Goal: Information Seeking & Learning: Check status

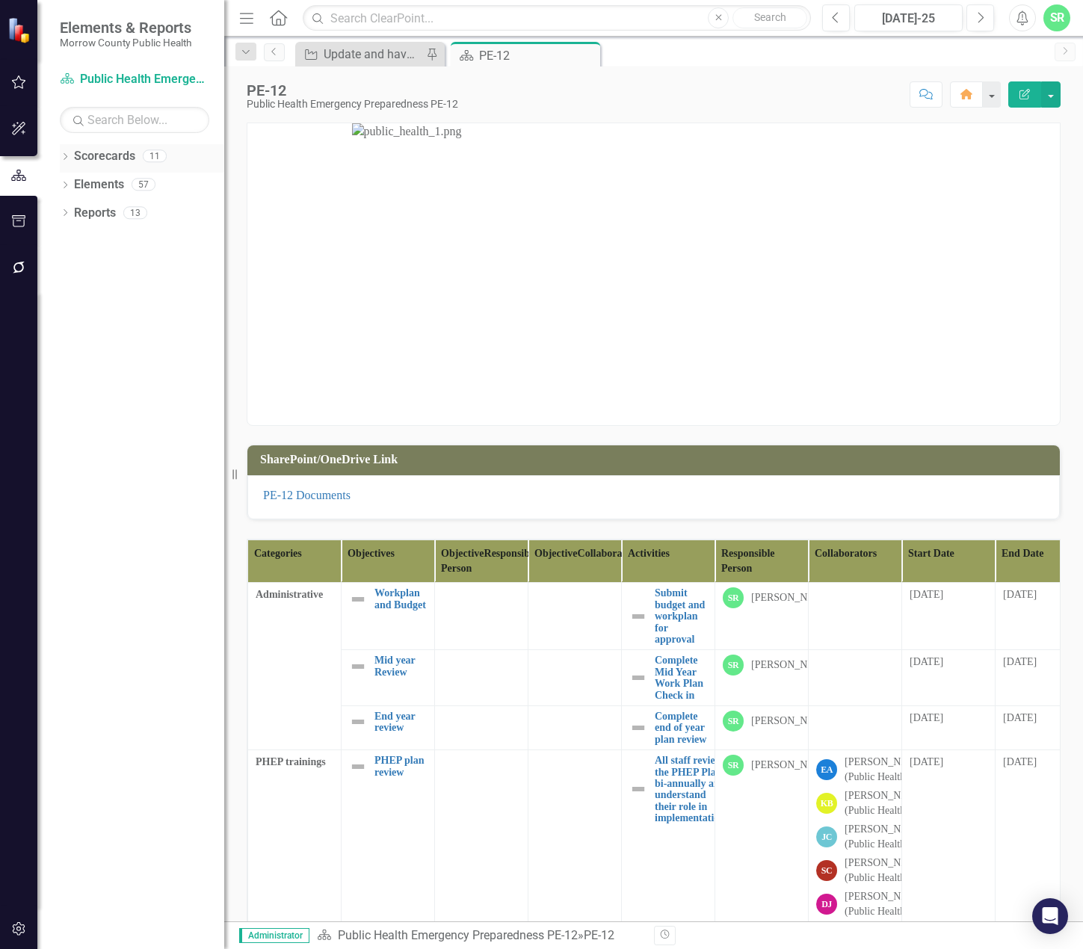
click at [117, 157] on link "Scorecards" at bounding box center [104, 156] width 61 height 17
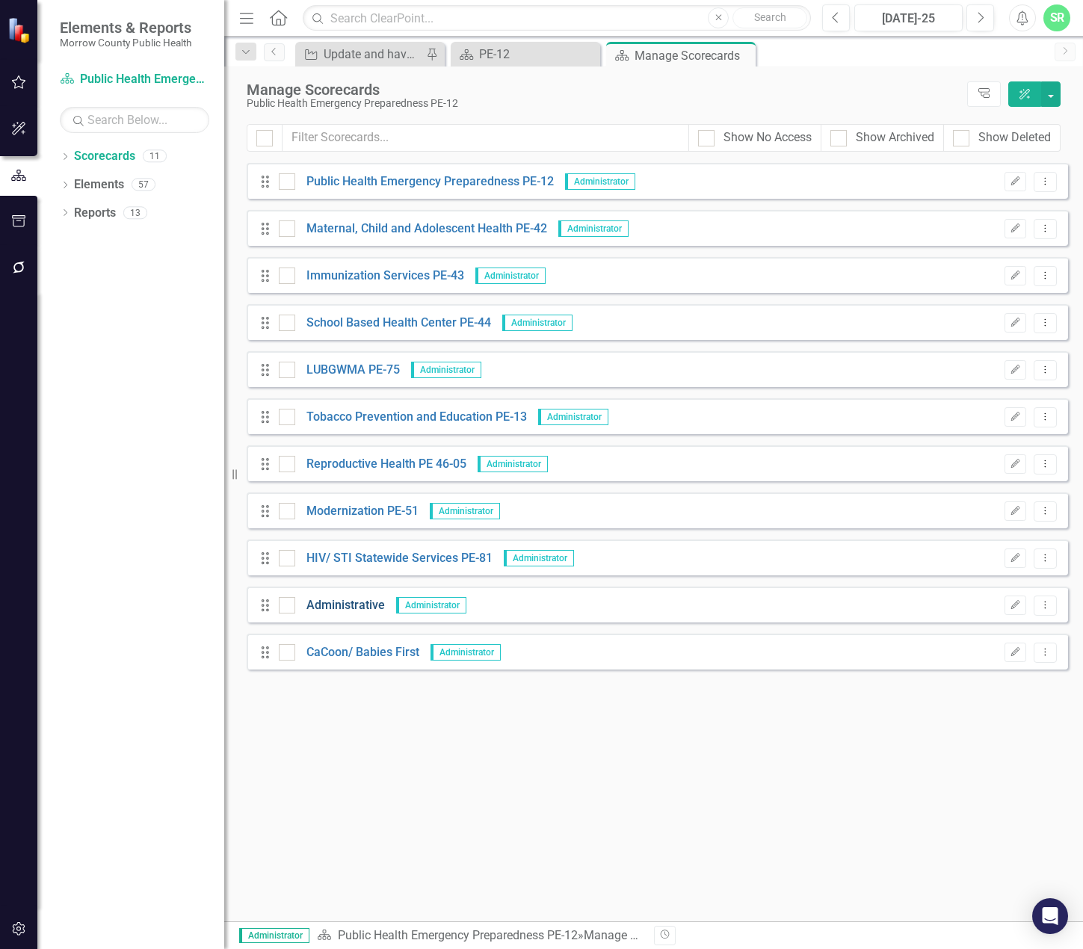
click at [342, 606] on link "Administrative" at bounding box center [340, 605] width 90 height 17
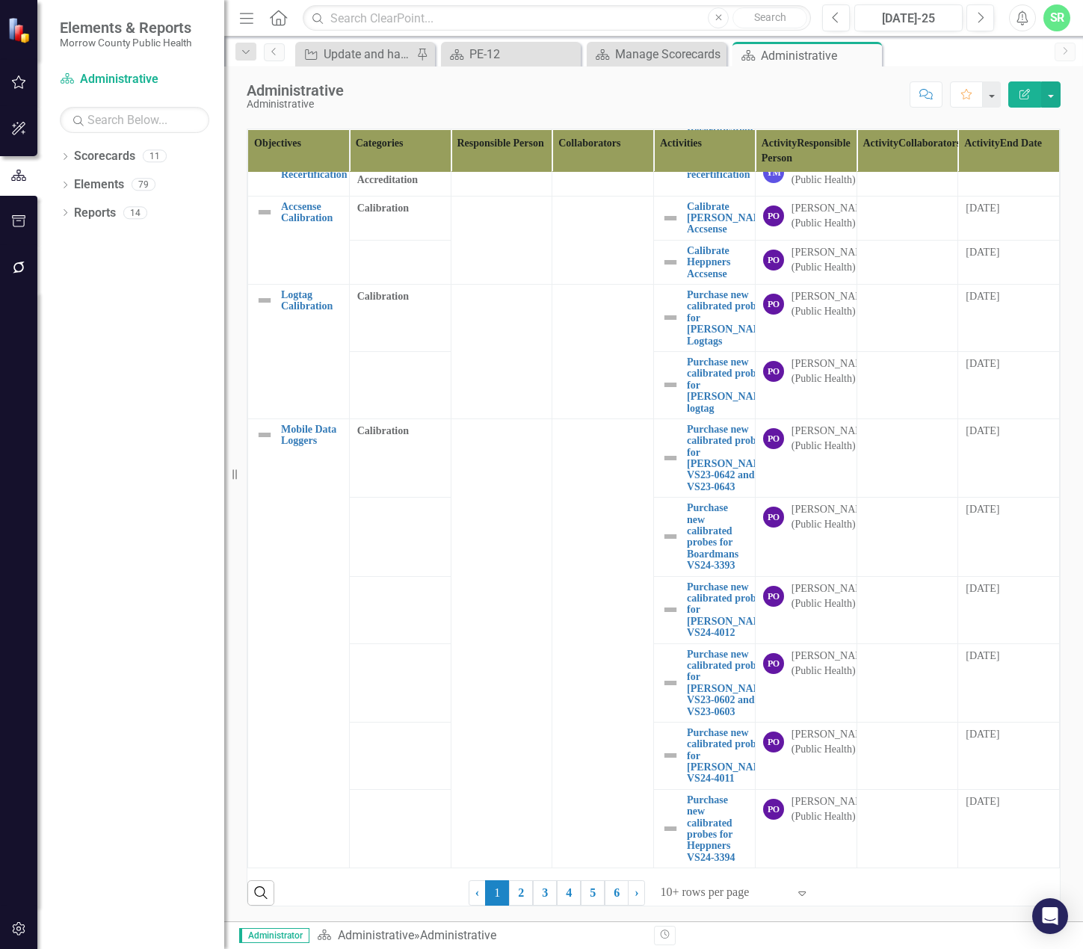
scroll to position [508, 0]
click at [521, 893] on link "2" at bounding box center [521, 892] width 24 height 25
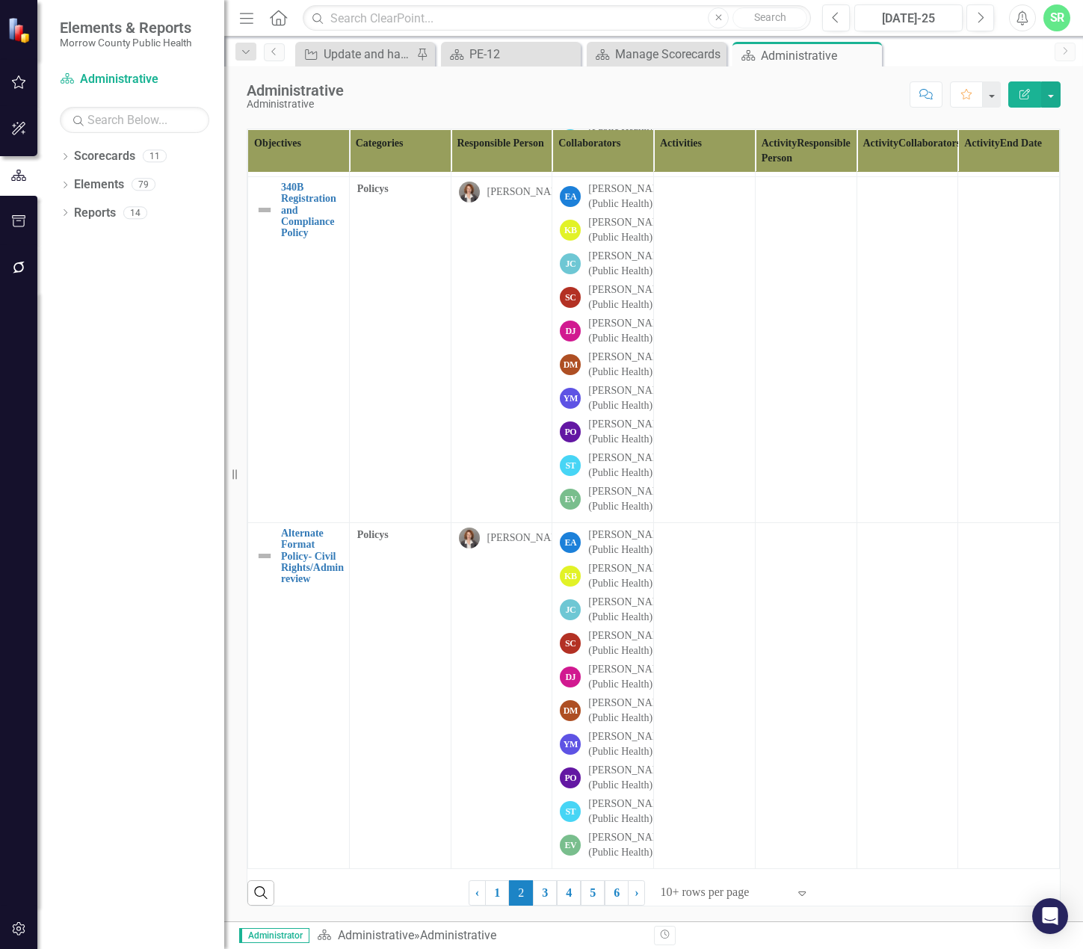
scroll to position [1196, 0]
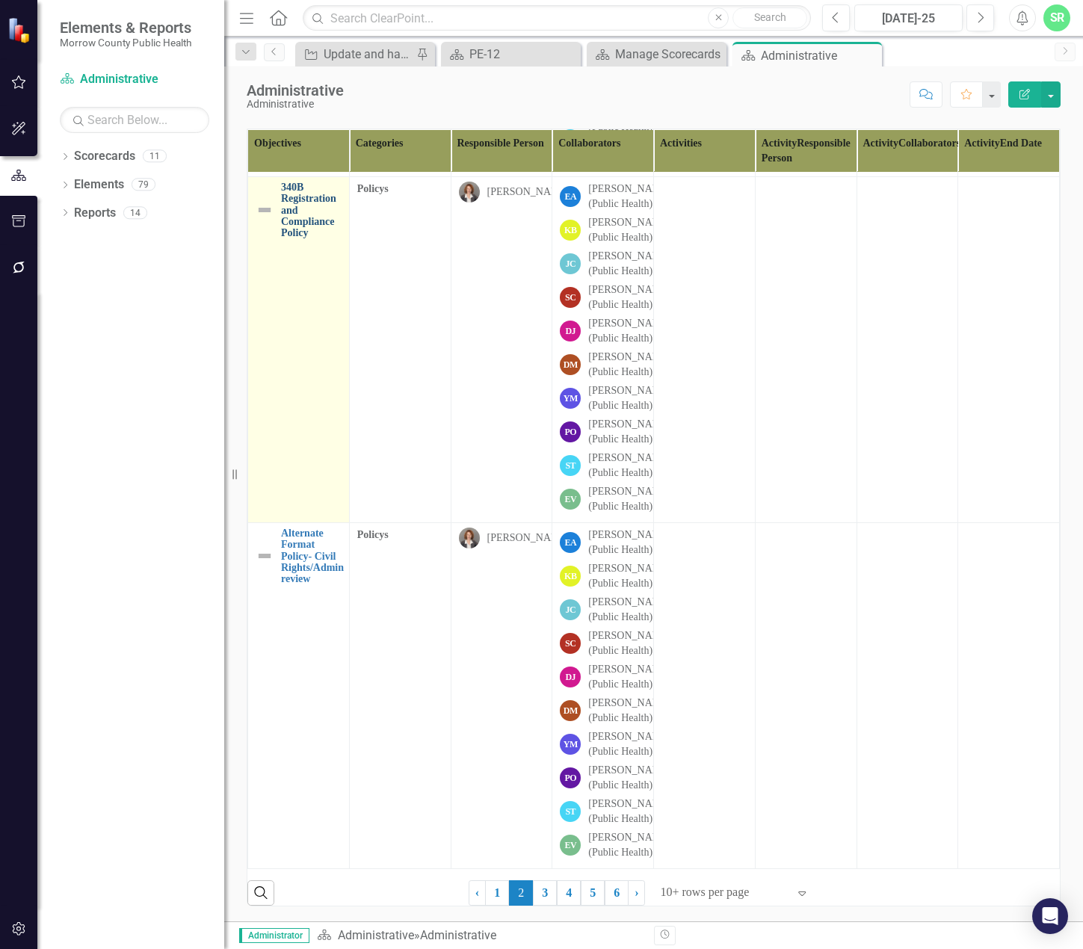
click at [302, 239] on link "340B Registration and Compliance Policy" at bounding box center [311, 211] width 61 height 58
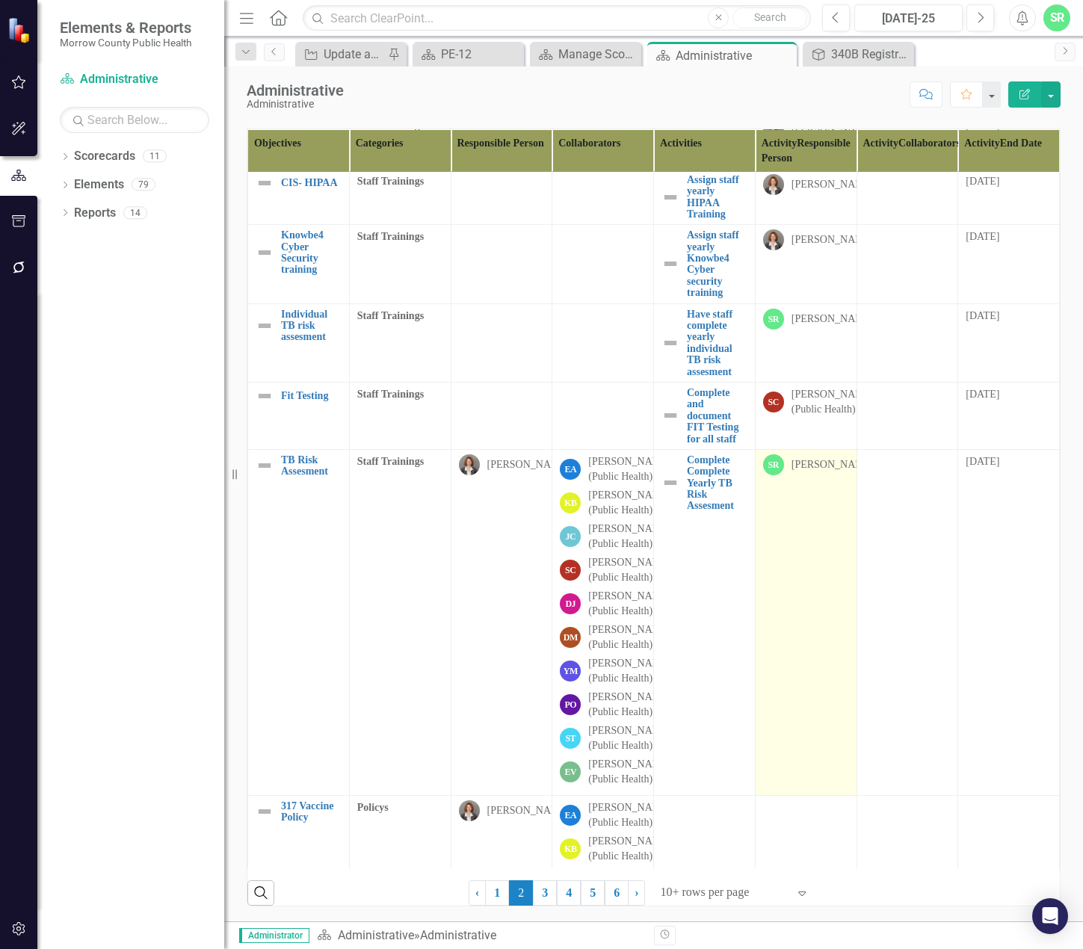
scroll to position [299, 0]
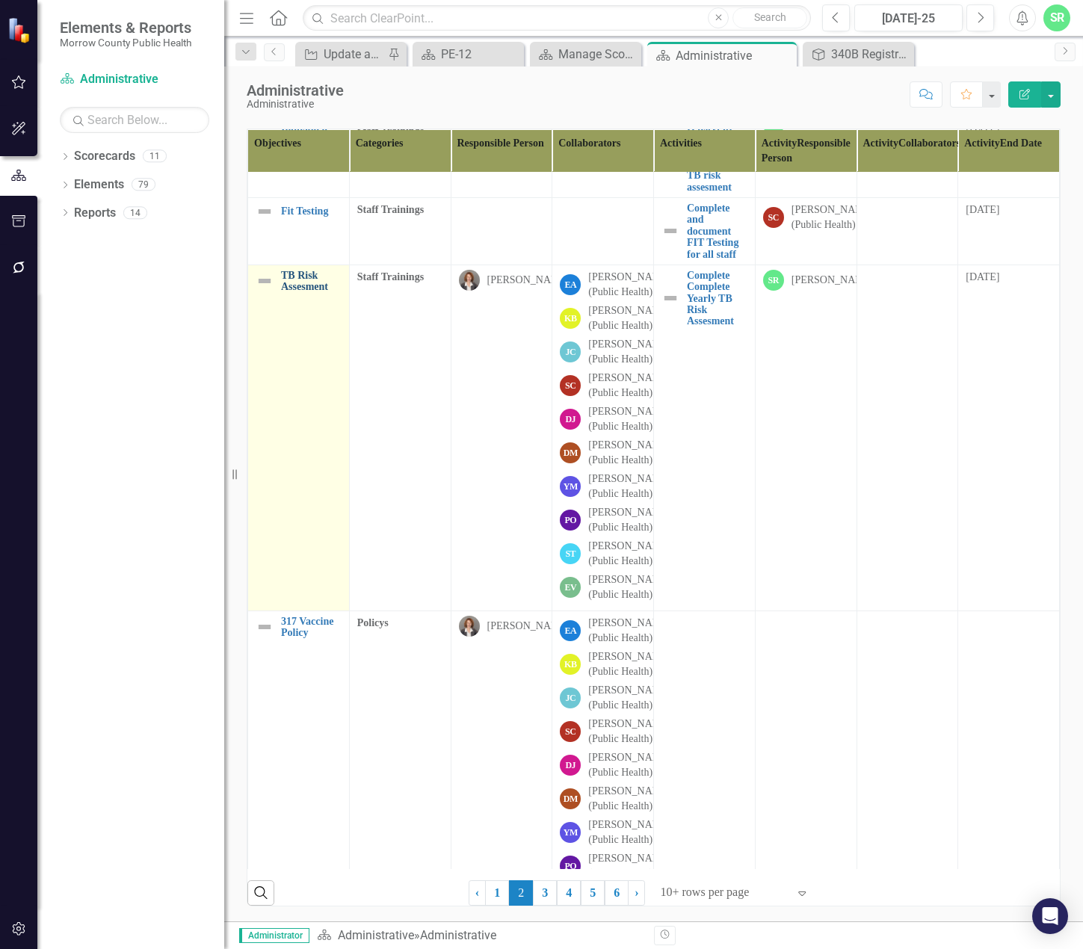
click at [317, 293] on link "TB Risk Assesment" at bounding box center [311, 281] width 61 height 23
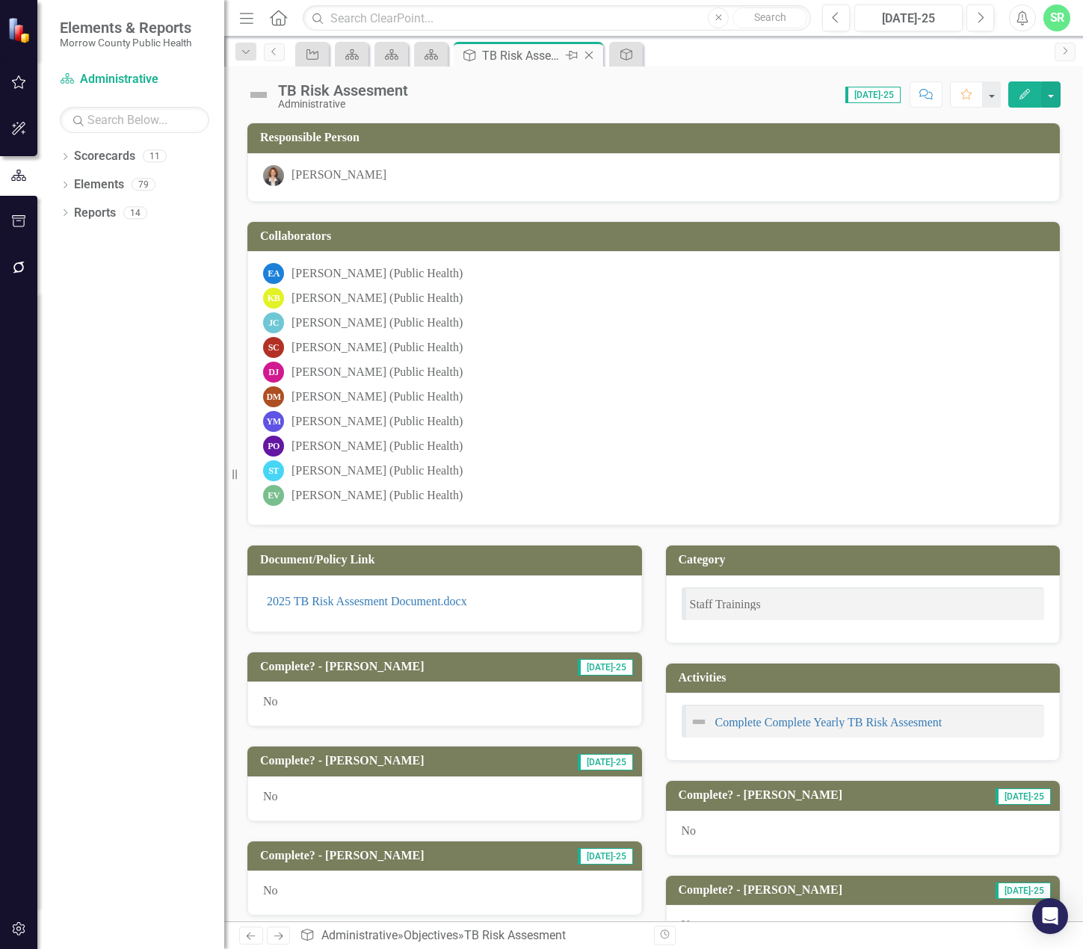
click at [590, 55] on icon at bounding box center [589, 56] width 8 height 8
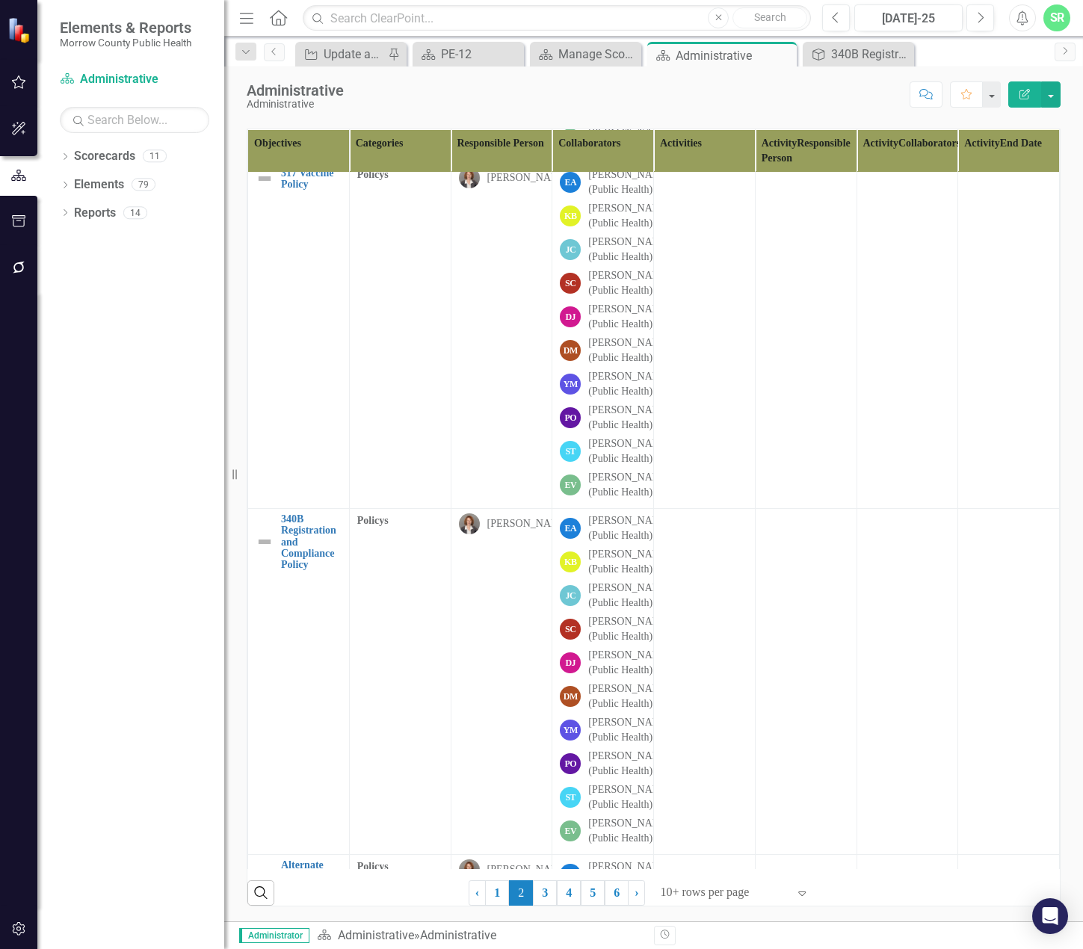
scroll to position [822, 0]
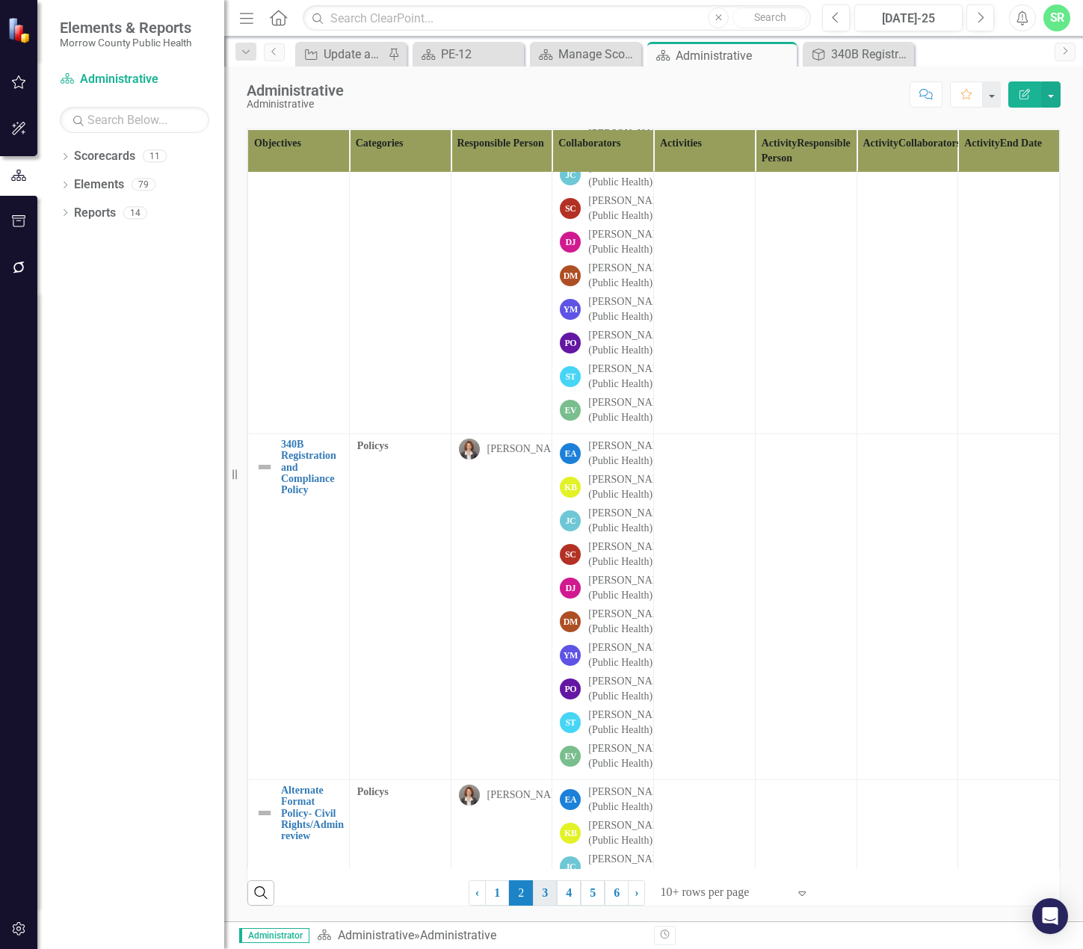
click at [544, 897] on link "3" at bounding box center [545, 892] width 24 height 25
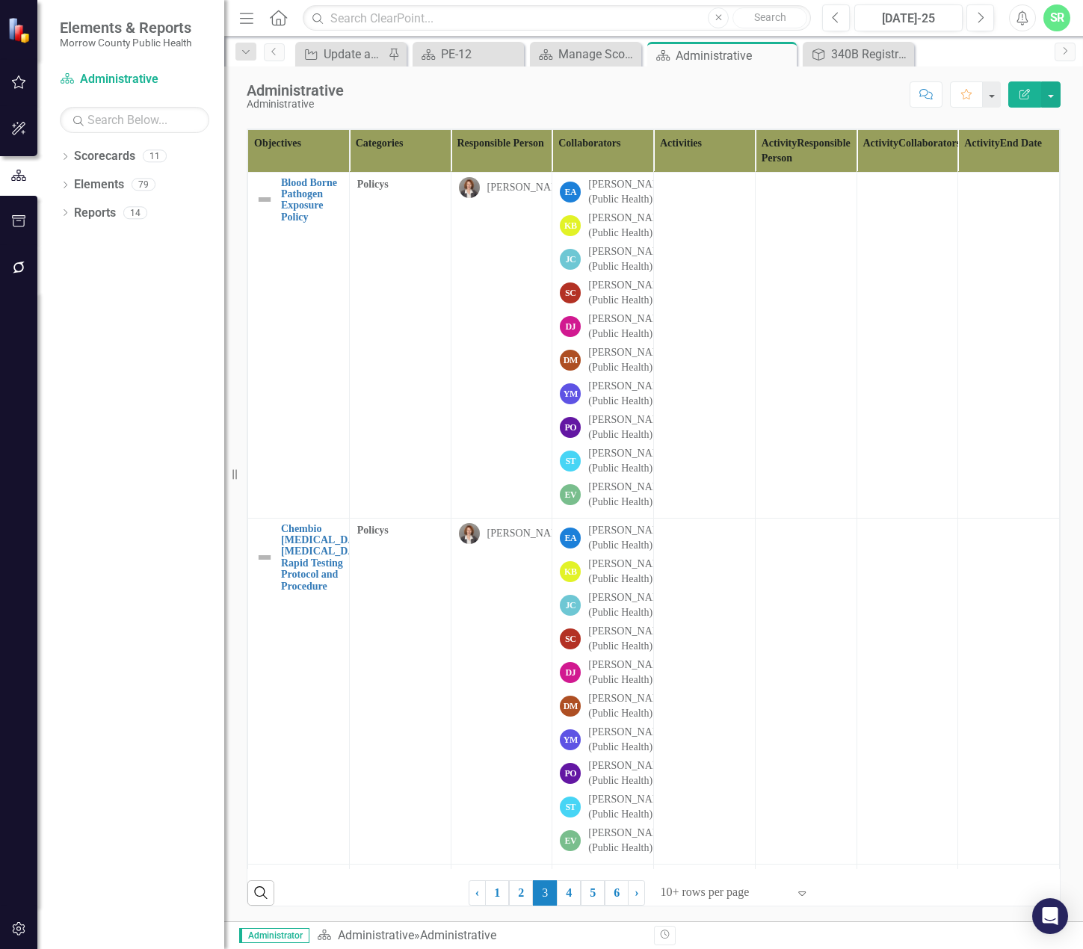
scroll to position [135, 0]
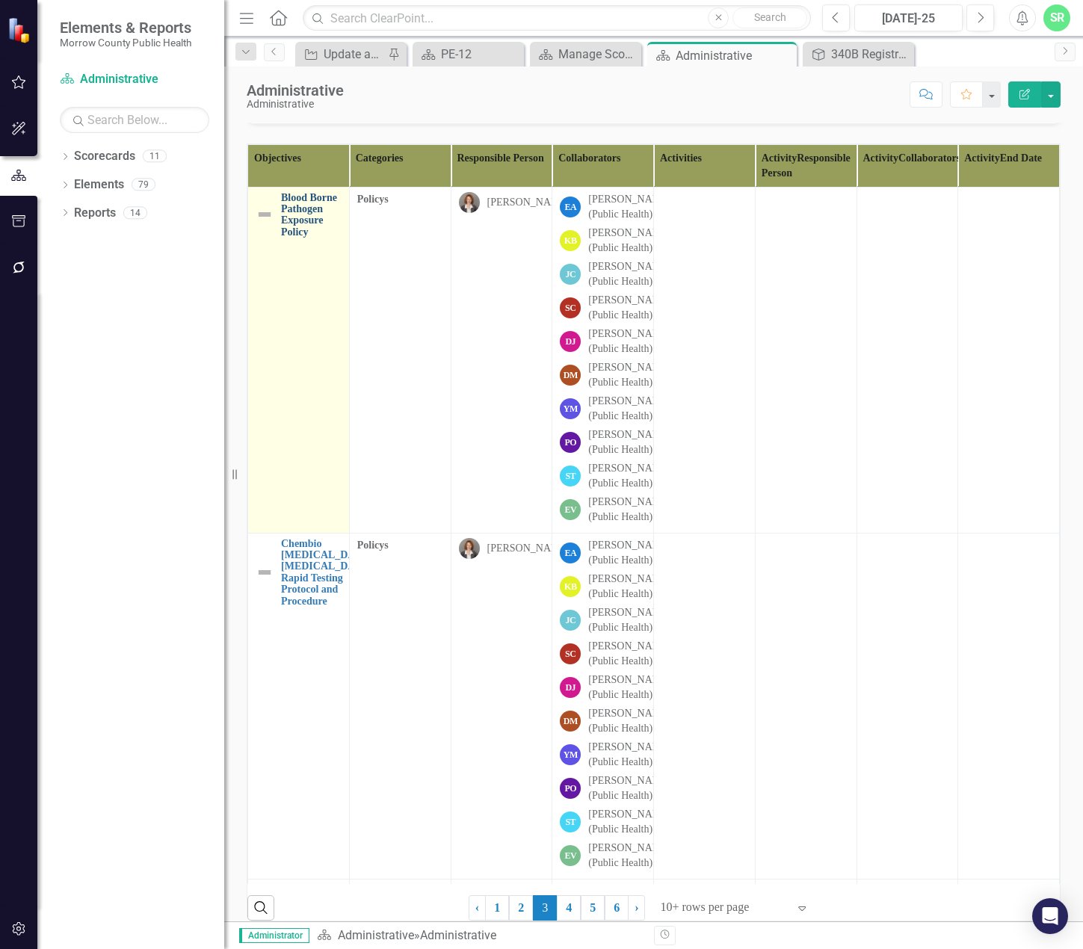
click at [305, 238] on link "Blood Borne Pathogen Exposure Policy" at bounding box center [311, 215] width 61 height 46
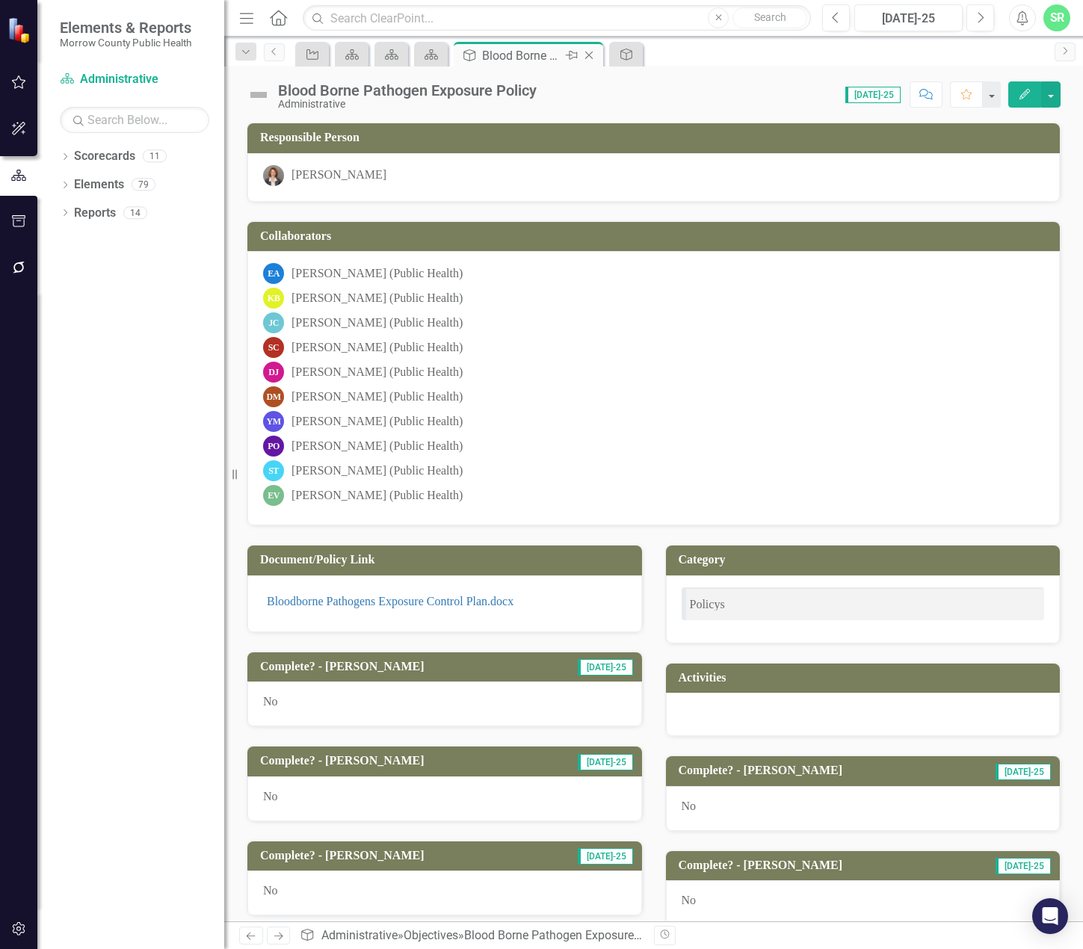
click at [589, 53] on icon "Close" at bounding box center [588, 55] width 15 height 12
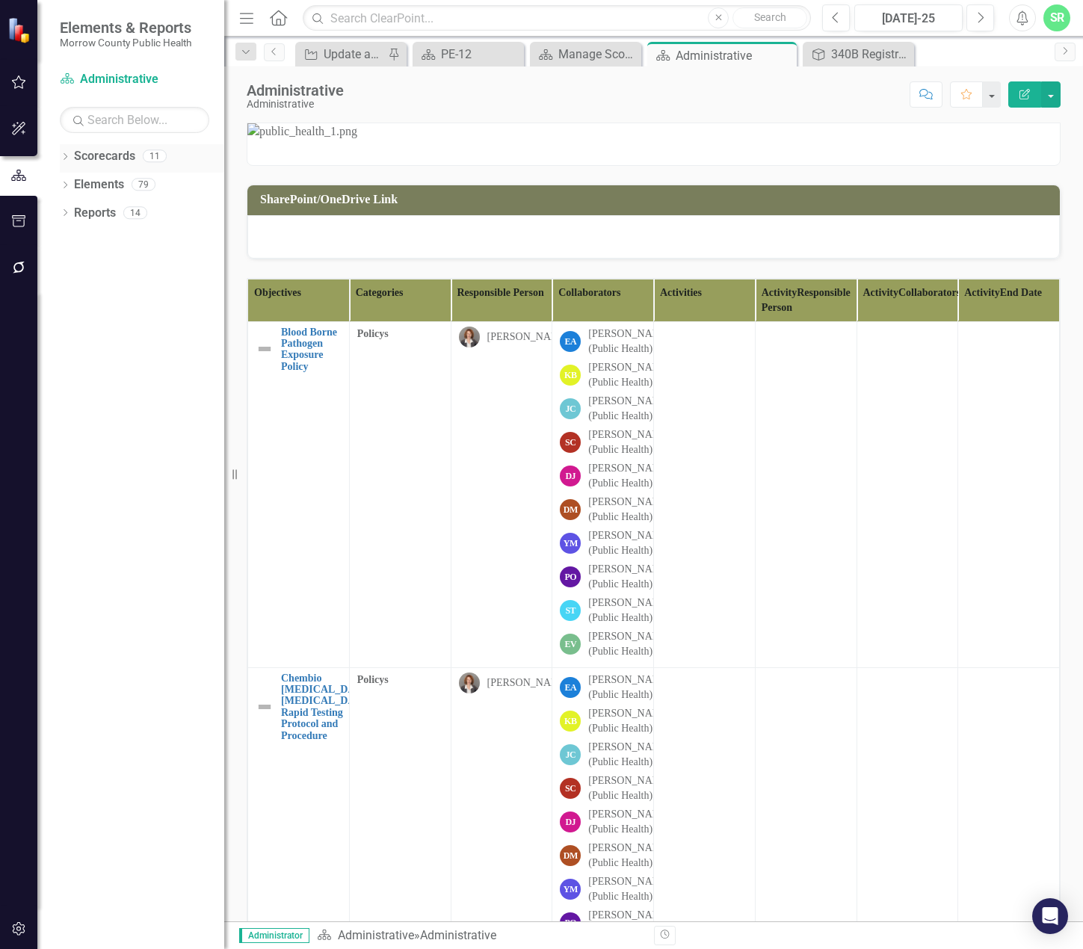
click at [100, 156] on link "Scorecards" at bounding box center [104, 156] width 61 height 17
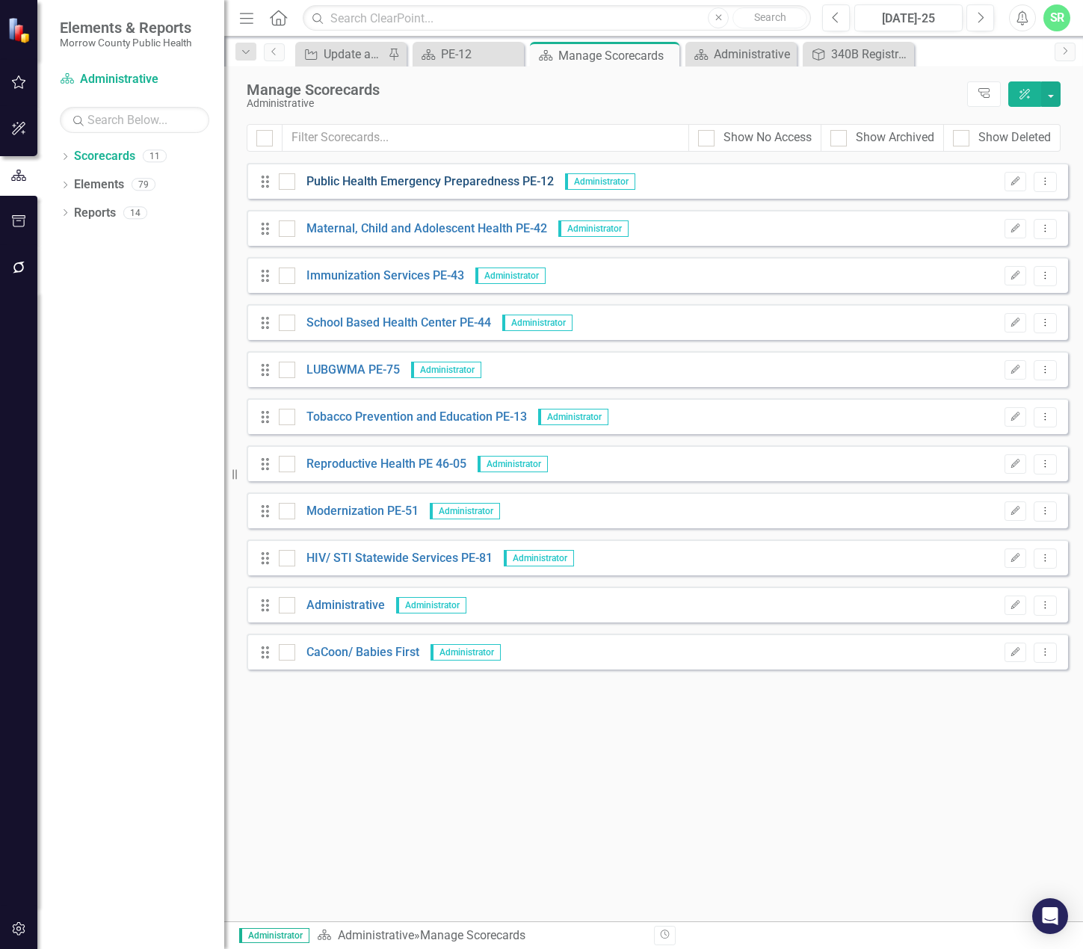
click at [503, 179] on link "Public Health Emergency Preparedness PE-12" at bounding box center [424, 181] width 259 height 17
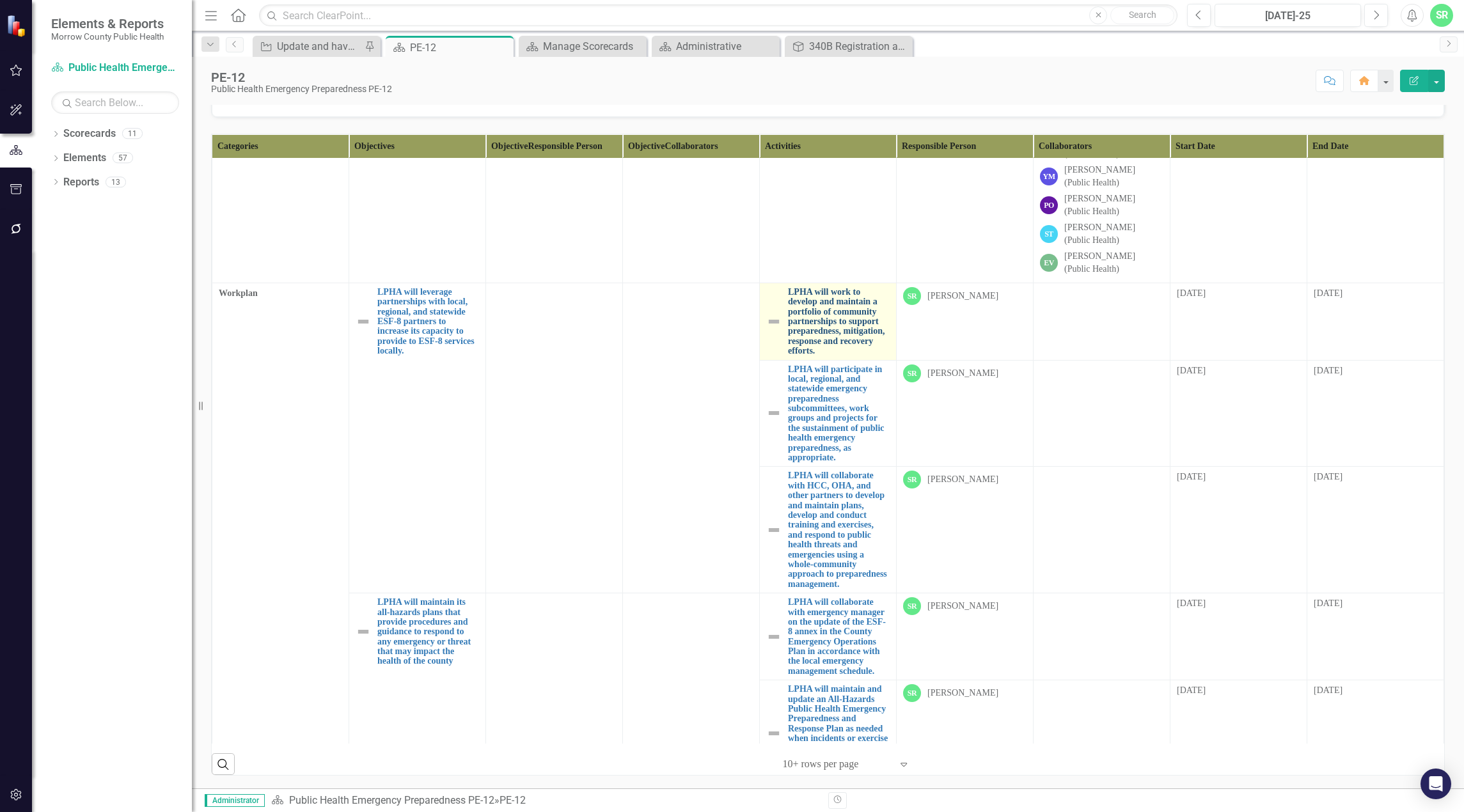
scroll to position [576, 0]
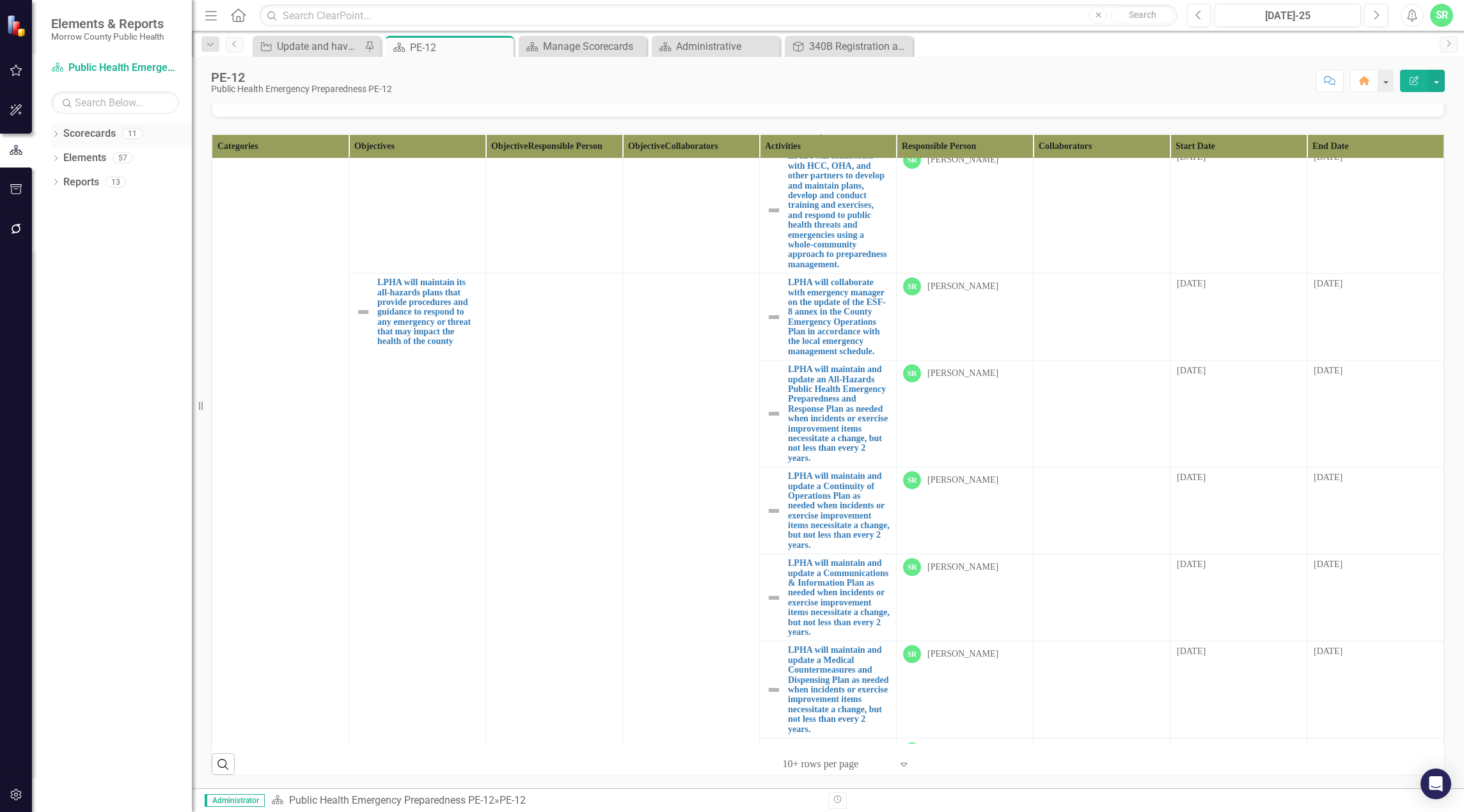
click at [100, 123] on div "Scorecards" at bounding box center [89, 133] width 52 height 21
click at [106, 131] on link "Scorecards" at bounding box center [89, 133] width 52 height 15
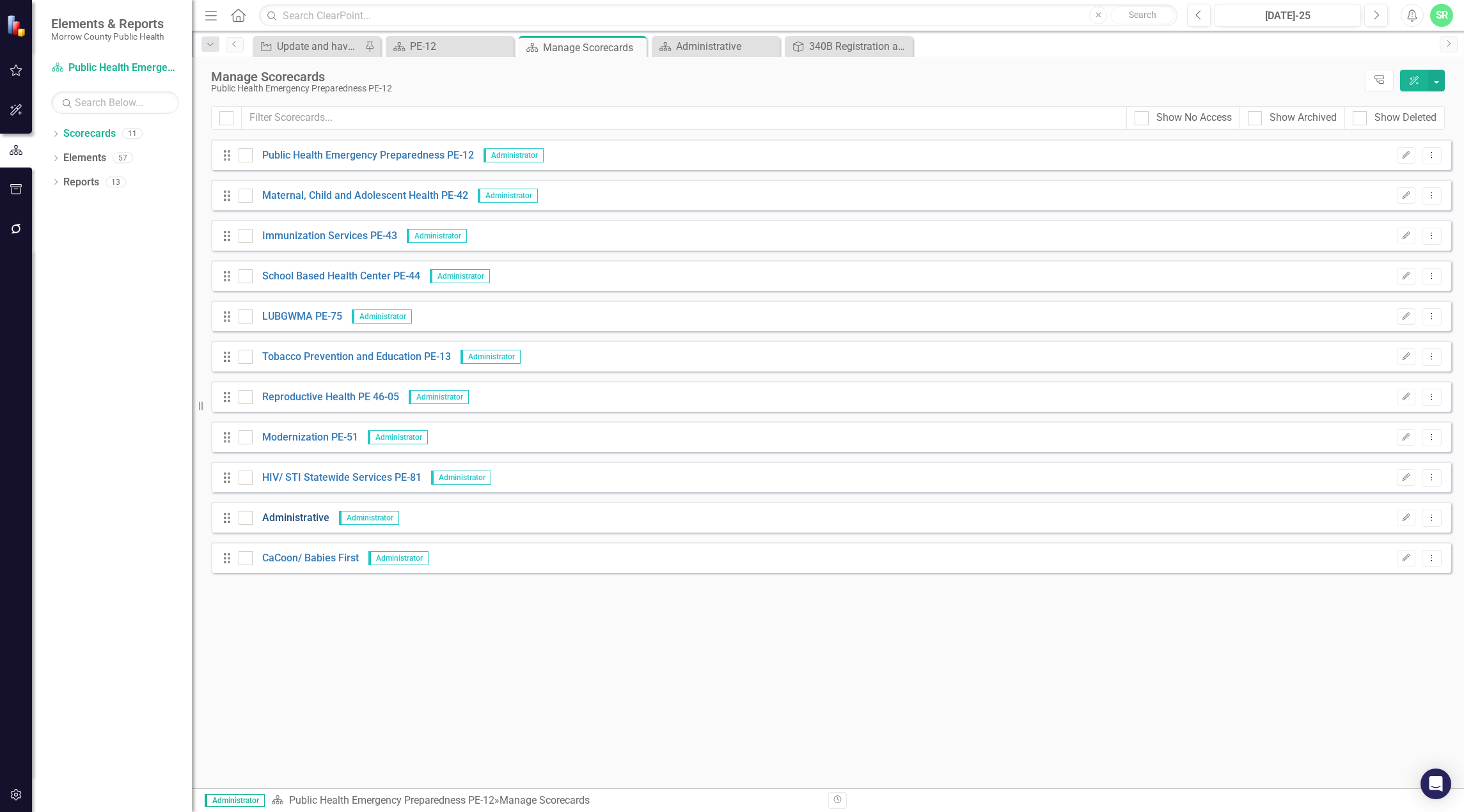
click at [310, 519] on link "Administrative" at bounding box center [291, 518] width 77 height 15
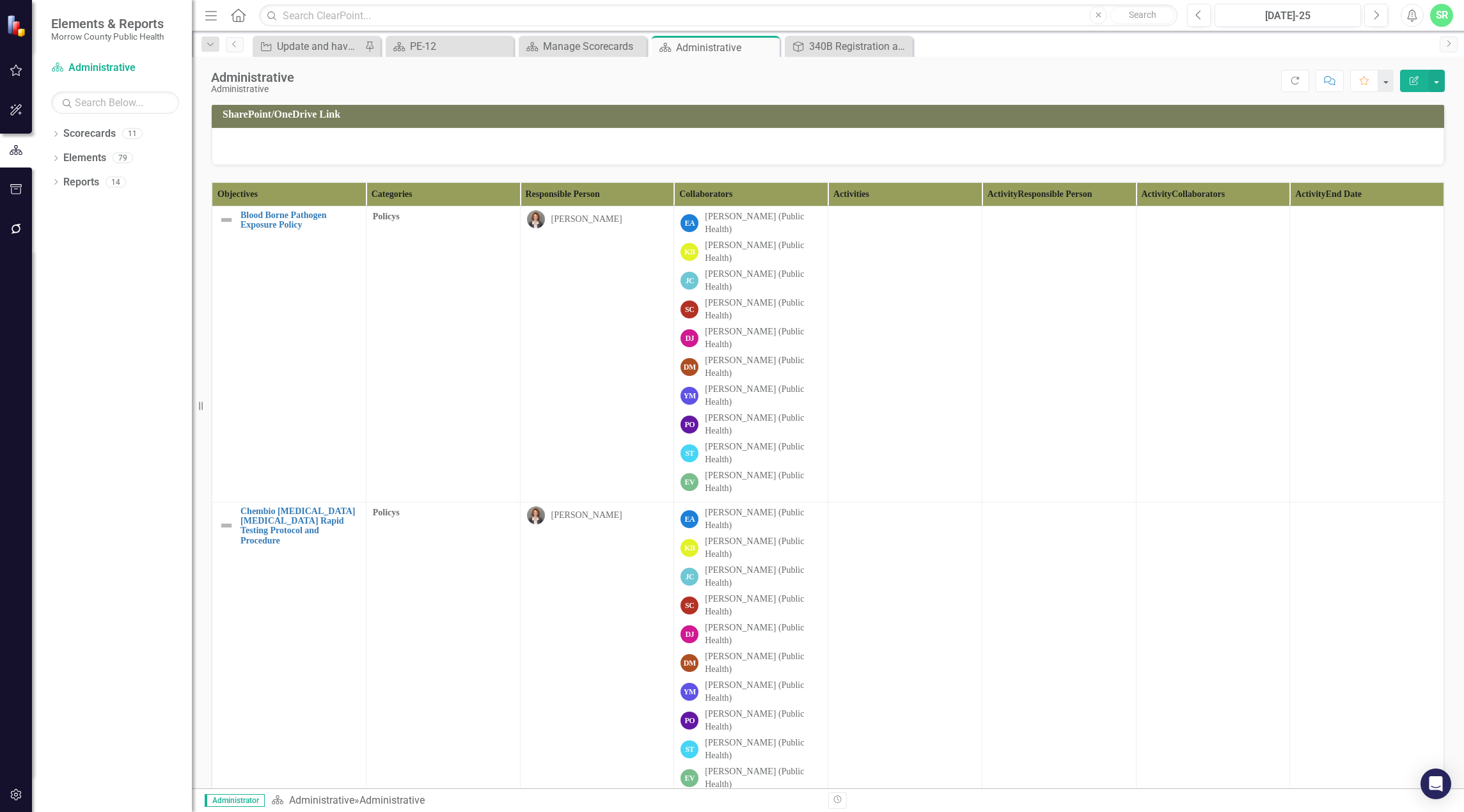
scroll to position [256, 0]
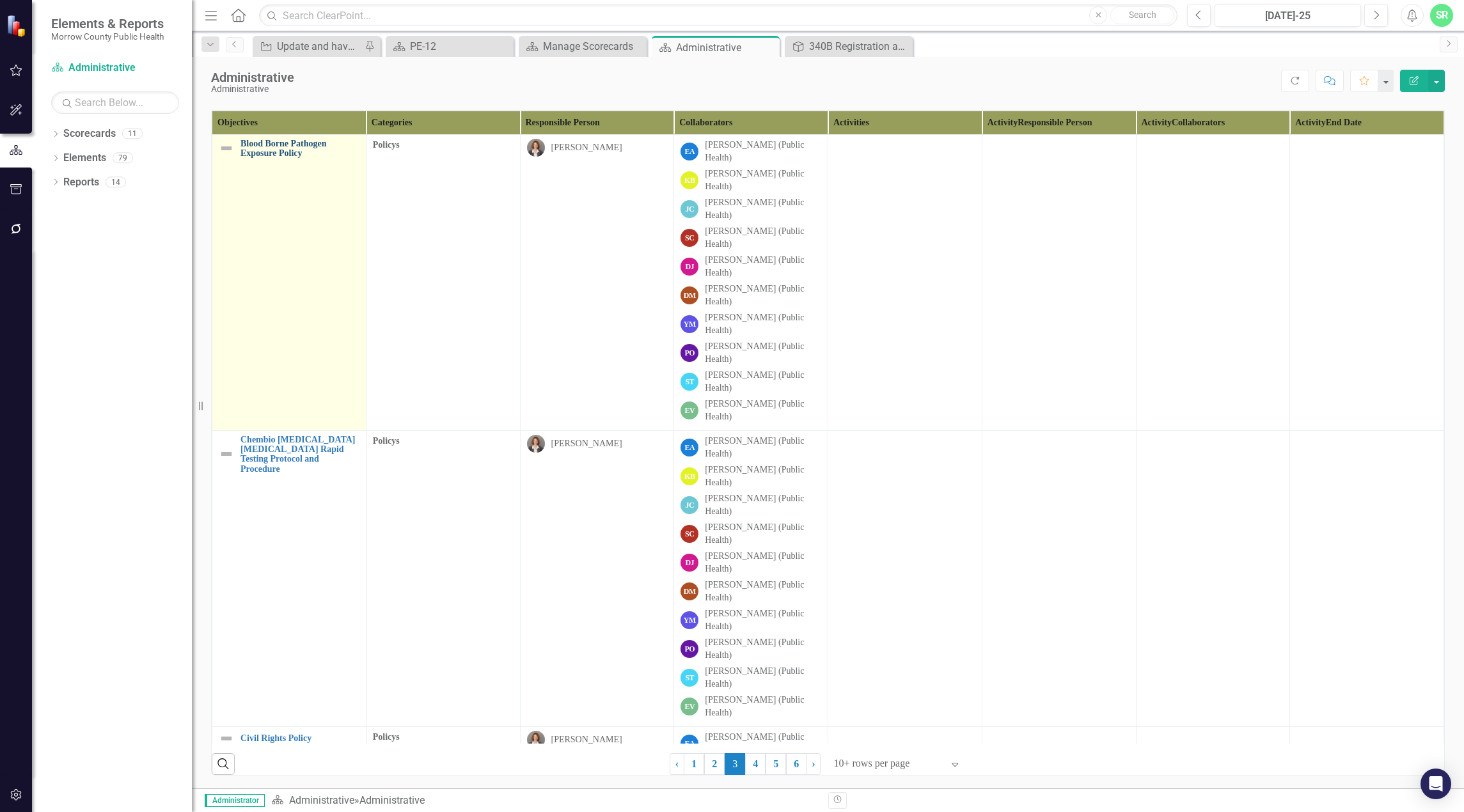
click at [276, 158] on link "Blood Borne Pathogen Exposure Policy" at bounding box center [299, 148] width 119 height 20
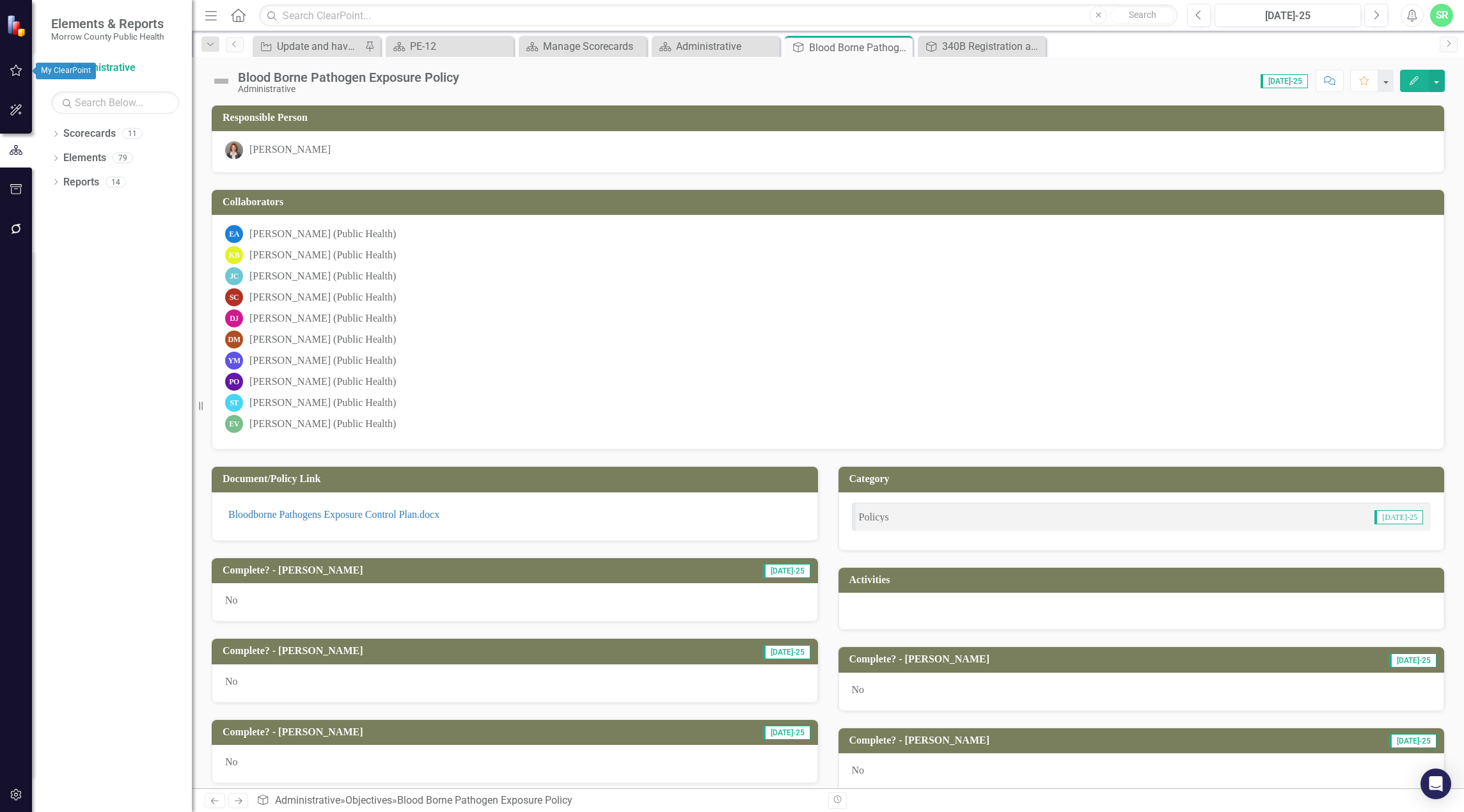
click at [8, 68] on button "button" at bounding box center [16, 70] width 29 height 27
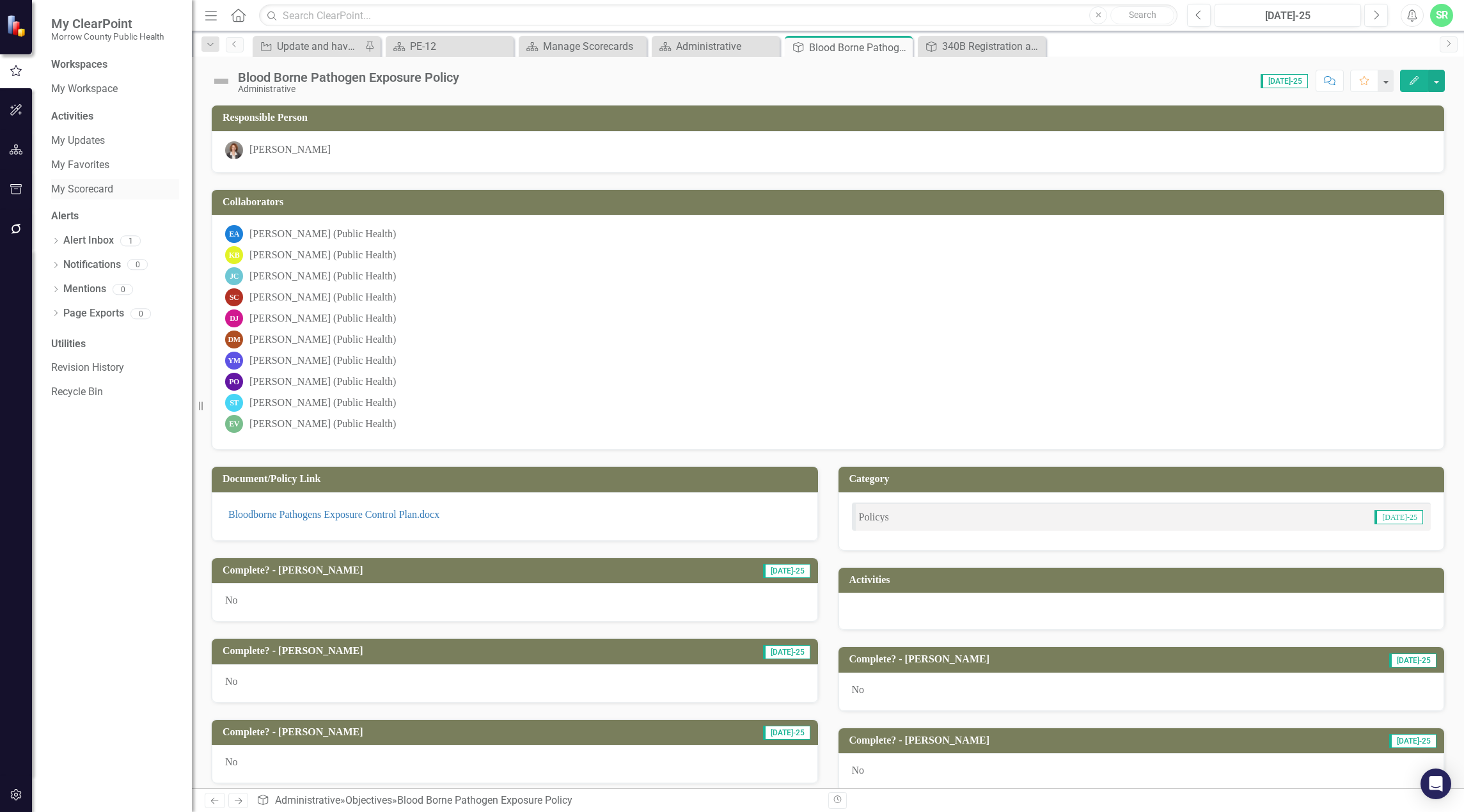
click at [105, 190] on link "My Scorecard" at bounding box center [115, 189] width 127 height 15
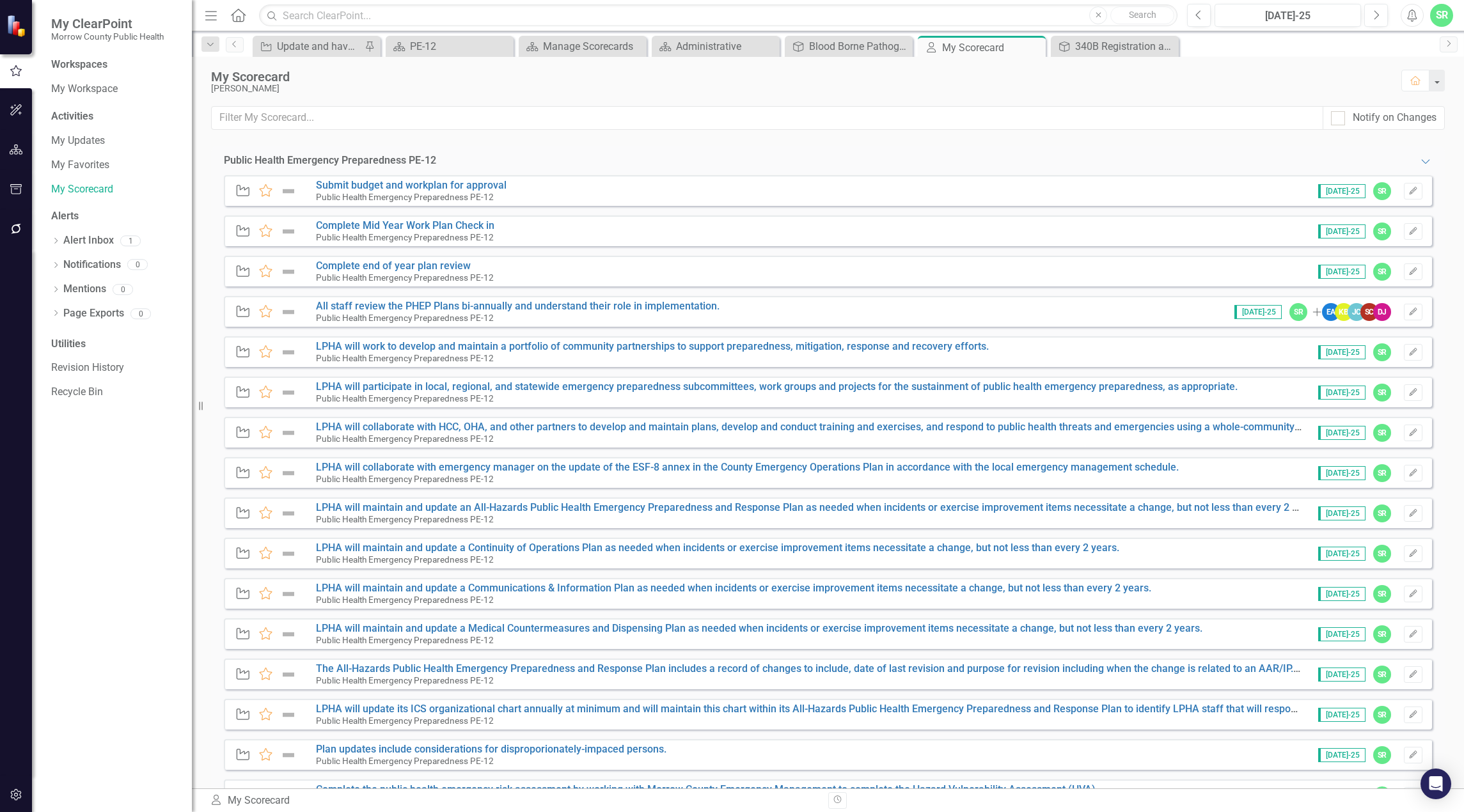
click at [21, 151] on icon "button" at bounding box center [16, 150] width 14 height 10
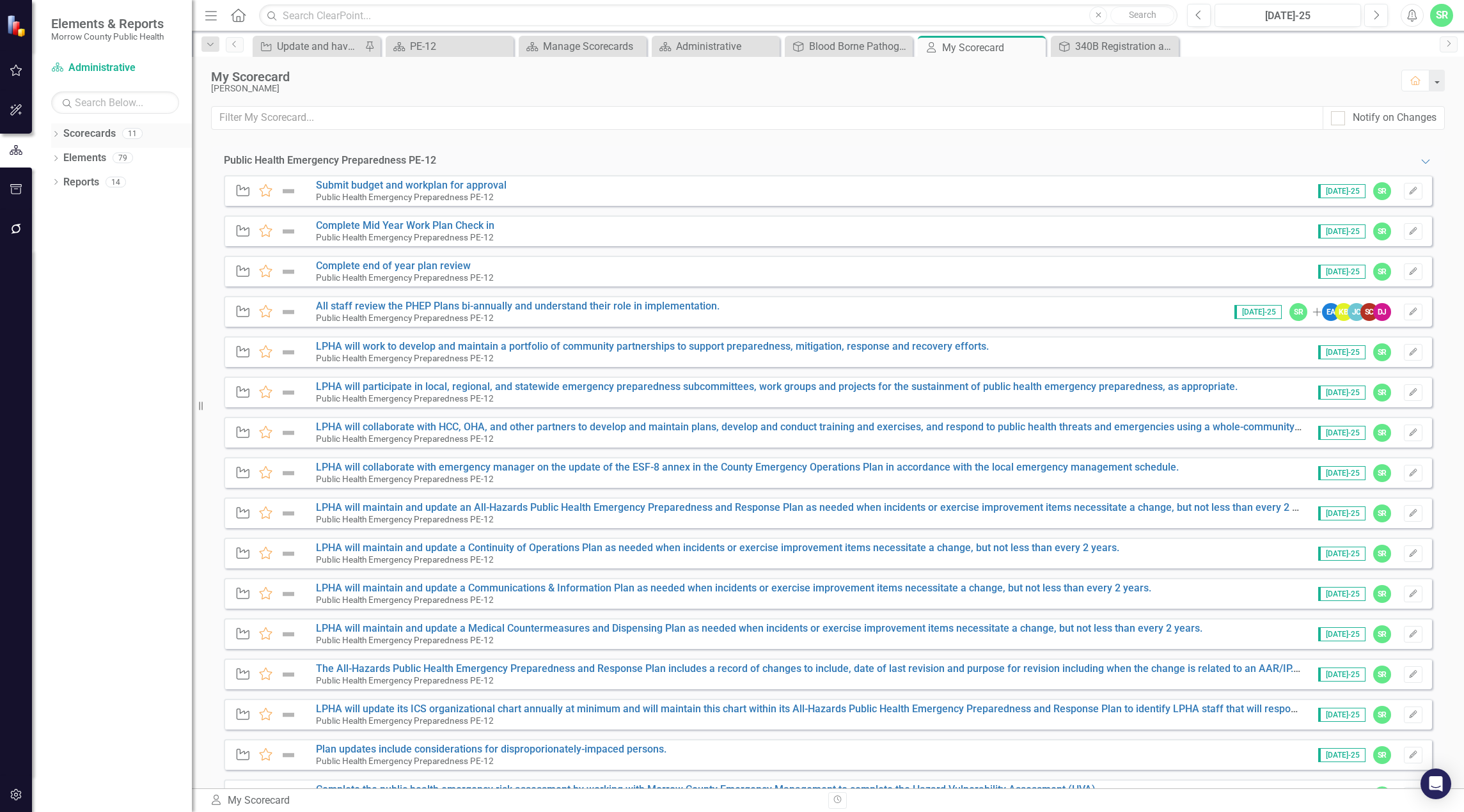
click at [95, 138] on link "Scorecards" at bounding box center [89, 133] width 52 height 15
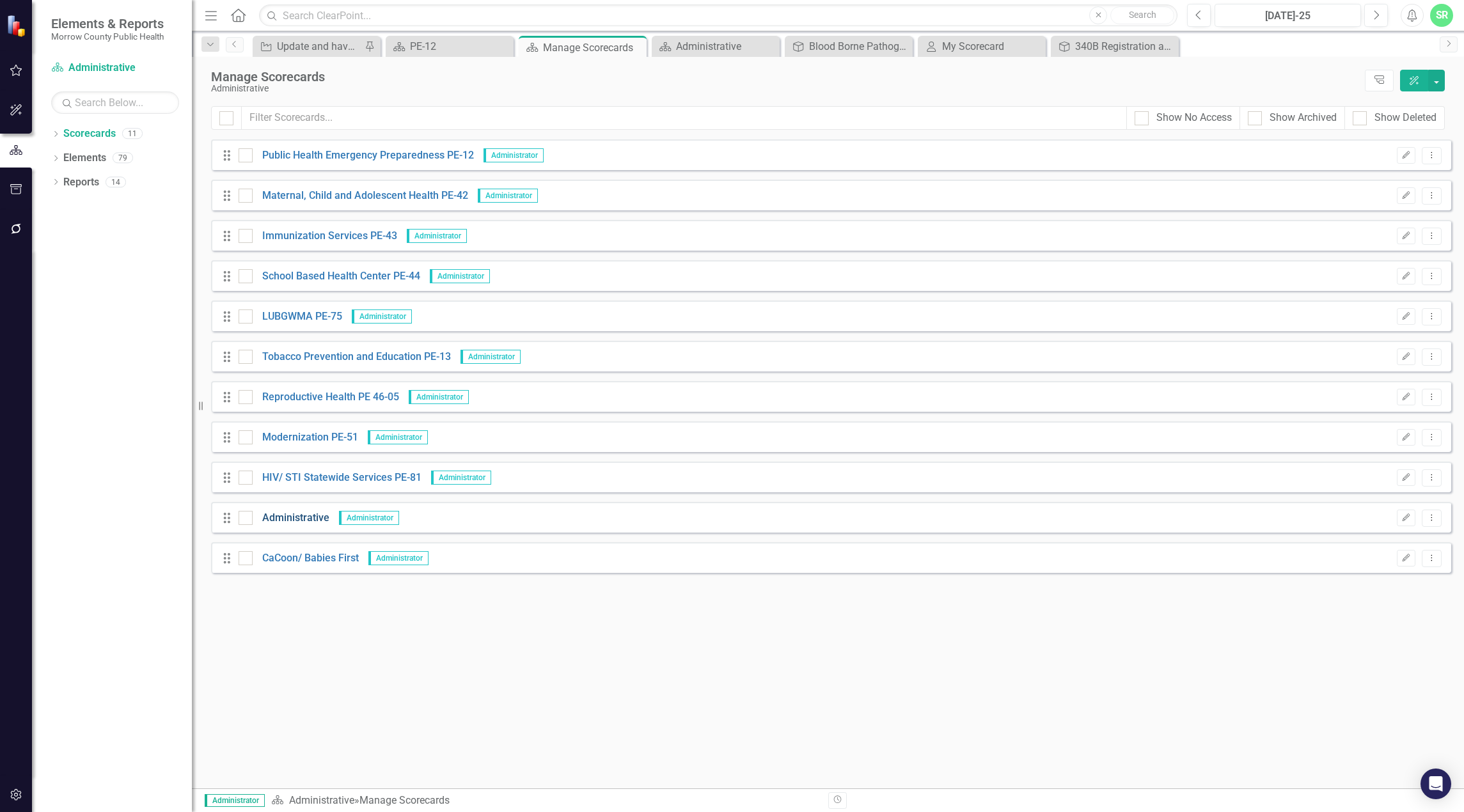
click at [290, 515] on link "Administrative" at bounding box center [291, 518] width 77 height 15
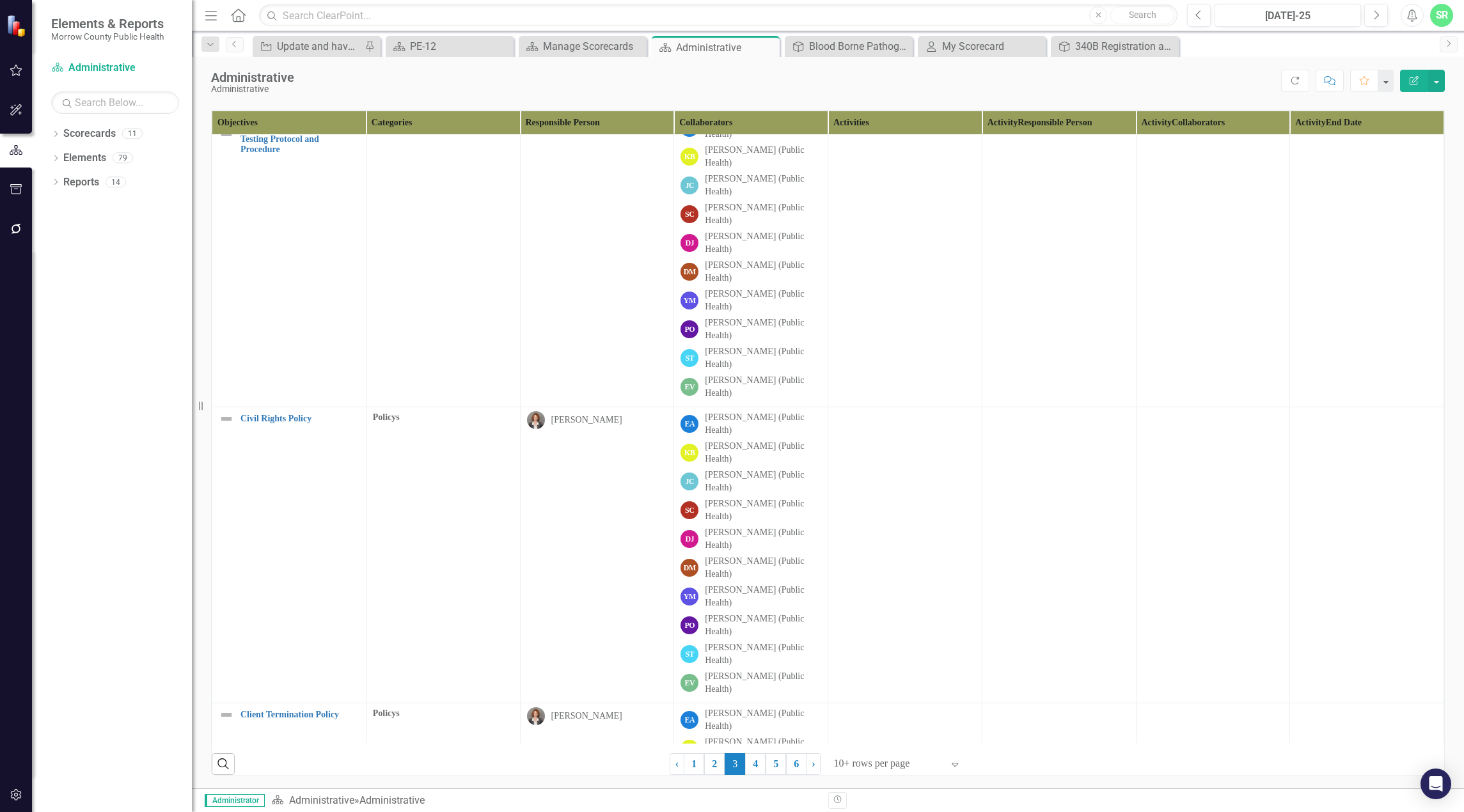
scroll to position [476, 0]
click at [709, 763] on link "2" at bounding box center [714, 763] width 21 height 21
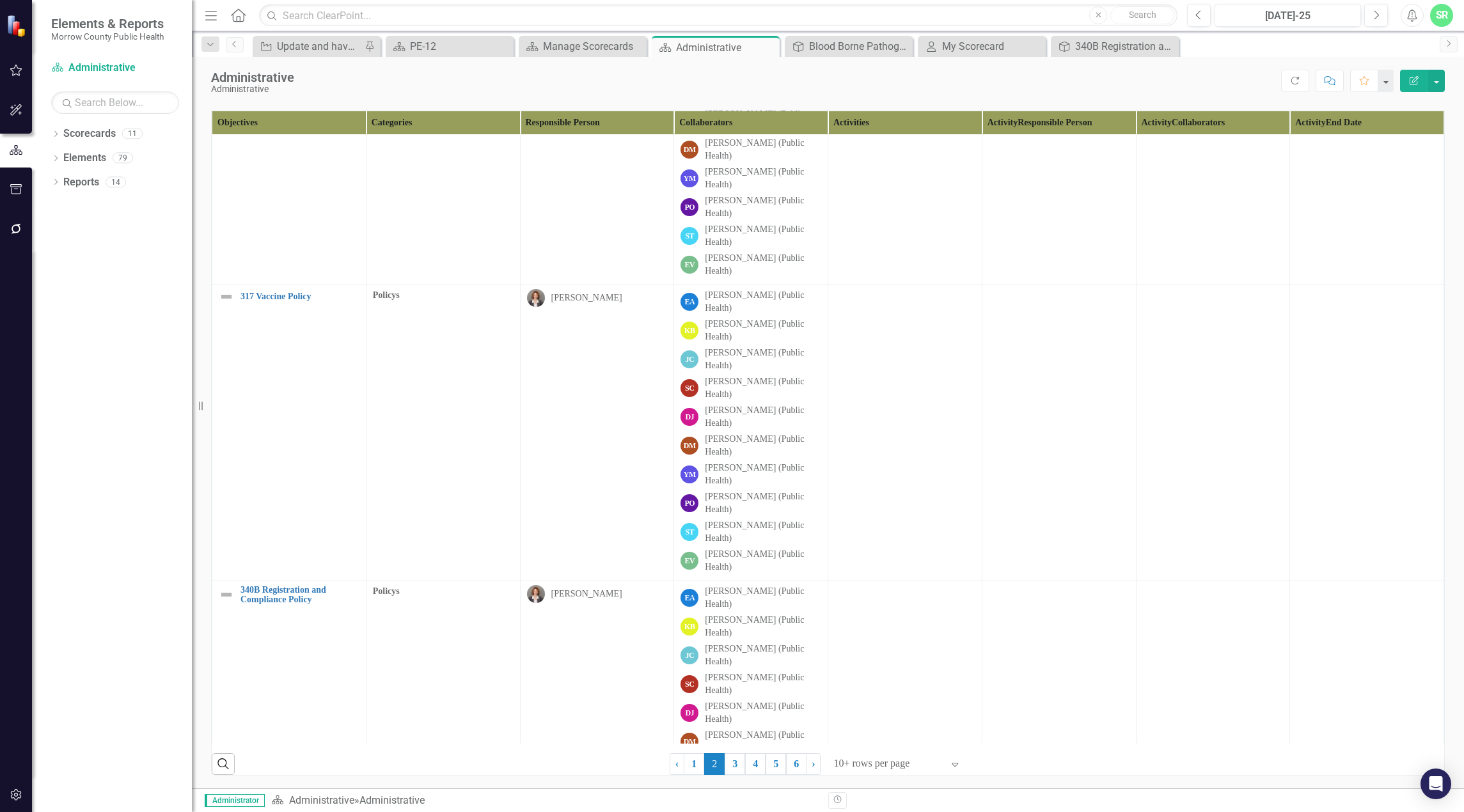
scroll to position [0, 0]
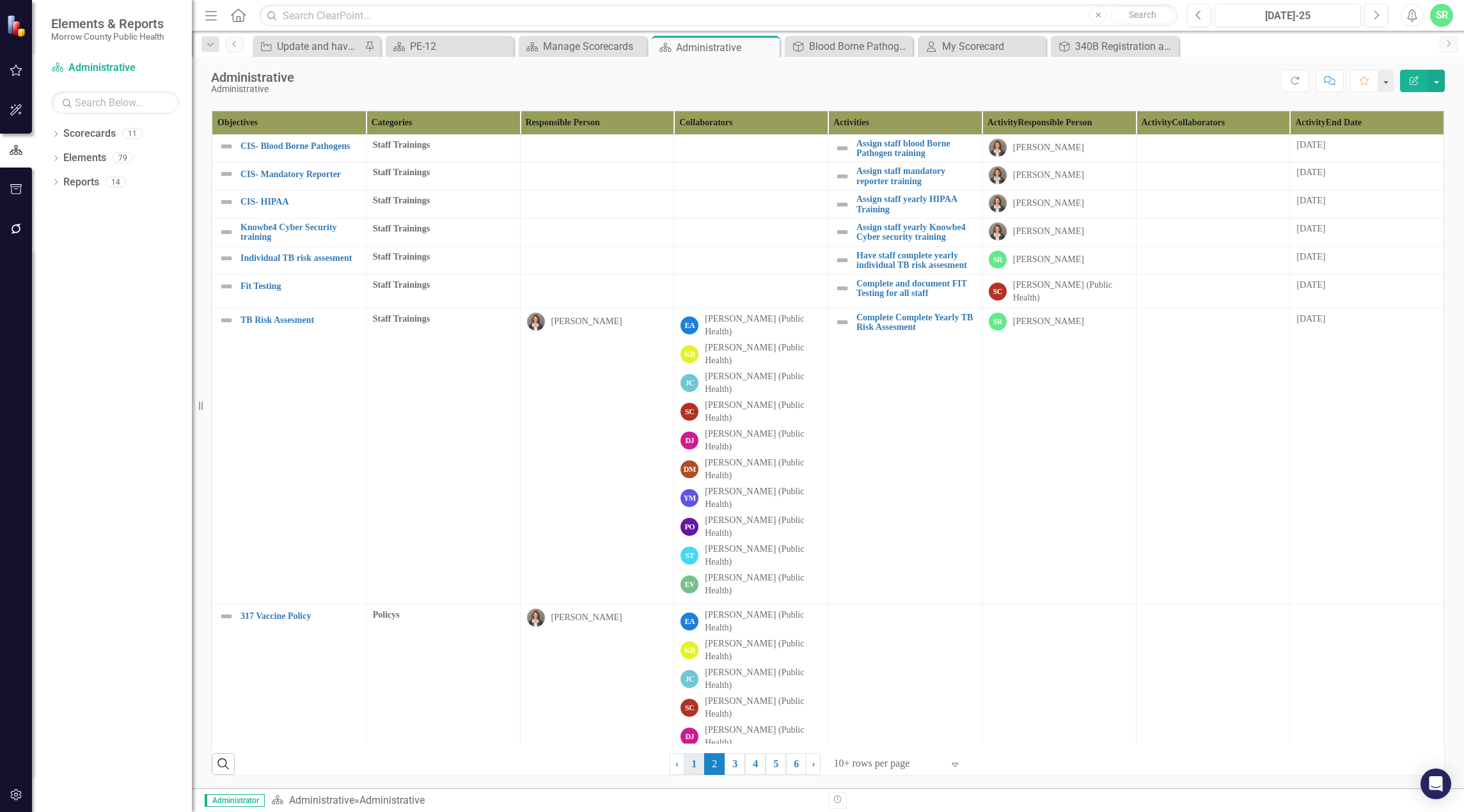
click at [691, 763] on link "1" at bounding box center [694, 763] width 21 height 21
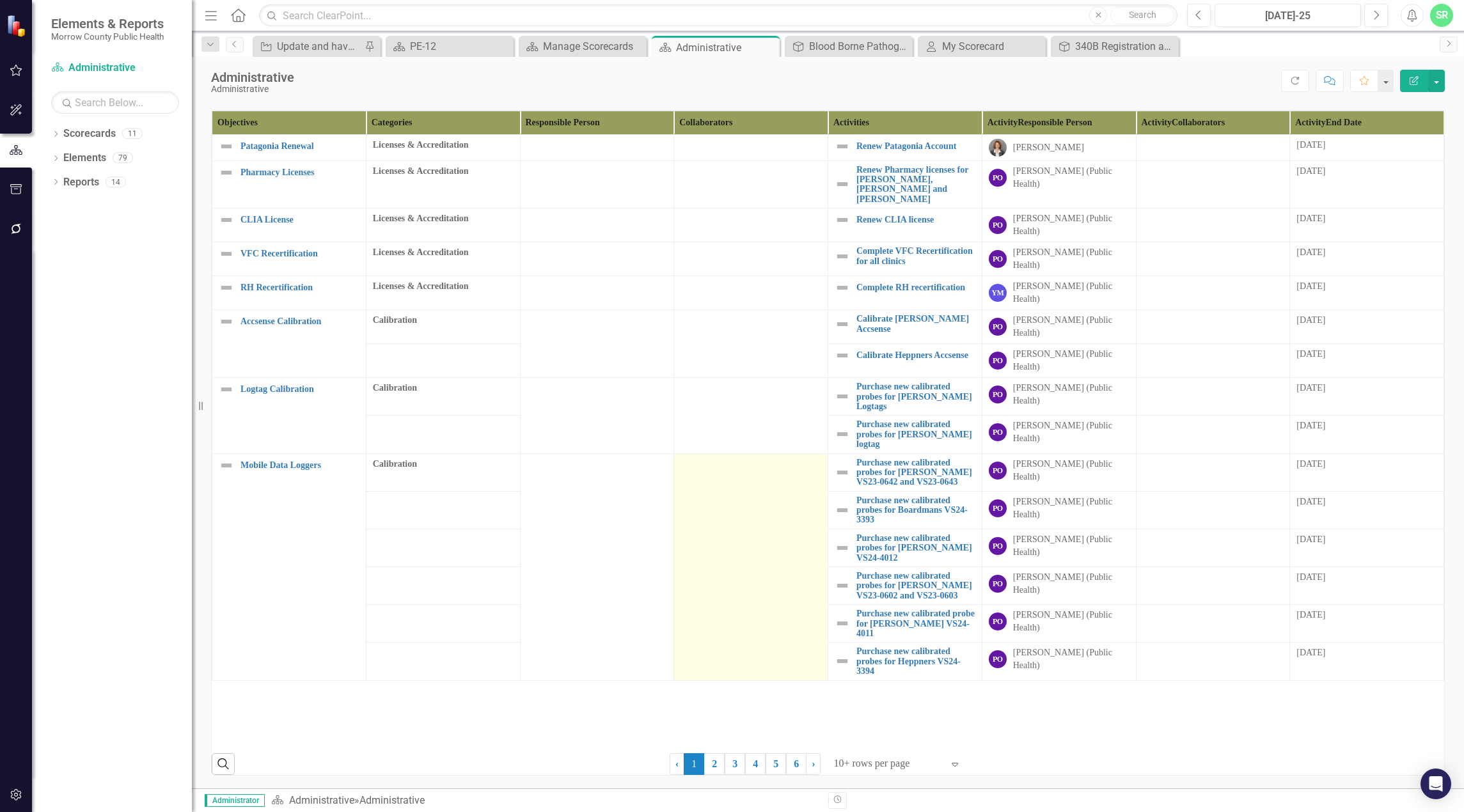
scroll to position [476, 0]
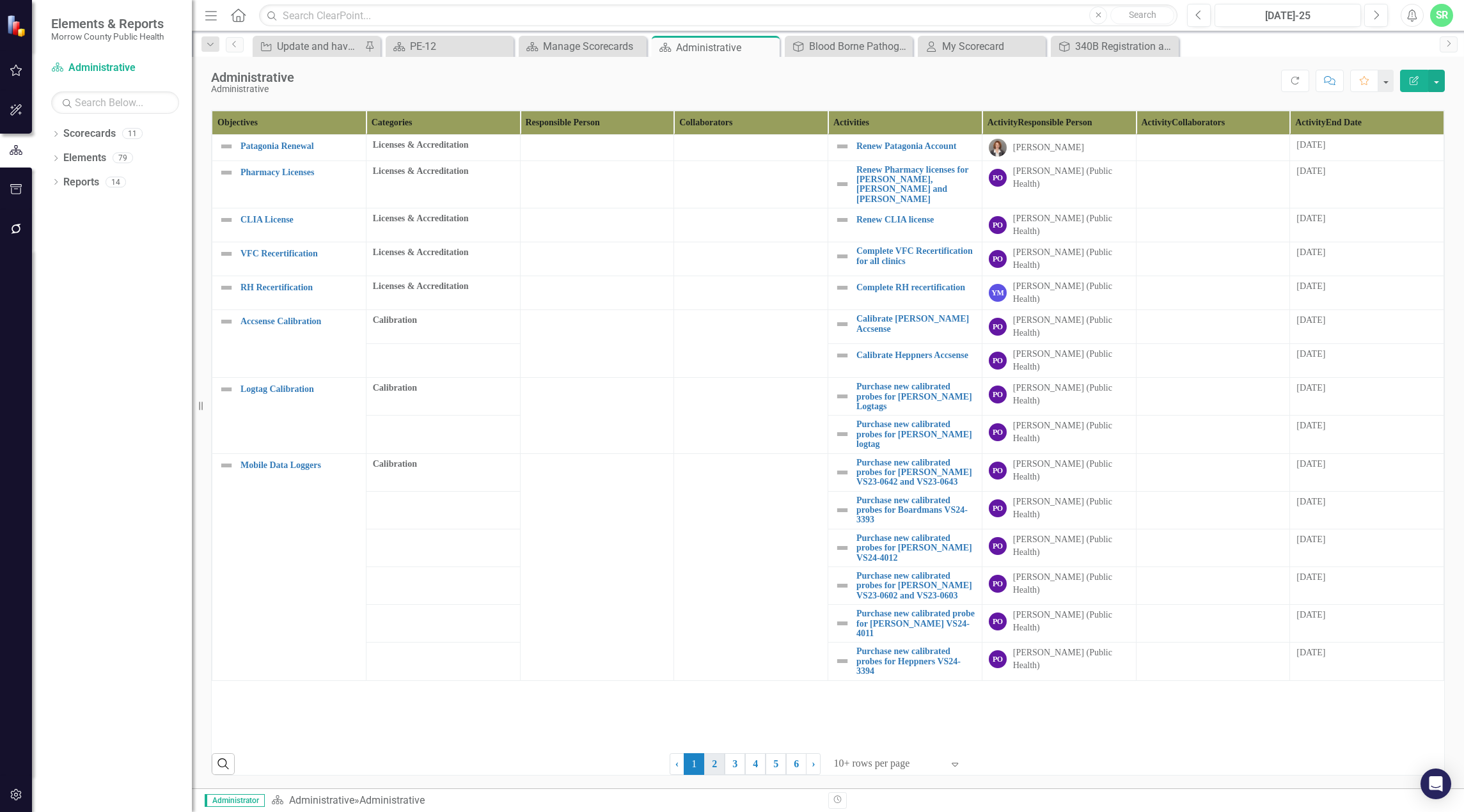
click at [710, 767] on link "2" at bounding box center [714, 763] width 21 height 21
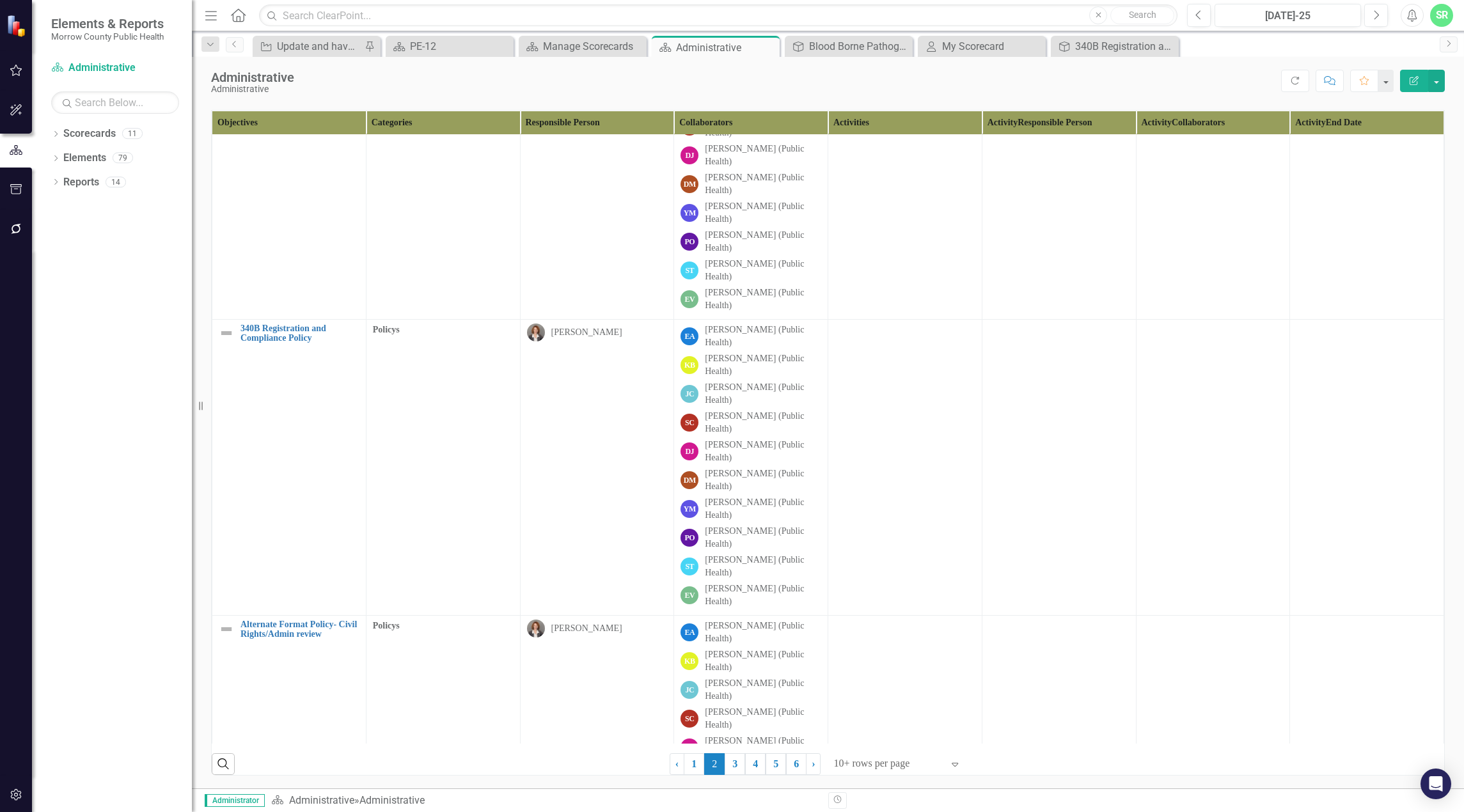
scroll to position [649, 0]
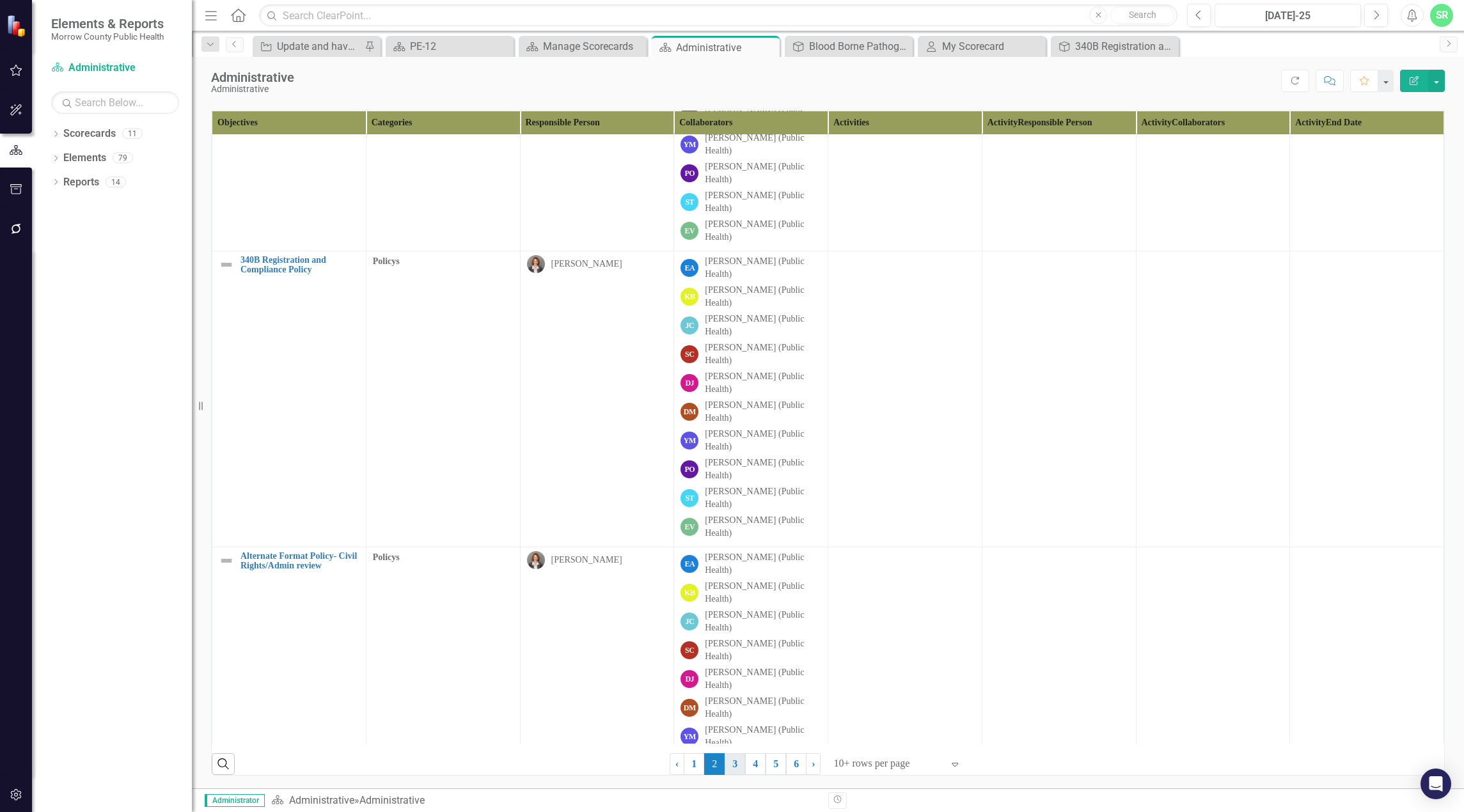
click at [725, 766] on link "3" at bounding box center [735, 763] width 21 height 21
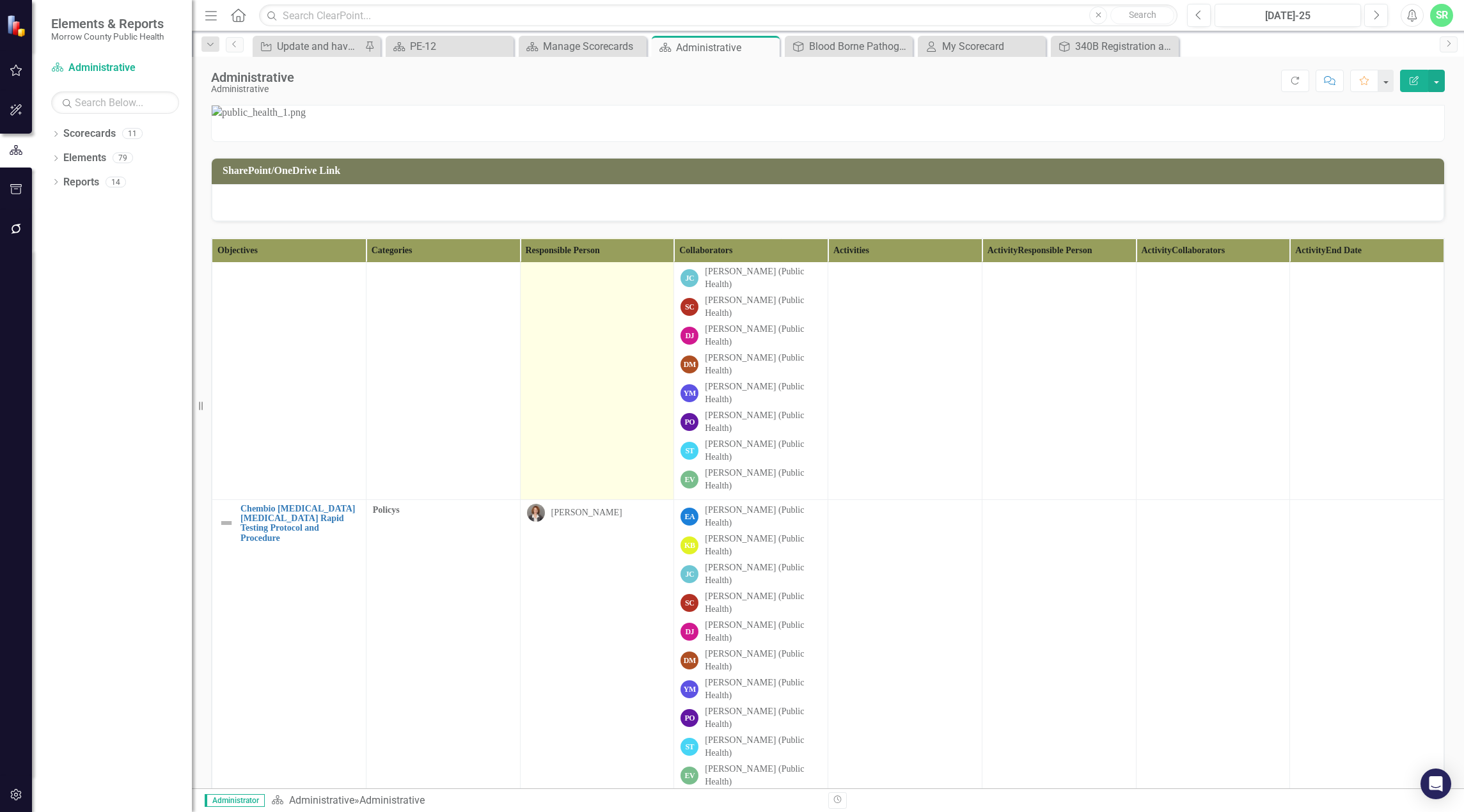
scroll to position [0, 0]
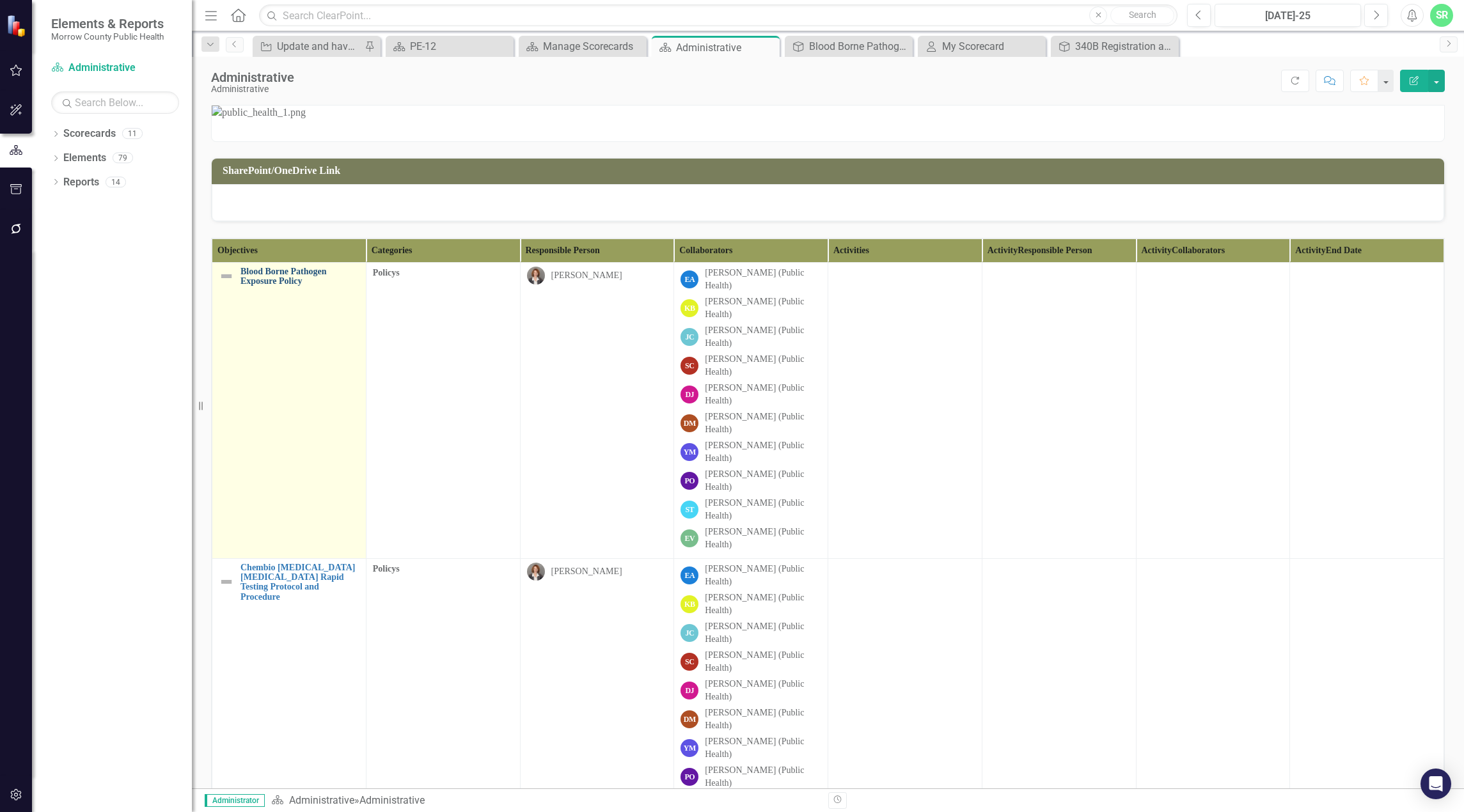
click at [279, 287] on link "Blood Borne Pathogen Exposure Policy" at bounding box center [299, 276] width 119 height 20
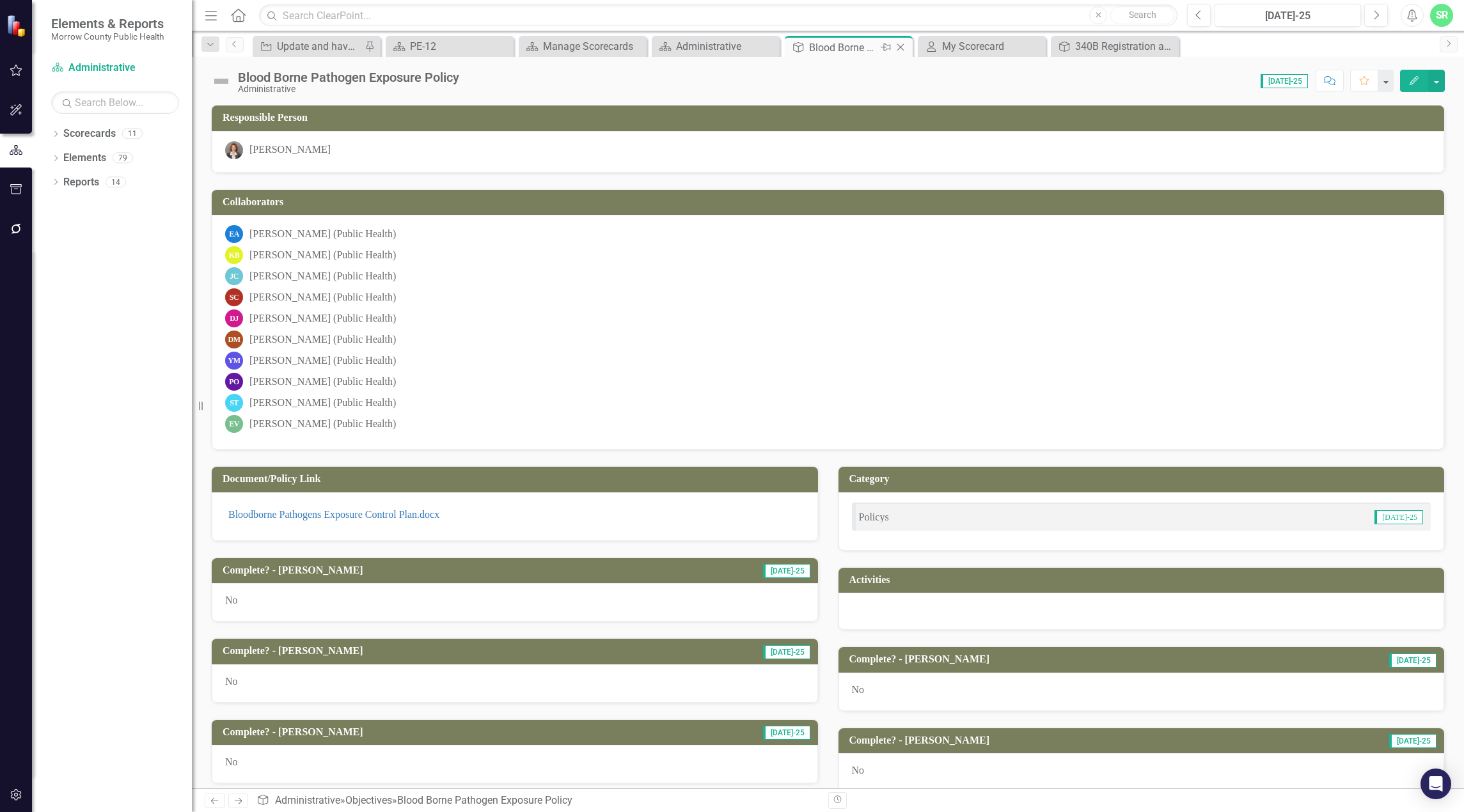
click at [897, 46] on icon "Close" at bounding box center [900, 47] width 13 height 10
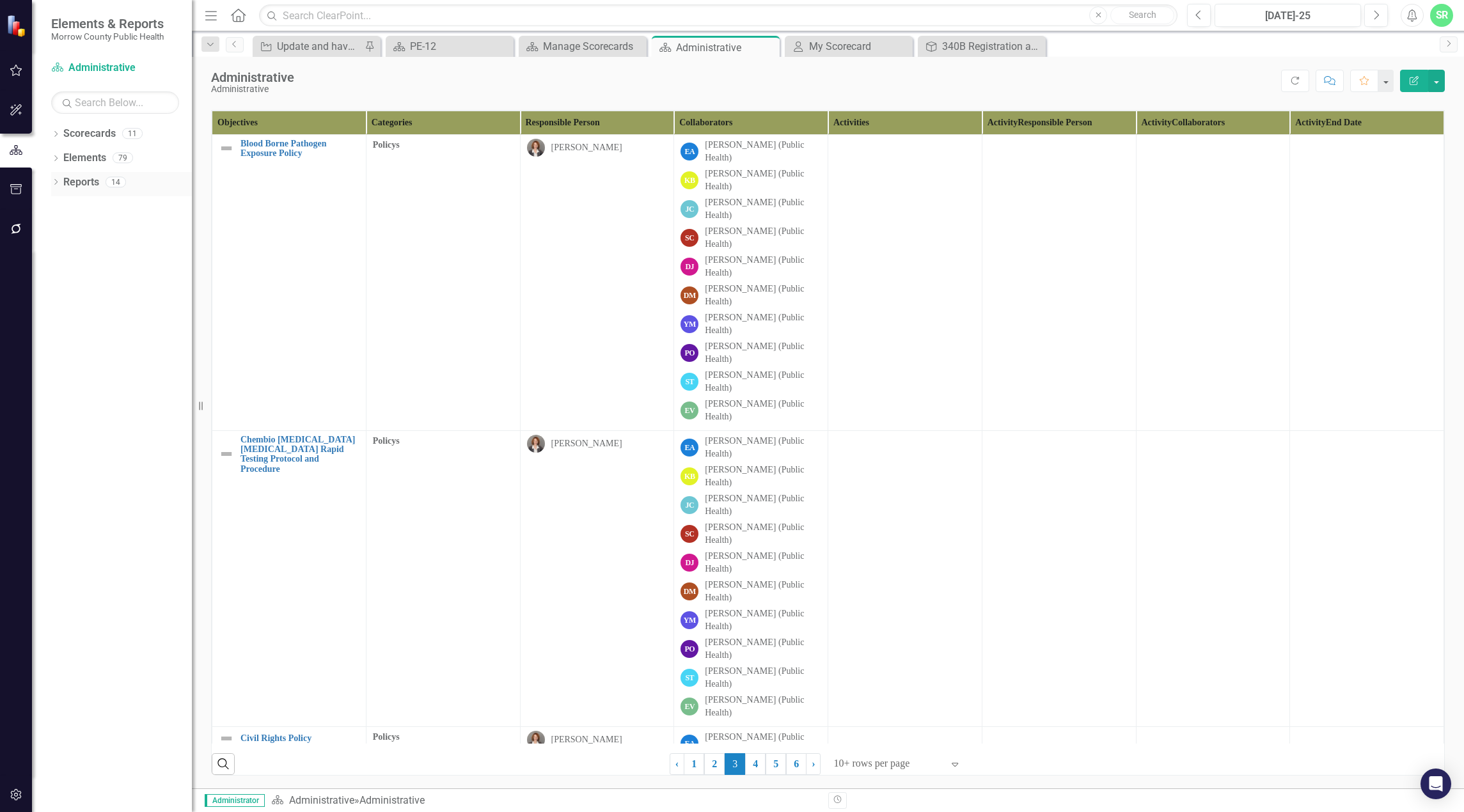
click at [85, 184] on link "Reports" at bounding box center [81, 182] width 36 height 15
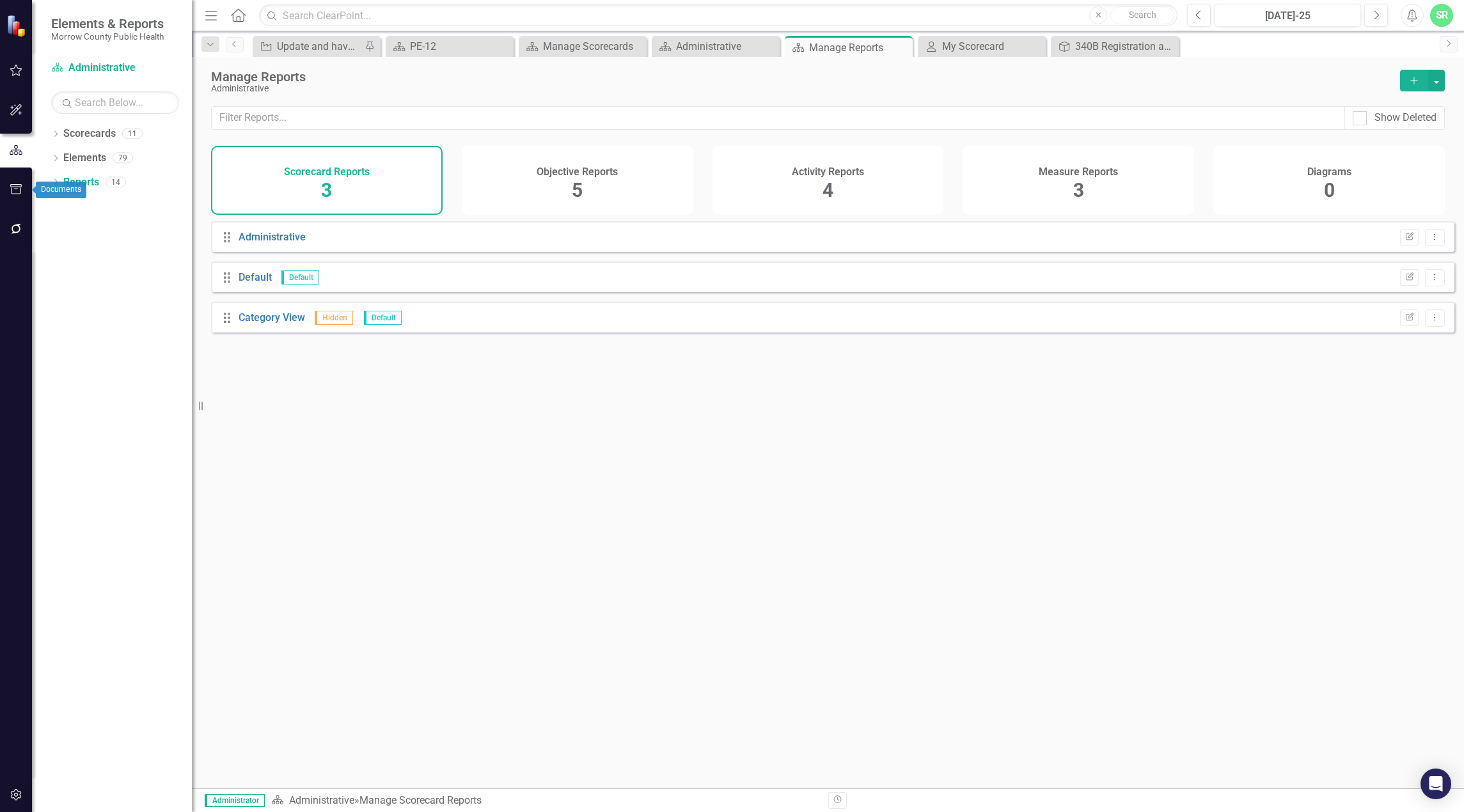
click at [15, 188] on icon "button" at bounding box center [16, 189] width 14 height 10
click at [15, 219] on button "button" at bounding box center [16, 229] width 29 height 27
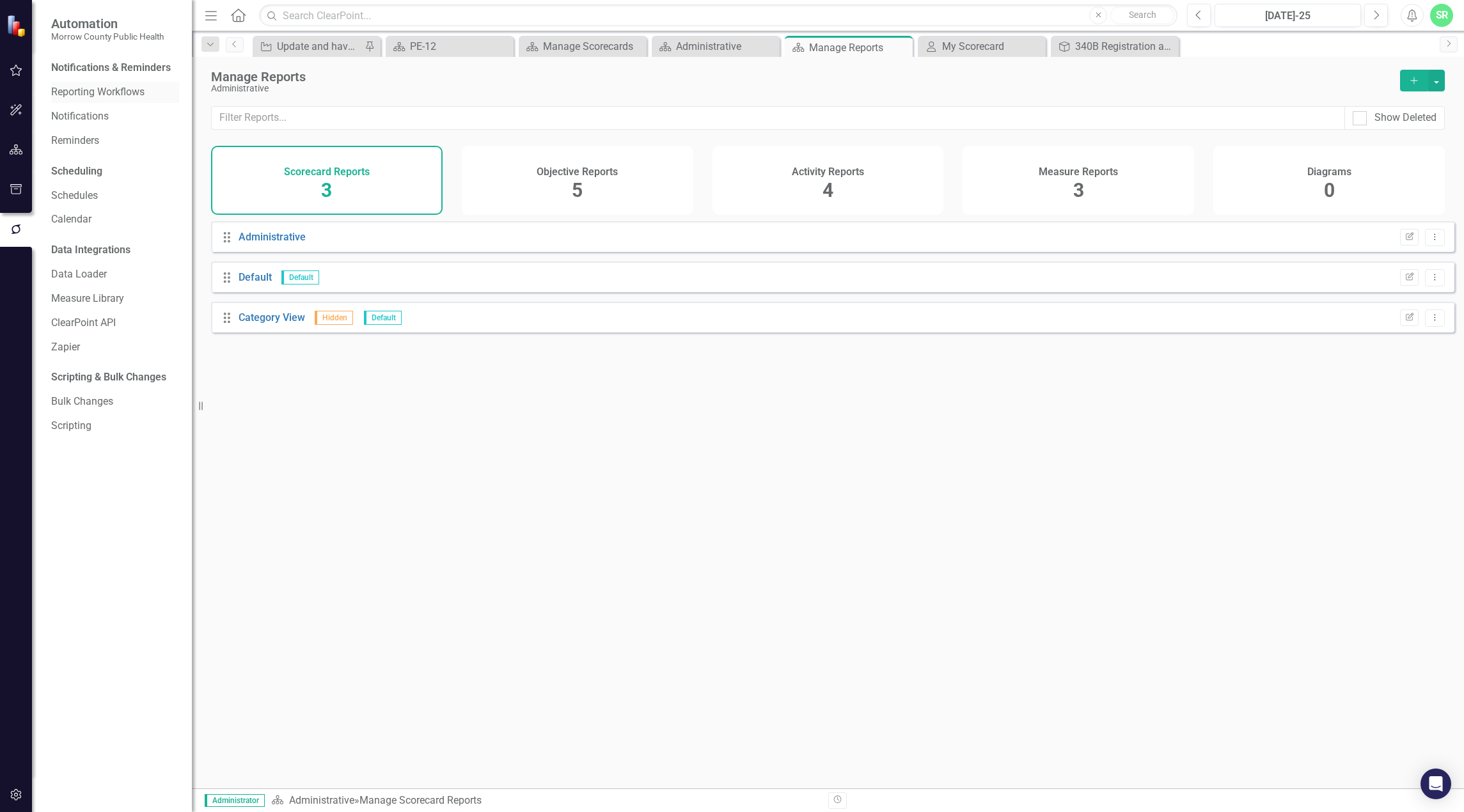
click at [116, 90] on link "Reporting Workflows" at bounding box center [115, 92] width 127 height 15
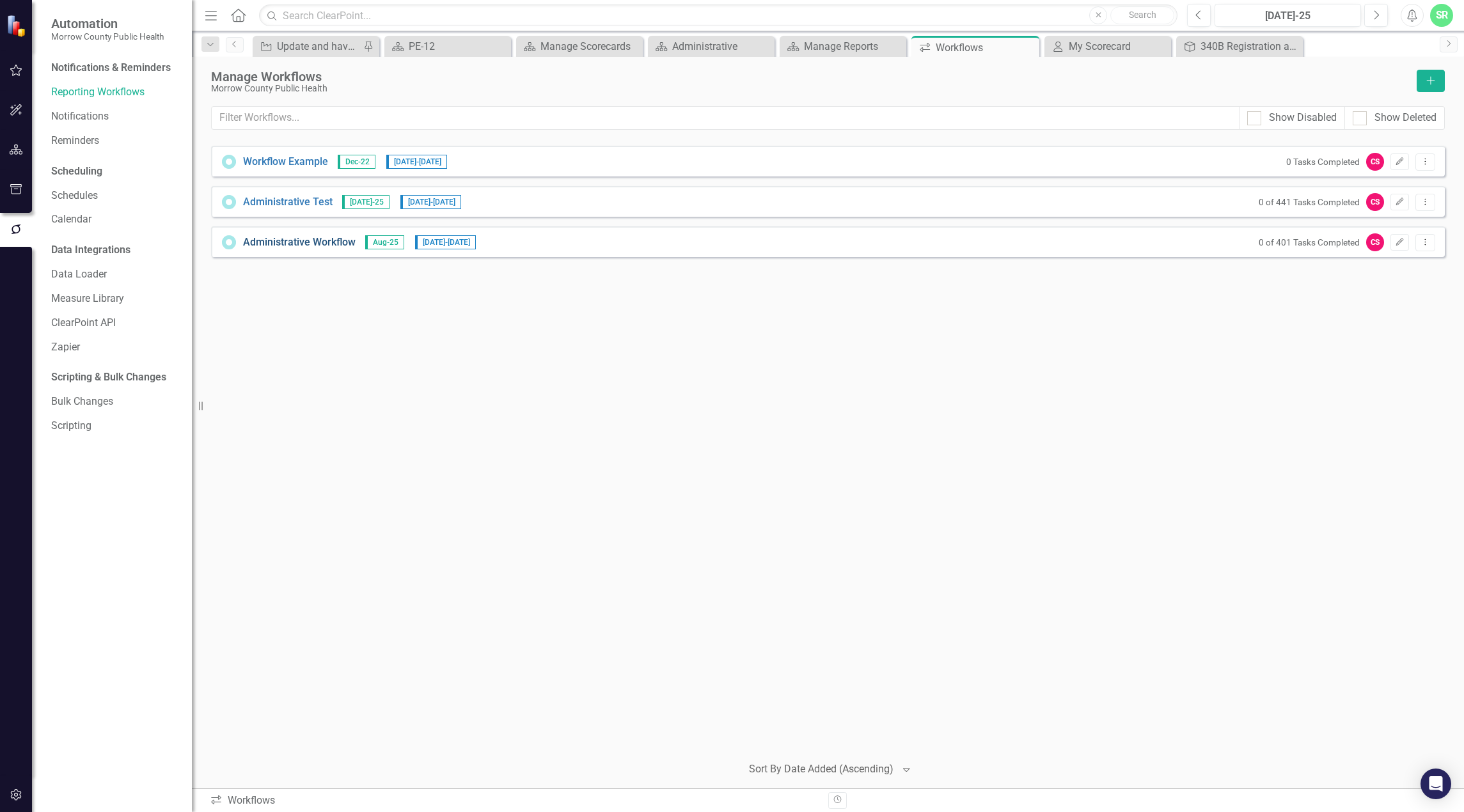
click at [324, 243] on link "Administrative Workflow" at bounding box center [299, 242] width 113 height 15
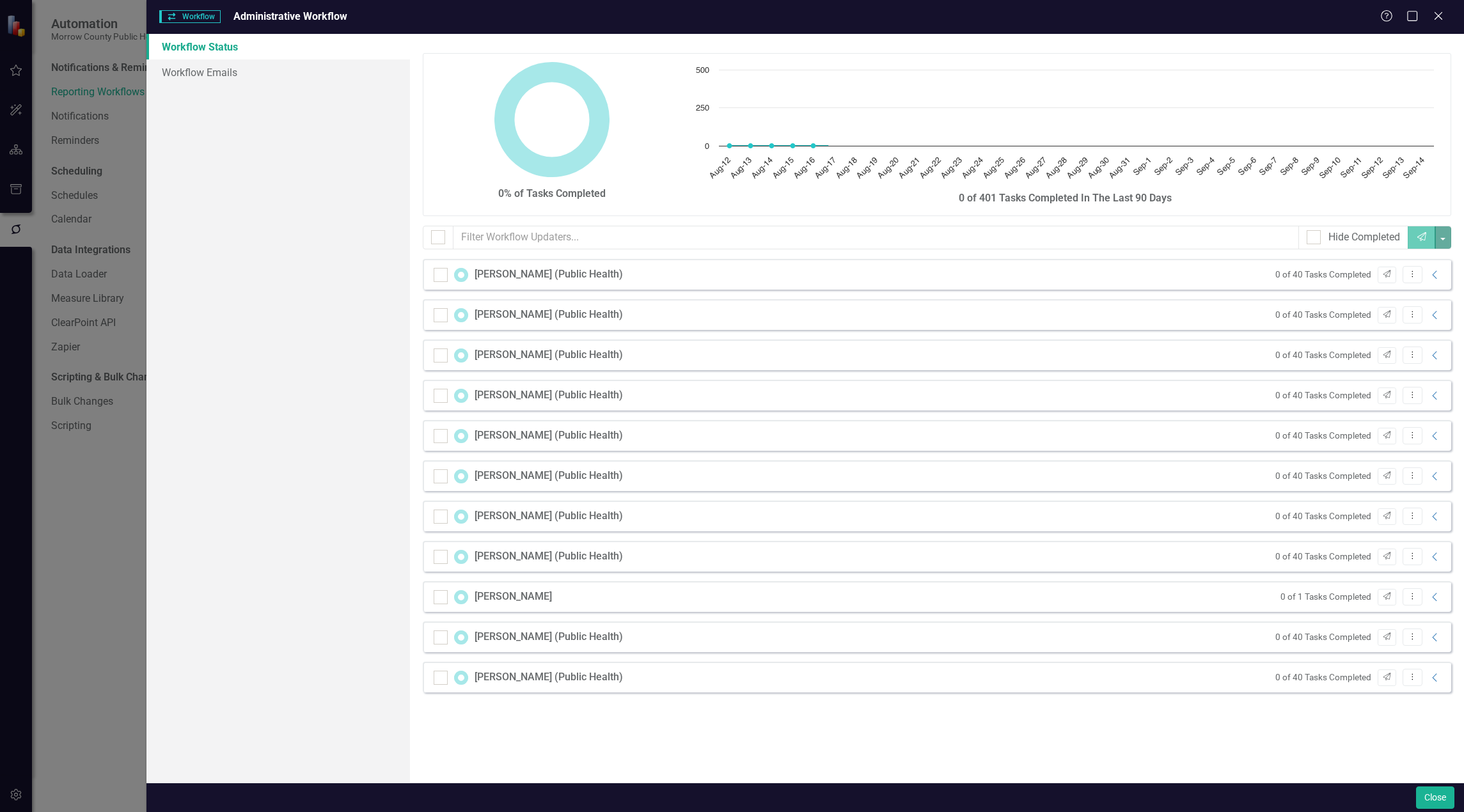
checkbox input "false"
click at [122, 201] on div "Workflow Workflow Administrative Workflow Help Maximize Close Workflow Status W…" at bounding box center [732, 406] width 1464 height 812
click at [926, 12] on icon "Close" at bounding box center [1437, 16] width 13 height 10
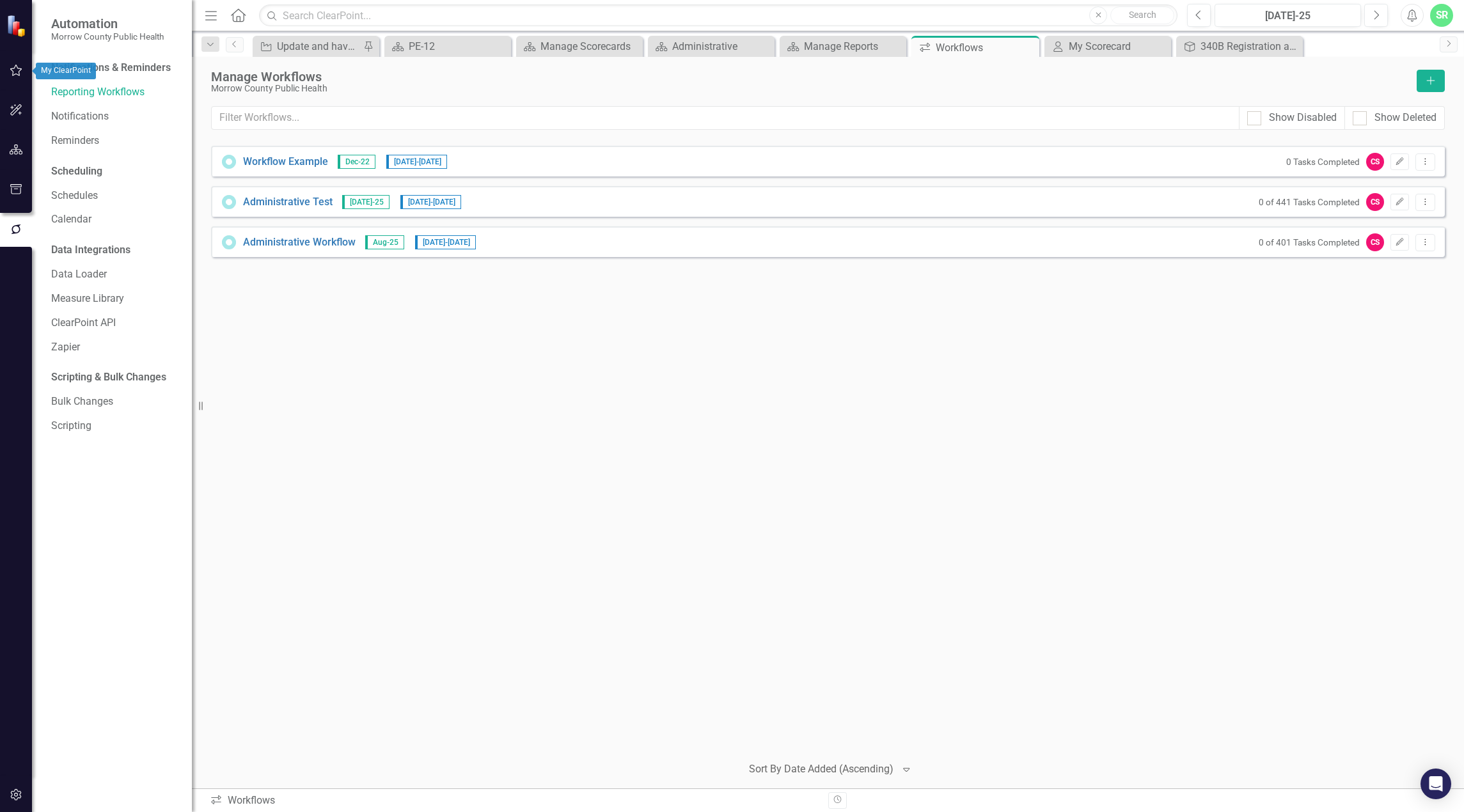
click at [16, 76] on button "button" at bounding box center [16, 70] width 29 height 27
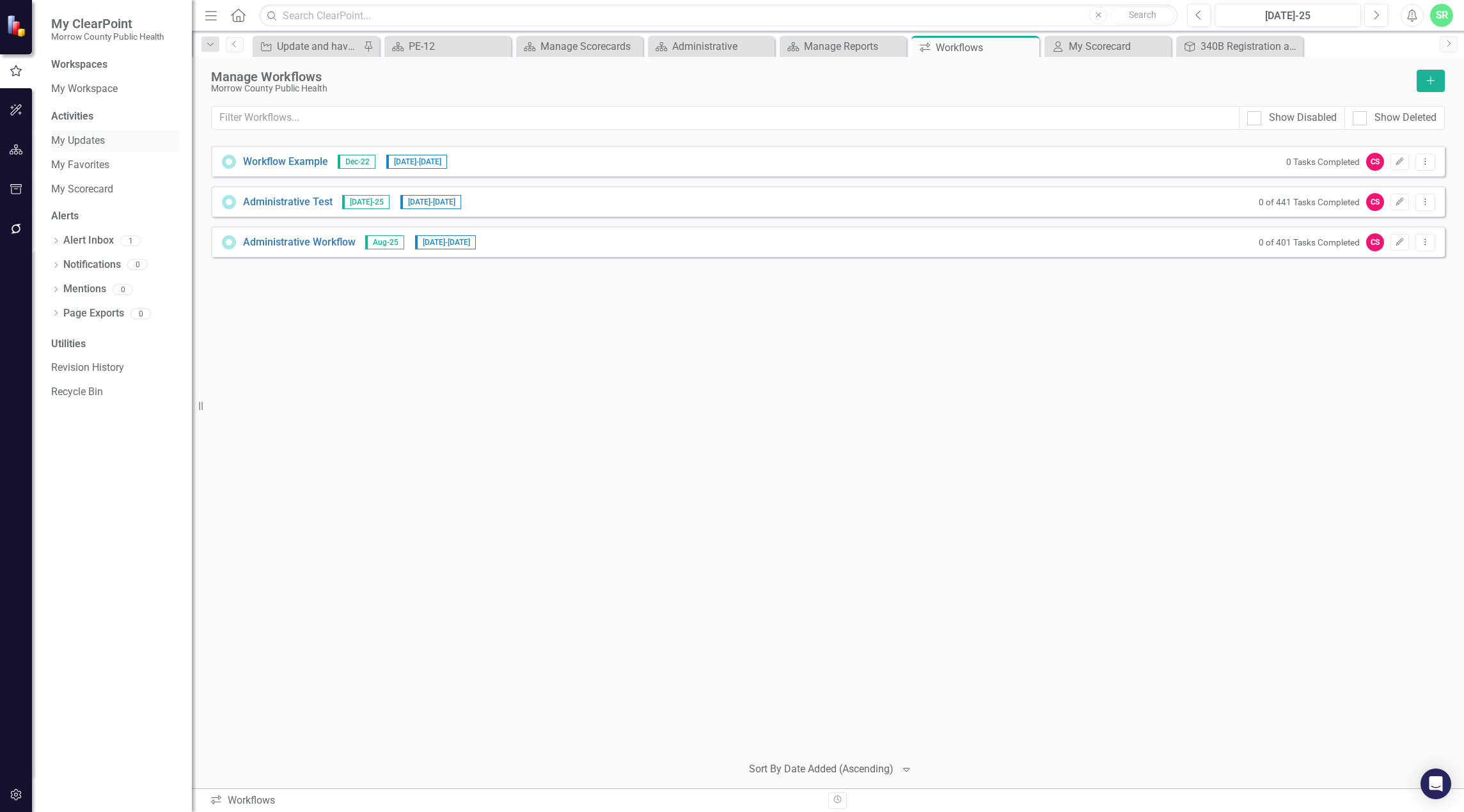
click at [87, 147] on link "My Updates" at bounding box center [115, 140] width 127 height 15
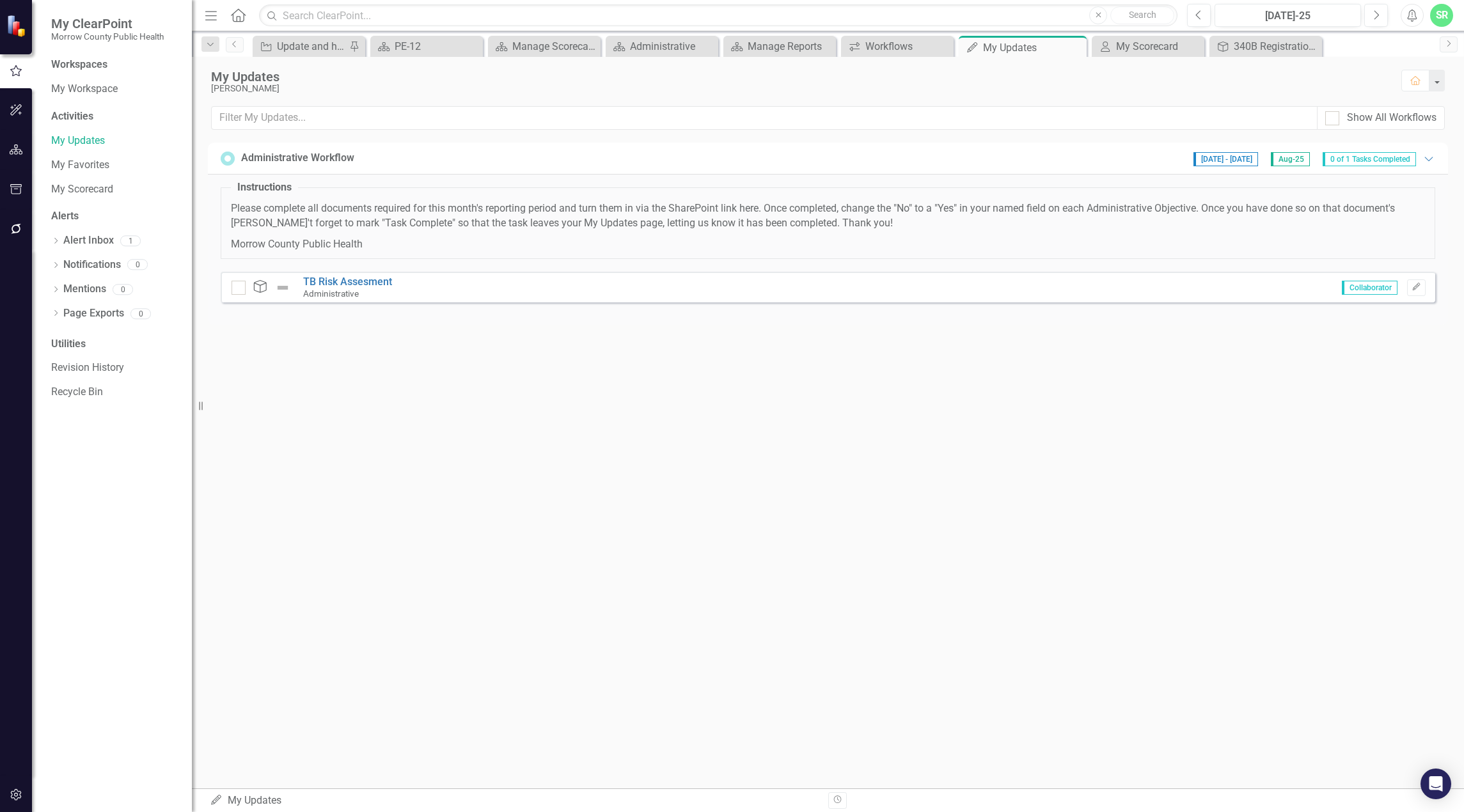
click at [653, 442] on div "My Updates [PERSON_NAME] Home Show All Workflows Administrative Workflow [DATE]…" at bounding box center [827, 423] width 1271 height 732
click at [16, 154] on icon "button" at bounding box center [16, 150] width 14 height 10
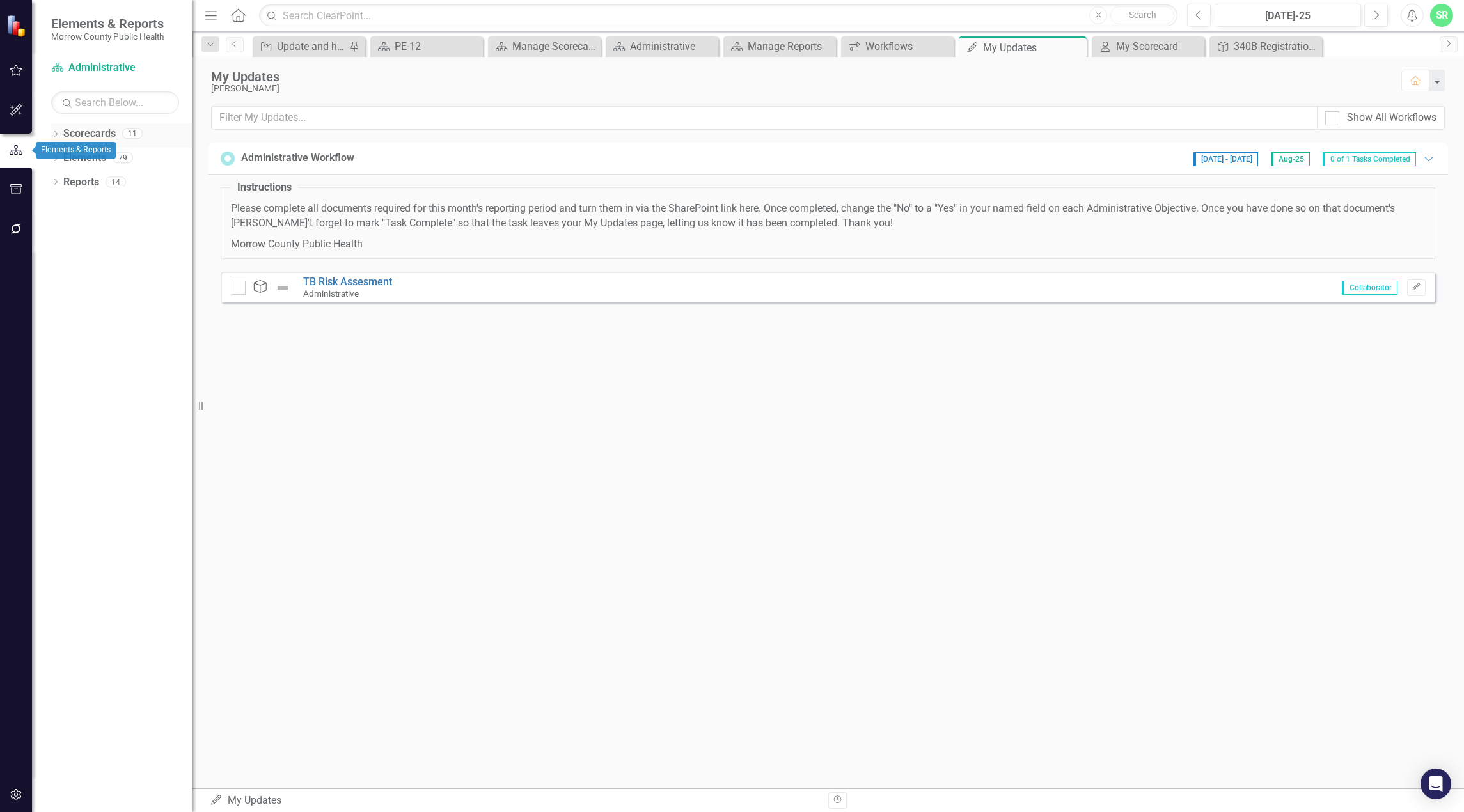
click at [90, 135] on link "Scorecards" at bounding box center [89, 133] width 52 height 15
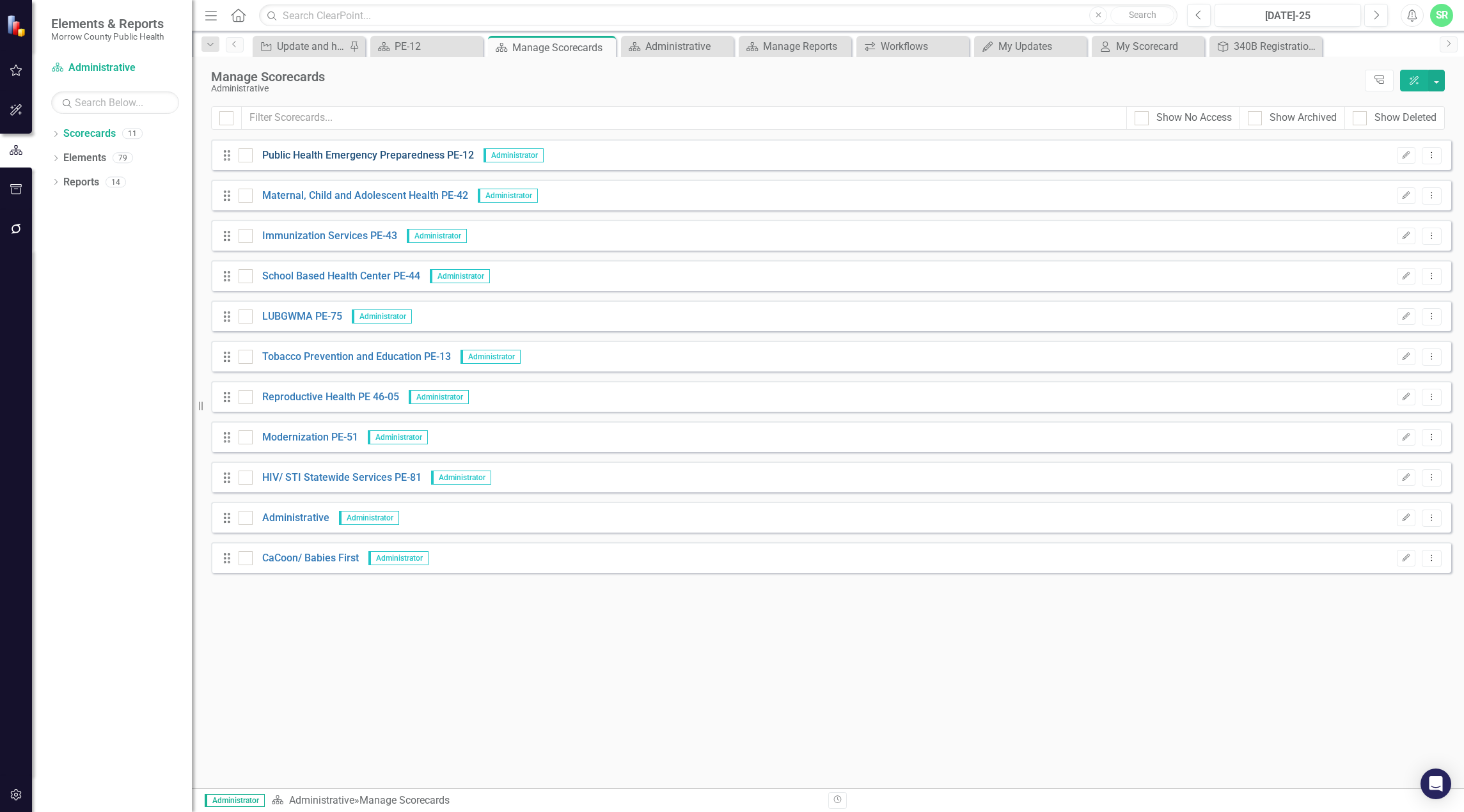
click at [342, 157] on link "Public Health Emergency Preparedness PE-12" at bounding box center [363, 155] width 222 height 15
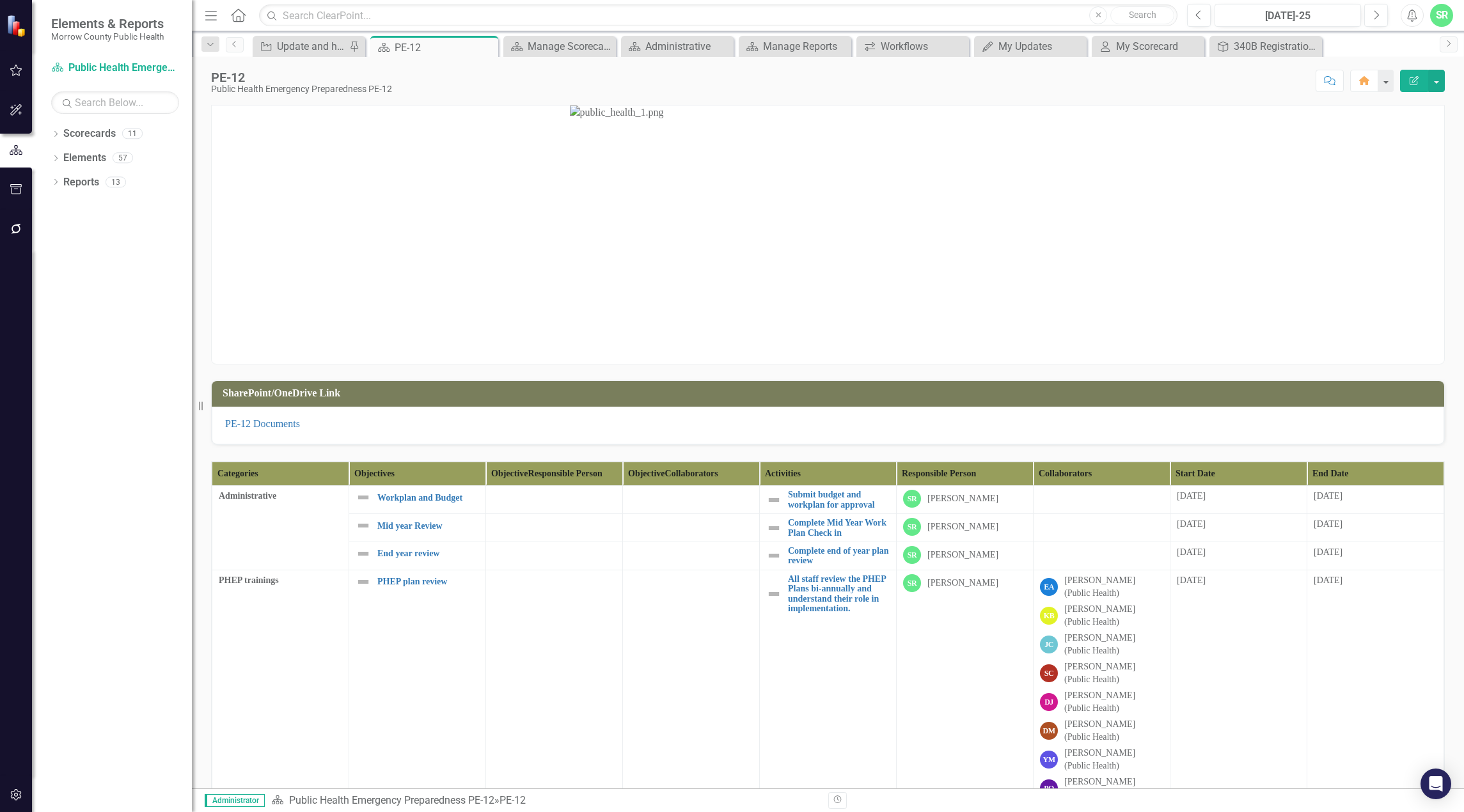
click at [578, 482] on th "Objective Responsible Person" at bounding box center [554, 474] width 137 height 24
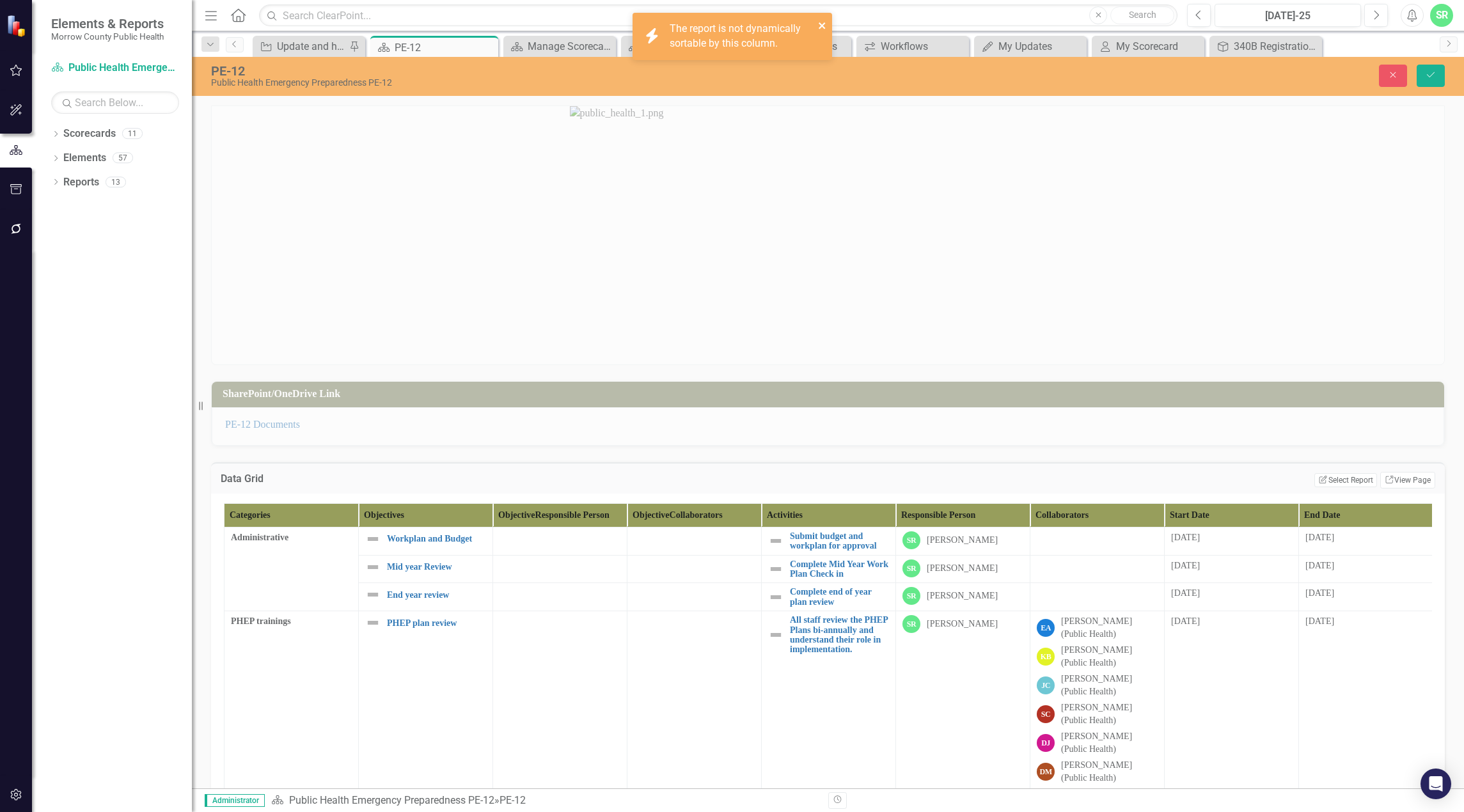
click at [821, 27] on icon "close" at bounding box center [821, 25] width 6 height 6
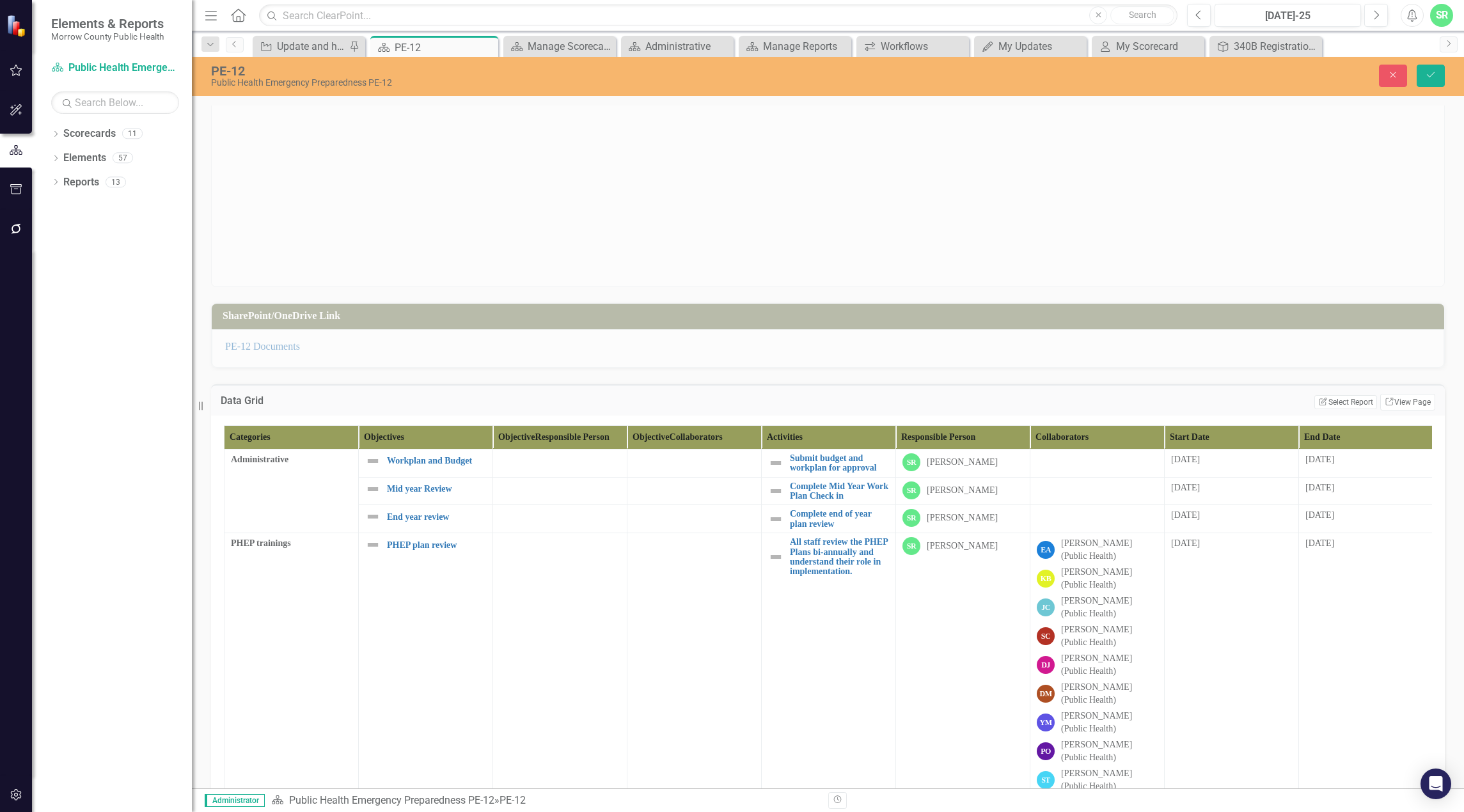
scroll to position [192, 0]
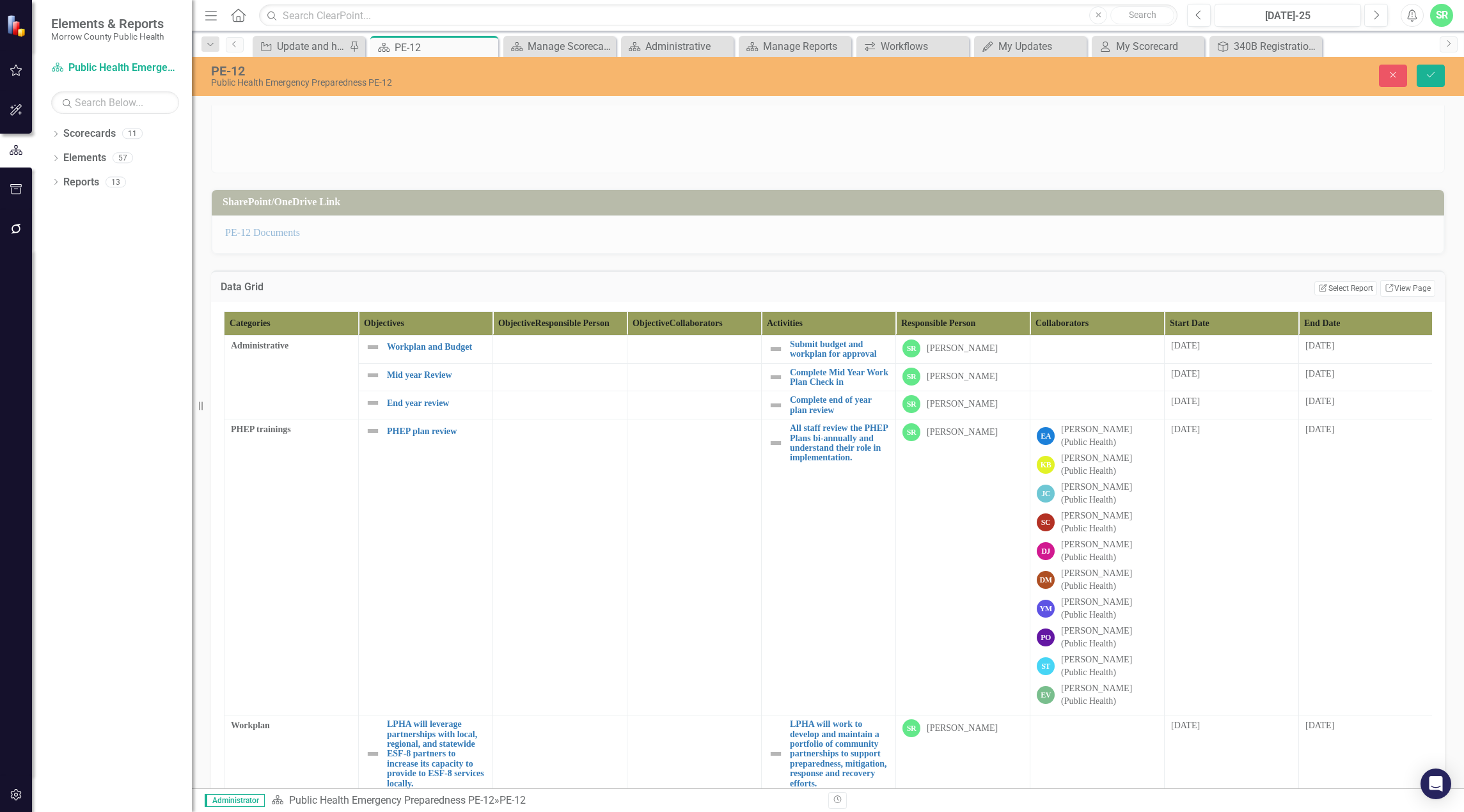
click at [926, 325] on th "Start Date" at bounding box center [1231, 323] width 134 height 24
click at [926, 76] on icon "Close" at bounding box center [1392, 74] width 11 height 9
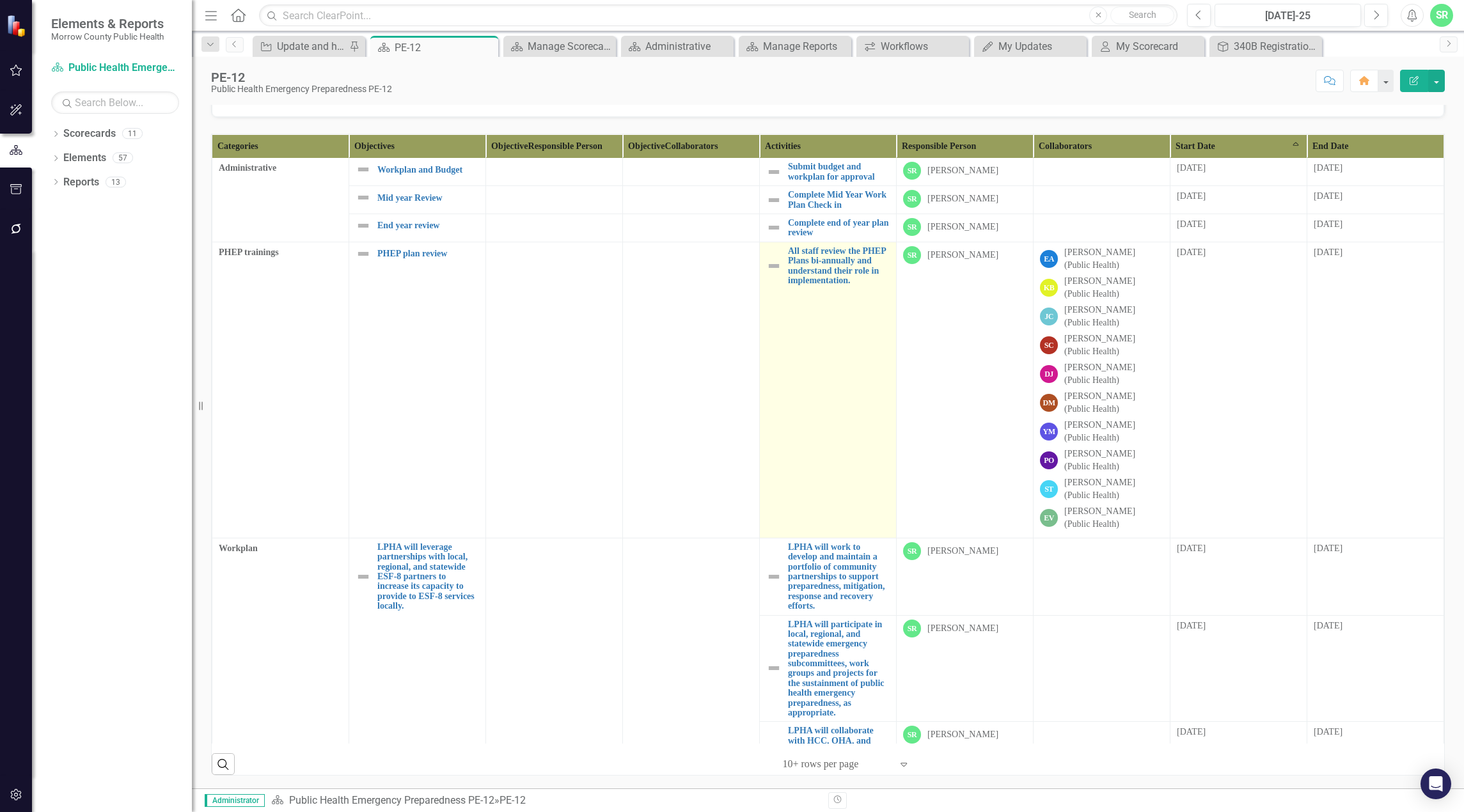
scroll to position [0, 0]
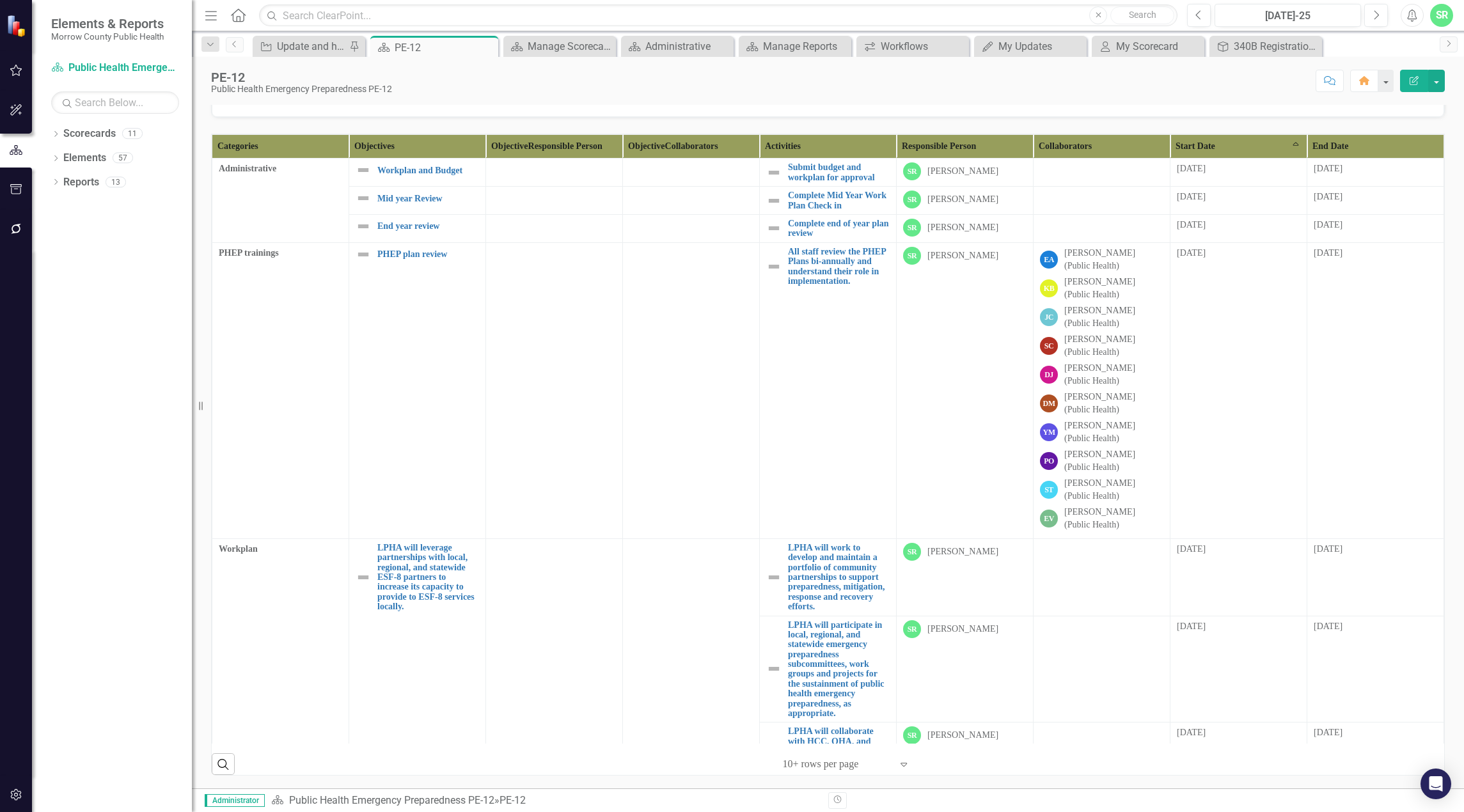
click at [75, 122] on div "Scorecard Public Health Emergency Preparedness PE-12 Search Dropdown Scorecards…" at bounding box center [111, 435] width 160 height 755
click at [77, 130] on link "Scorecards" at bounding box center [89, 133] width 52 height 15
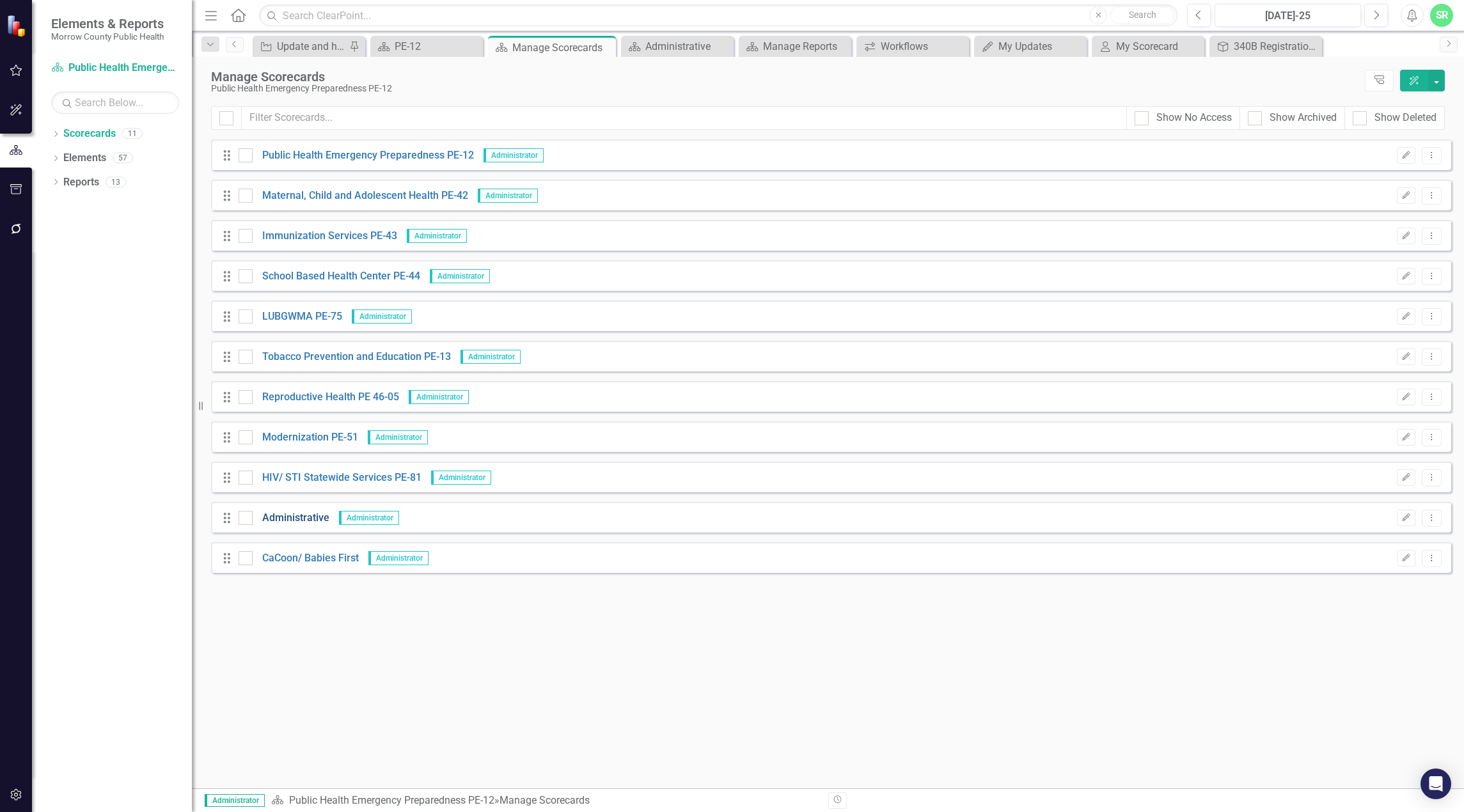
click at [290, 516] on link "Administrative" at bounding box center [291, 518] width 77 height 15
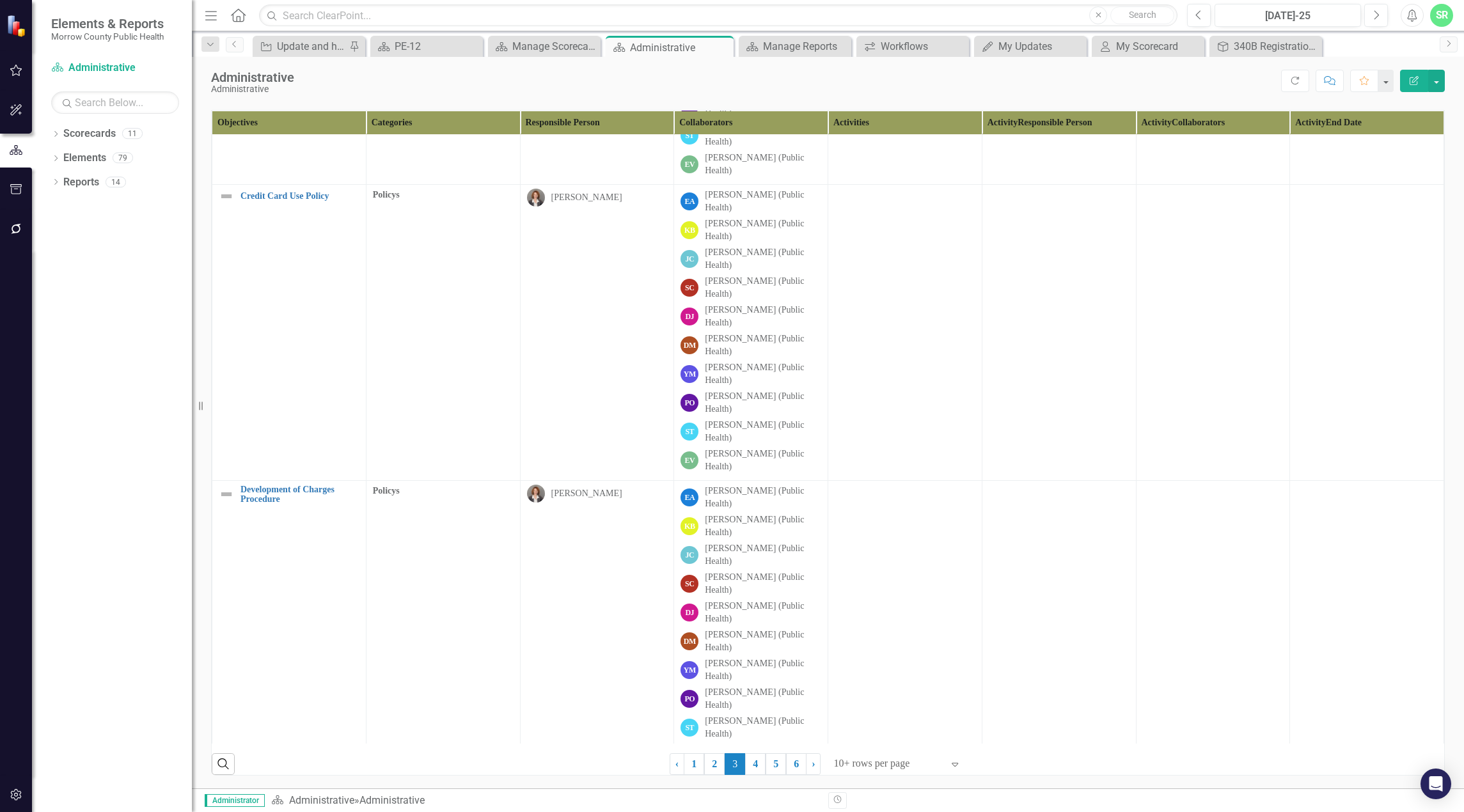
scroll to position [476, 0]
click at [687, 762] on link "1" at bounding box center [694, 763] width 21 height 21
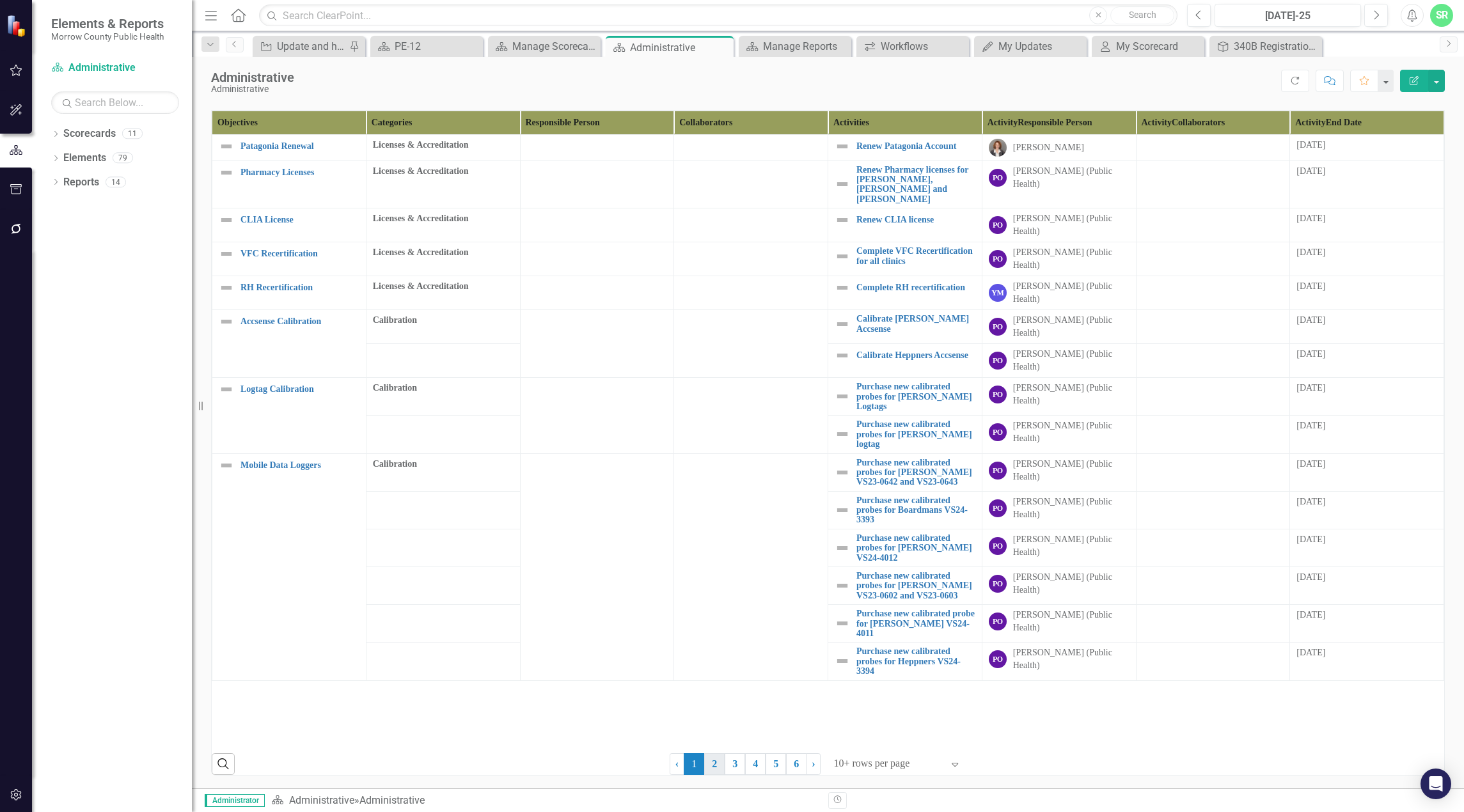
click at [705, 762] on link "2" at bounding box center [714, 763] width 21 height 21
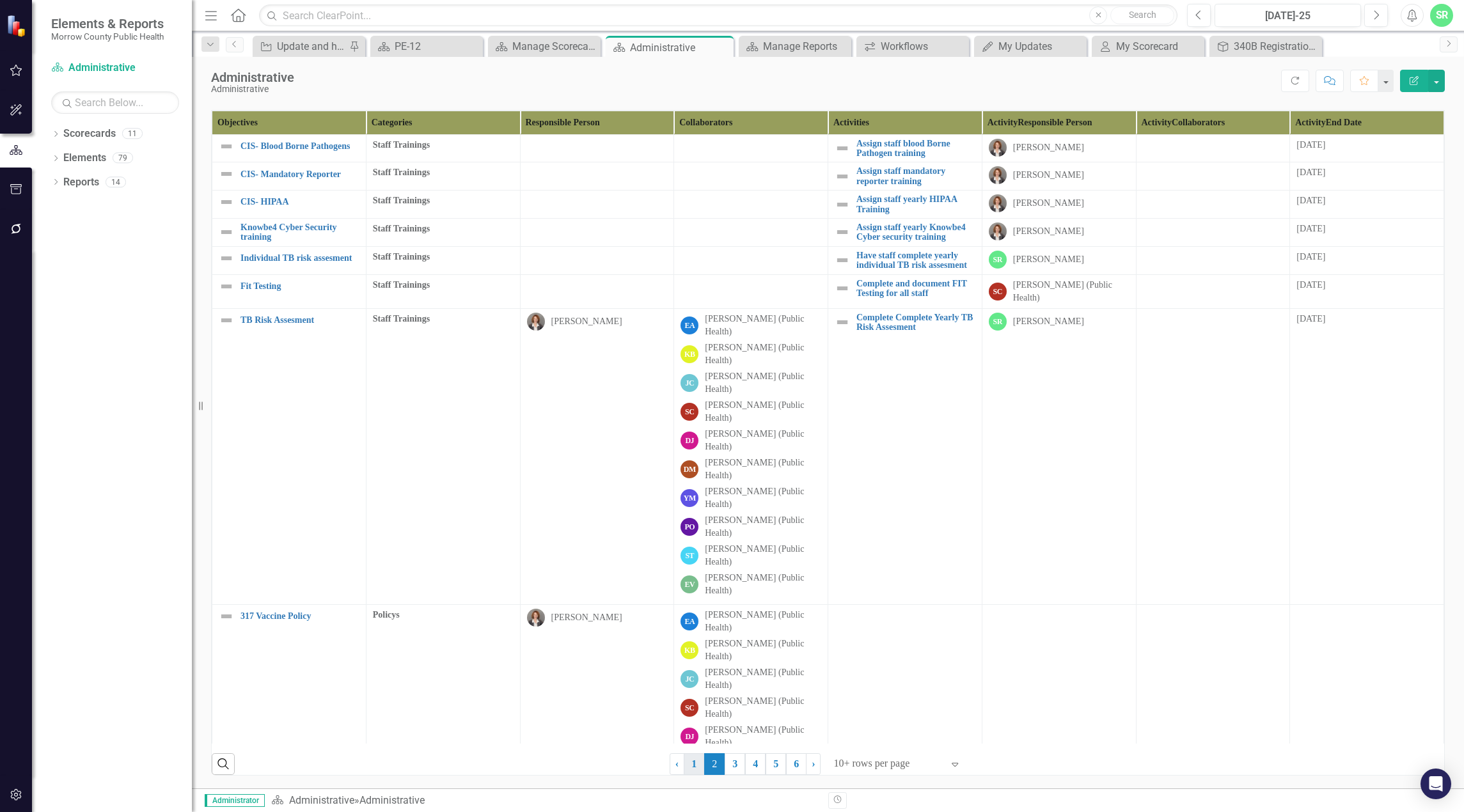
click at [693, 761] on link "1" at bounding box center [694, 763] width 21 height 21
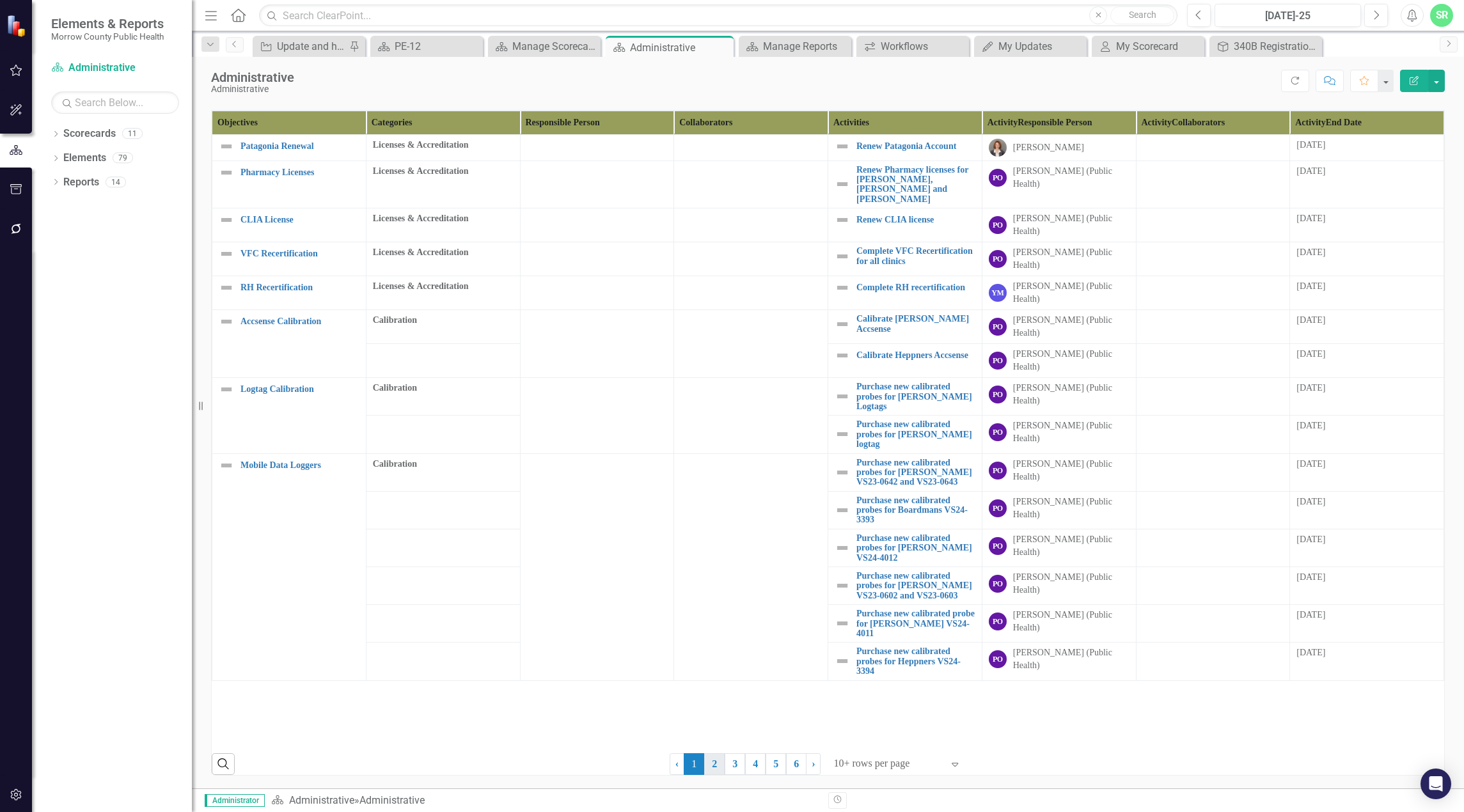
click at [704, 761] on link "2" at bounding box center [714, 763] width 21 height 21
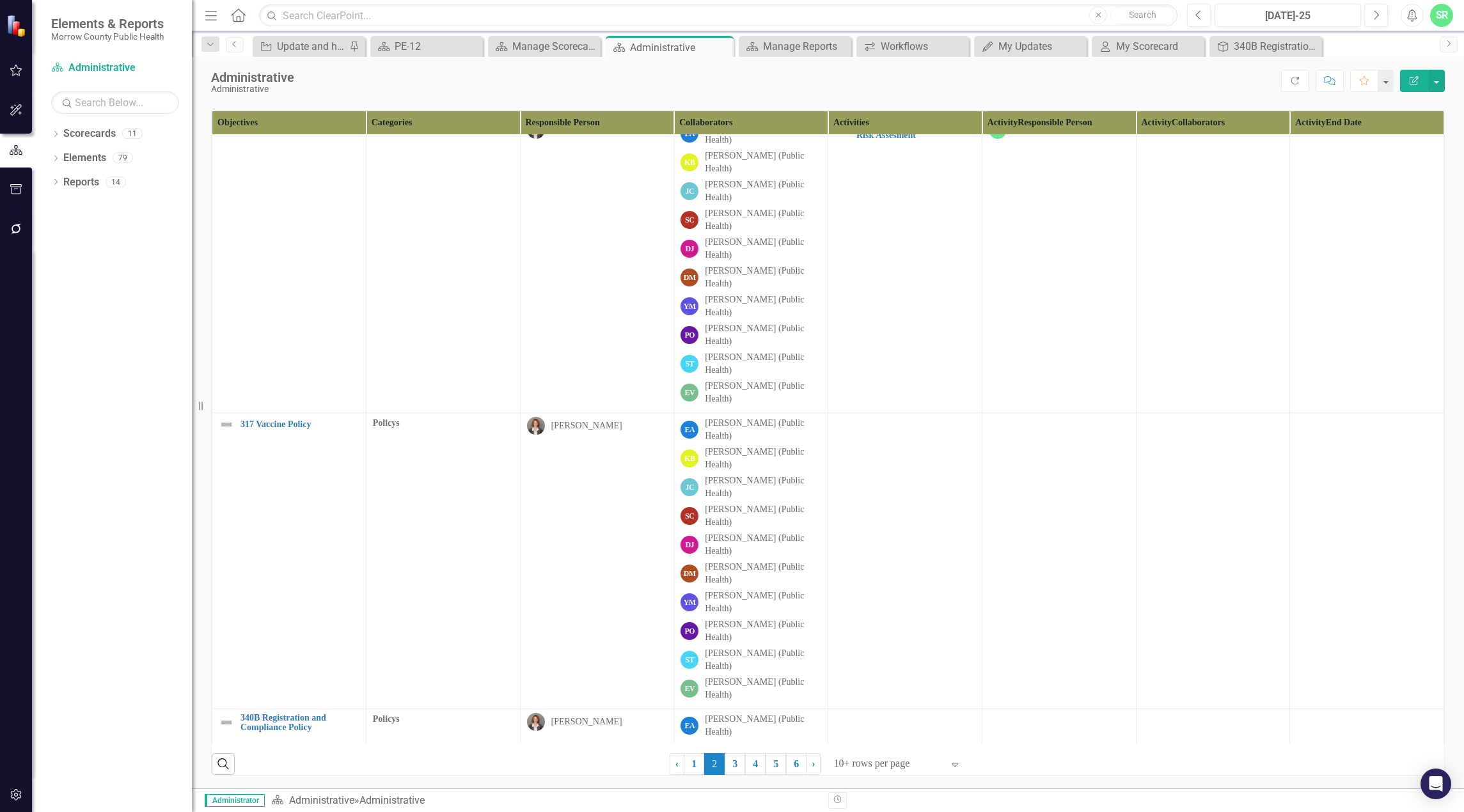
scroll to position [0, 0]
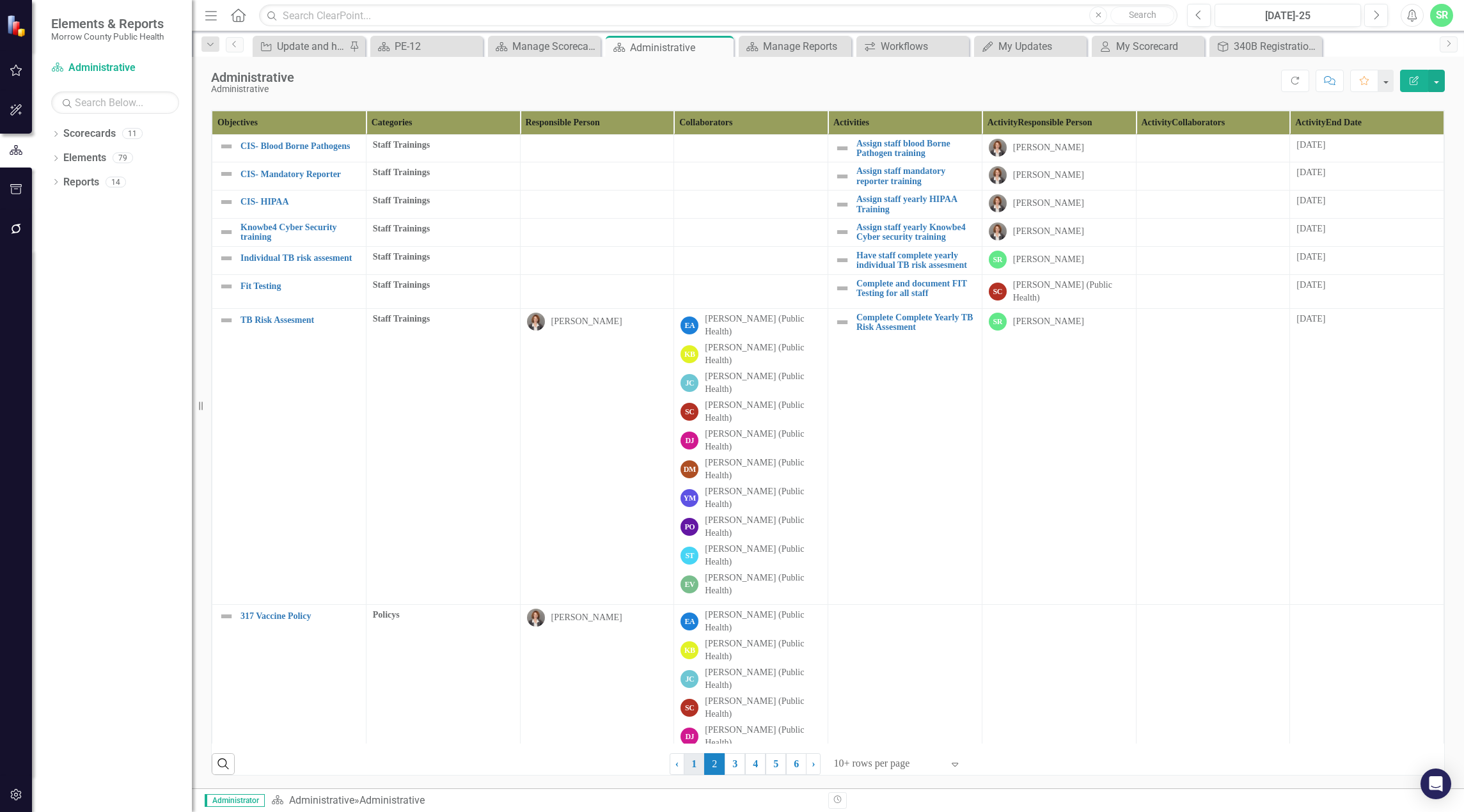
click at [685, 763] on link "1" at bounding box center [694, 763] width 21 height 21
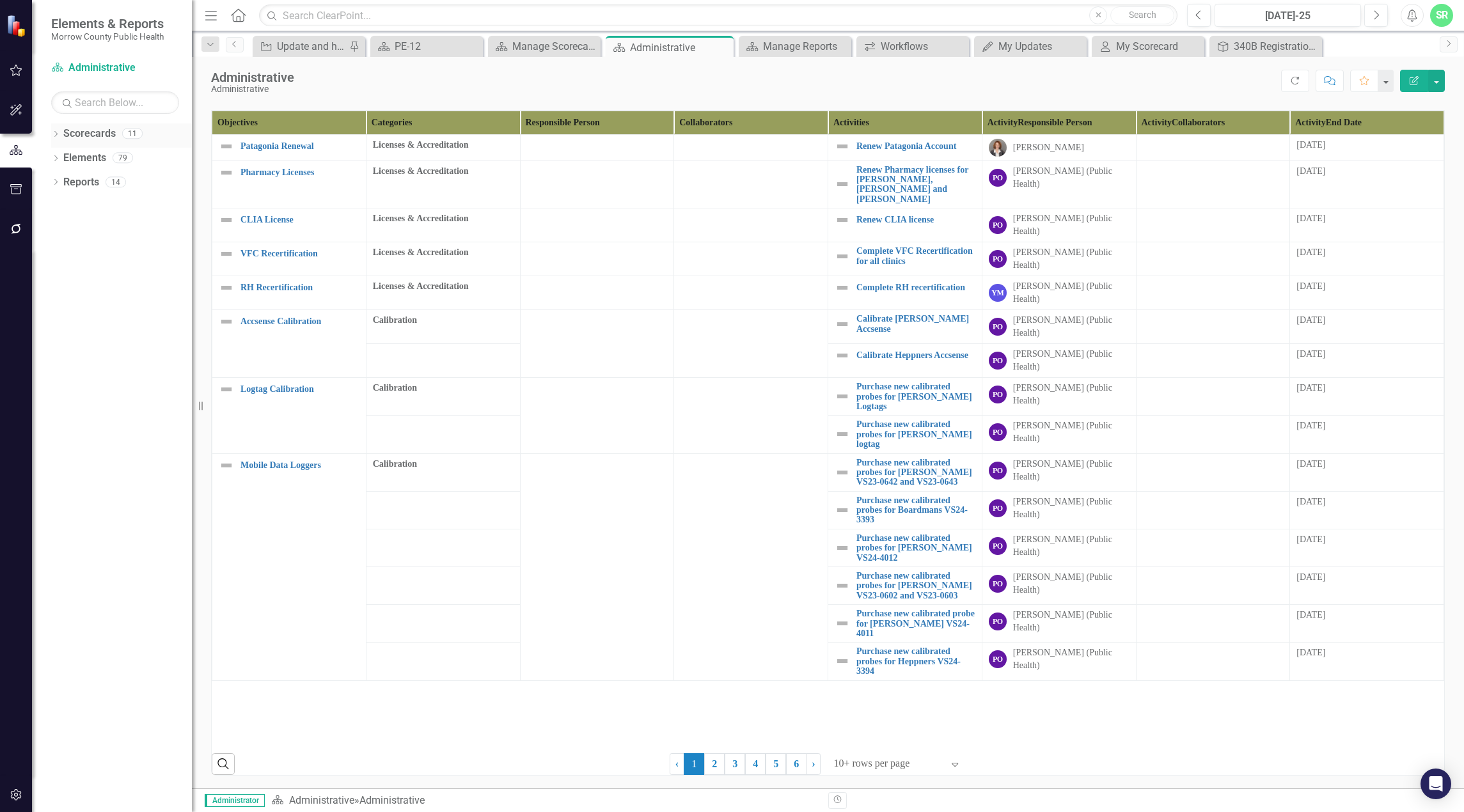
click at [92, 128] on link "Scorecards" at bounding box center [89, 133] width 52 height 15
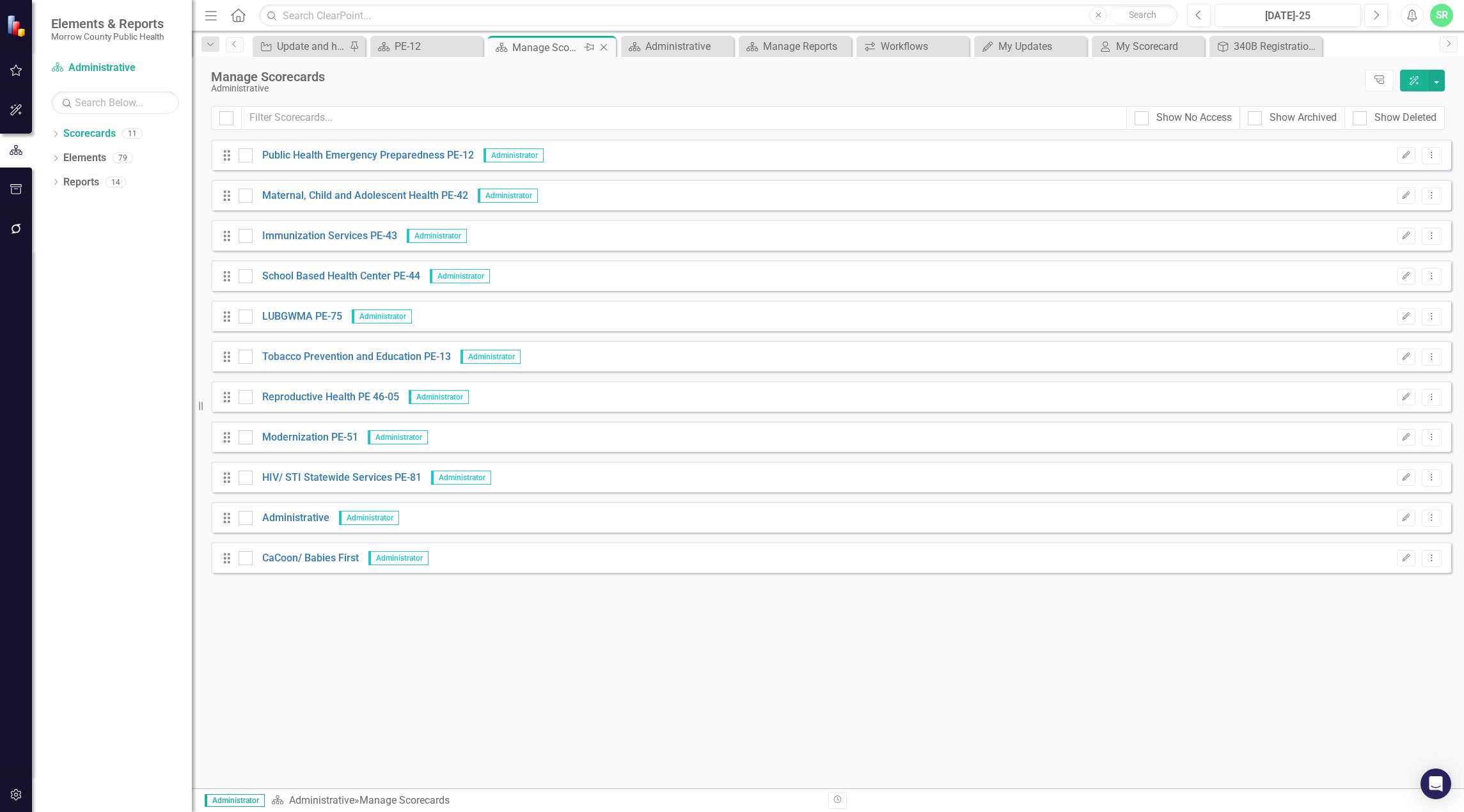
click at [608, 43] on icon "Close" at bounding box center [603, 47] width 13 height 10
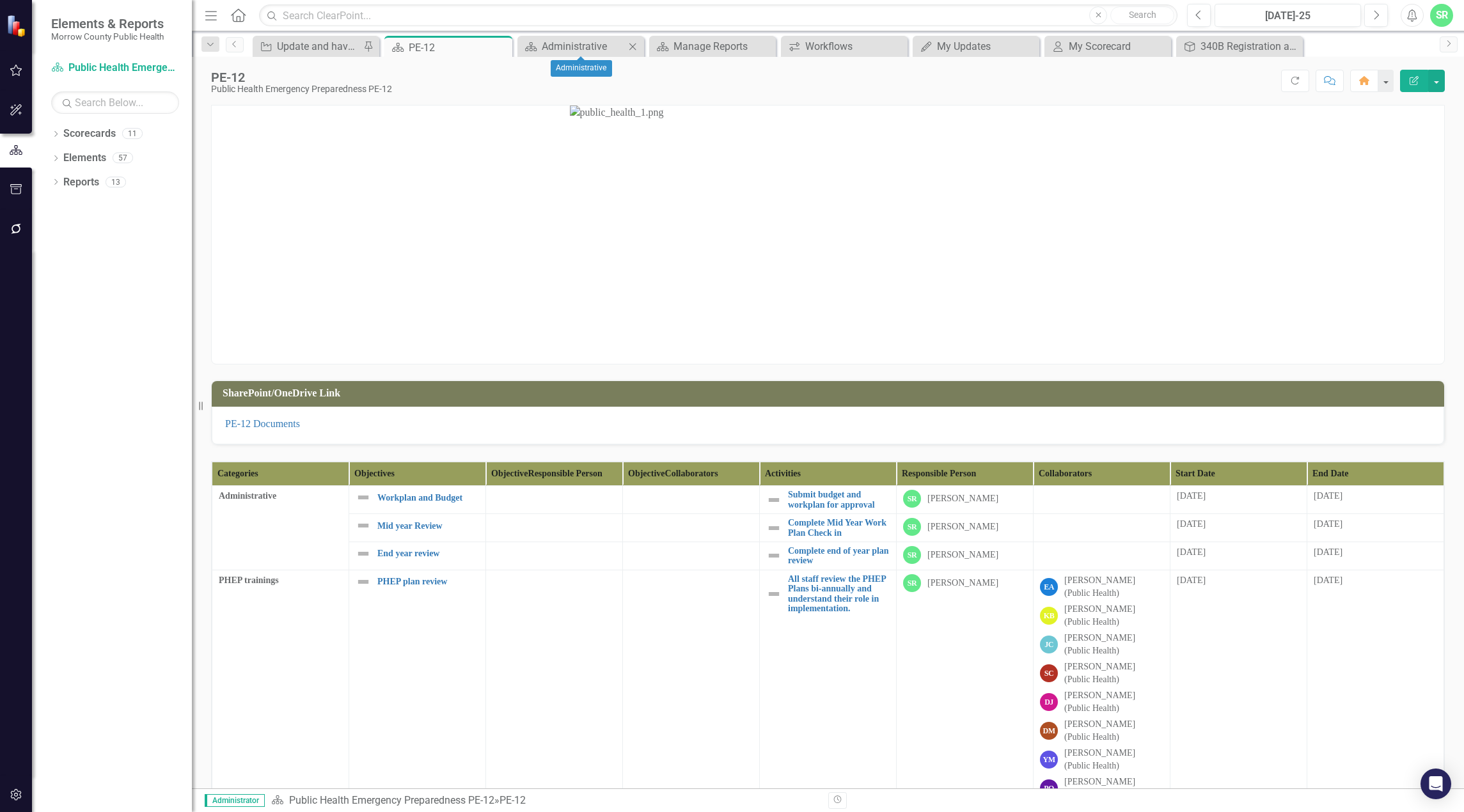
click at [630, 42] on icon "Close" at bounding box center [632, 47] width 13 height 10
click at [504, 47] on icon "Close" at bounding box center [501, 47] width 13 height 10
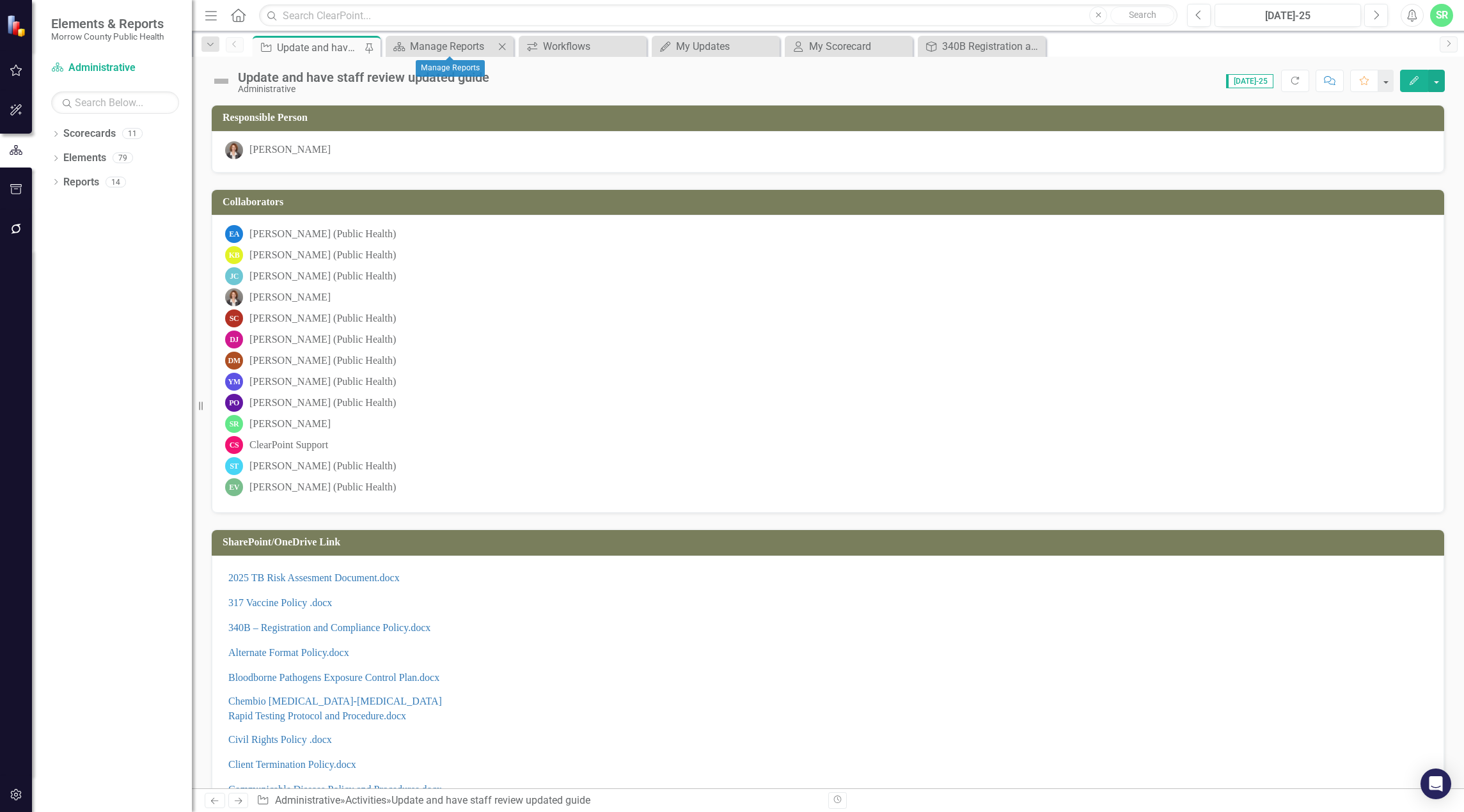
click at [500, 44] on icon "Close" at bounding box center [501, 47] width 13 height 10
click at [500, 45] on icon "Close" at bounding box center [501, 47] width 13 height 10
click at [0, 0] on icon "Close" at bounding box center [0, 0] width 0 height 0
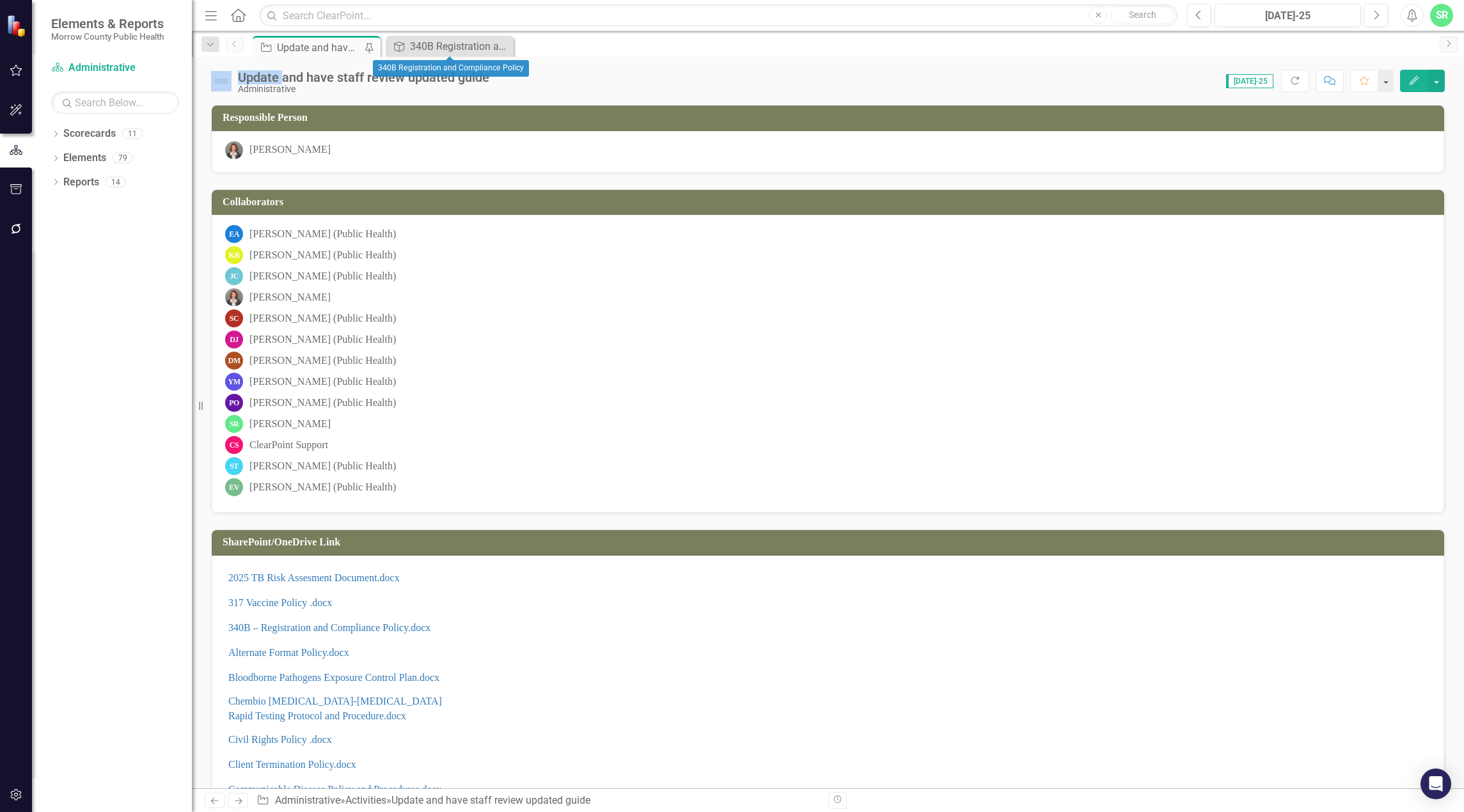
click at [0, 0] on icon "Close" at bounding box center [0, 0] width 0 height 0
click at [21, 113] on icon "button" at bounding box center [16, 110] width 14 height 10
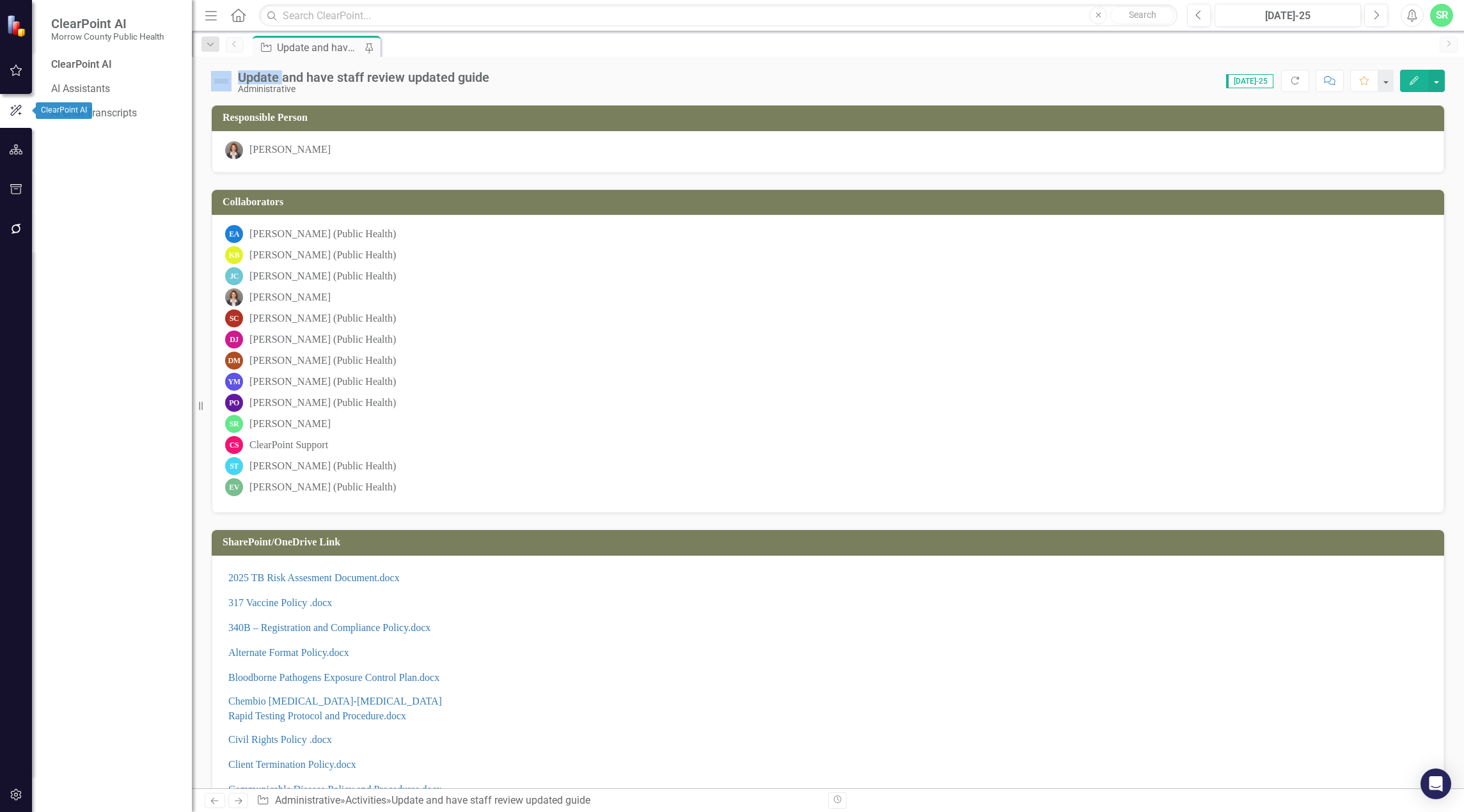
click at [14, 68] on icon "button" at bounding box center [16, 69] width 12 height 11
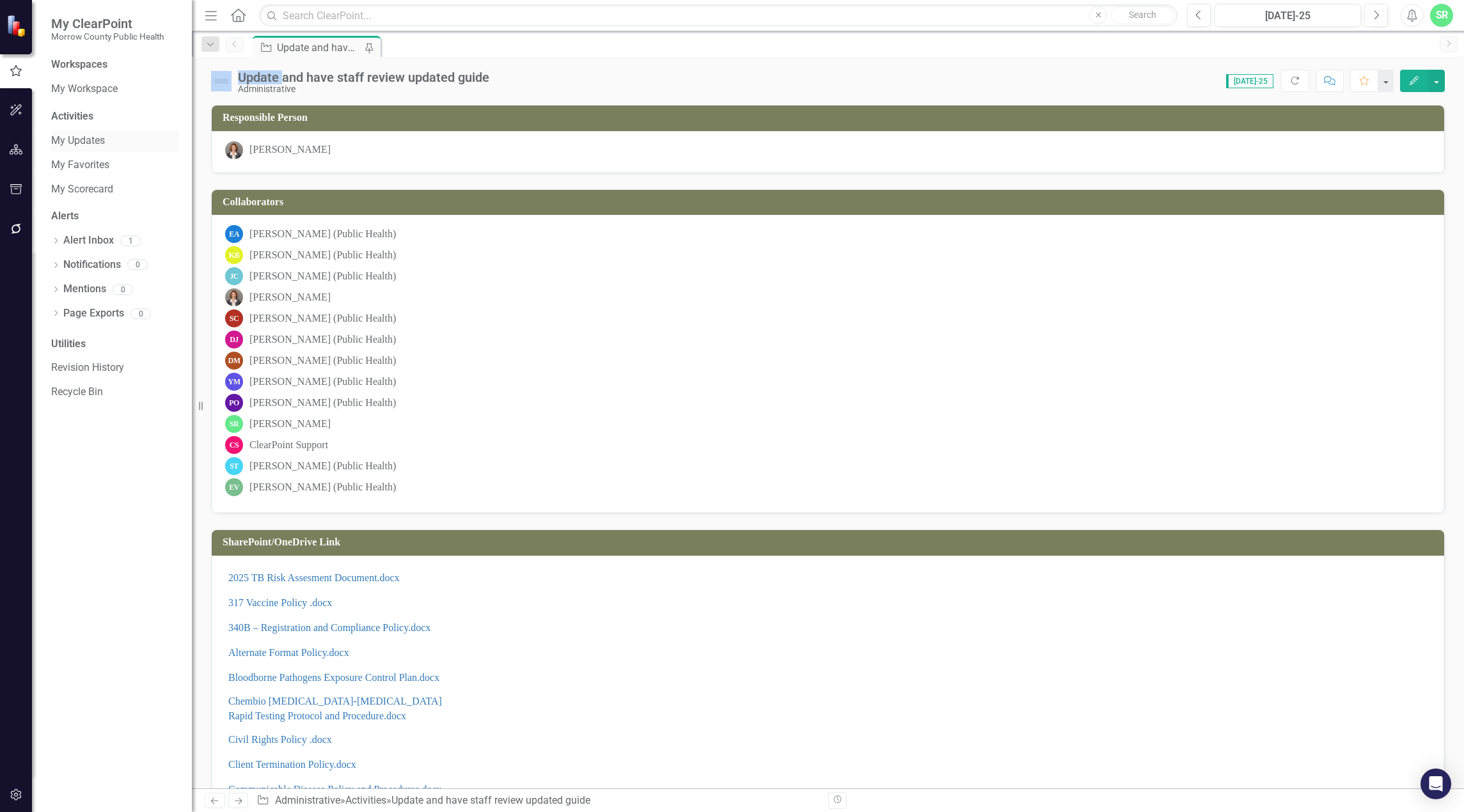
click at [97, 139] on link "My Updates" at bounding box center [115, 140] width 127 height 15
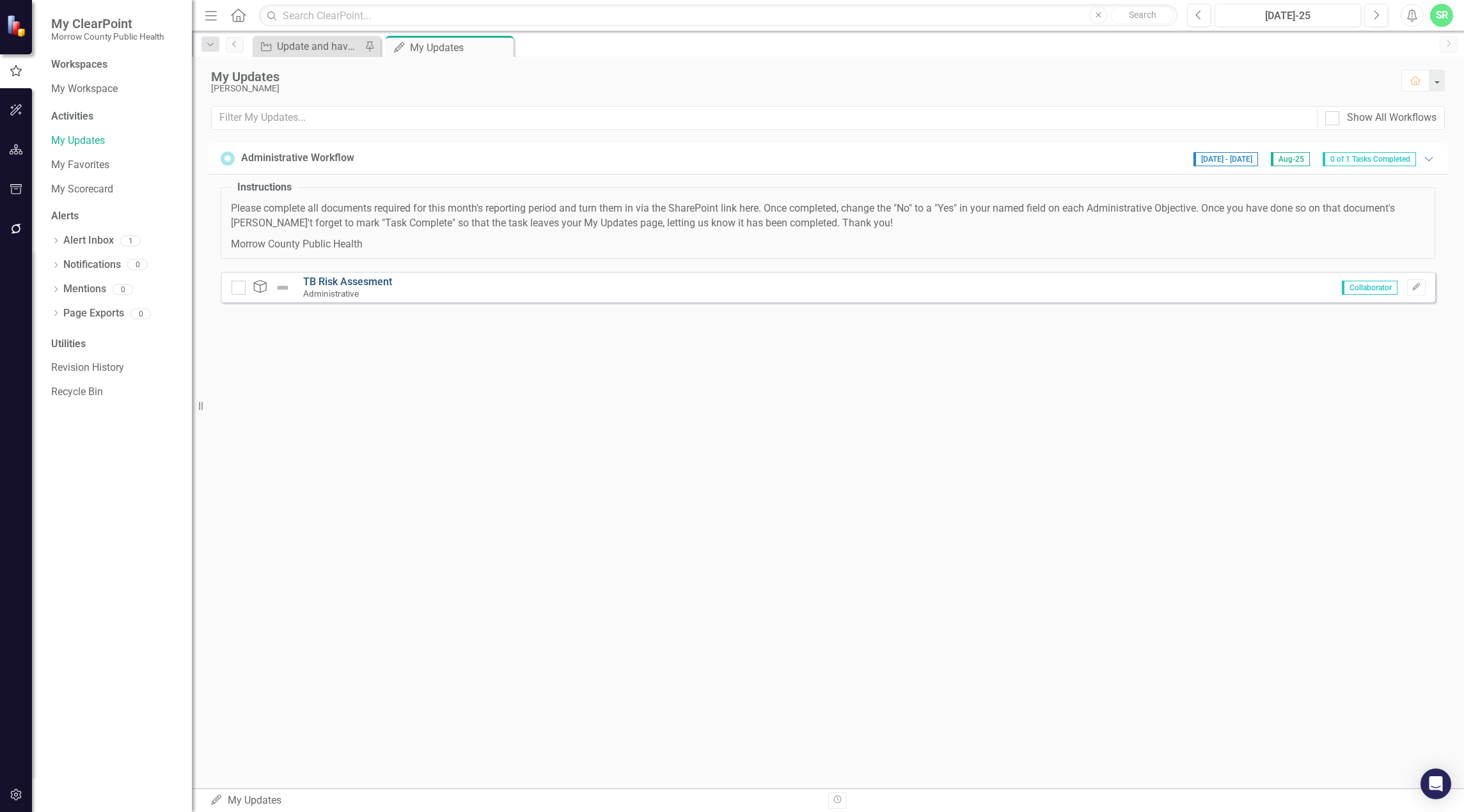
click at [329, 280] on link "TB Risk Assesment" at bounding box center [347, 282] width 89 height 12
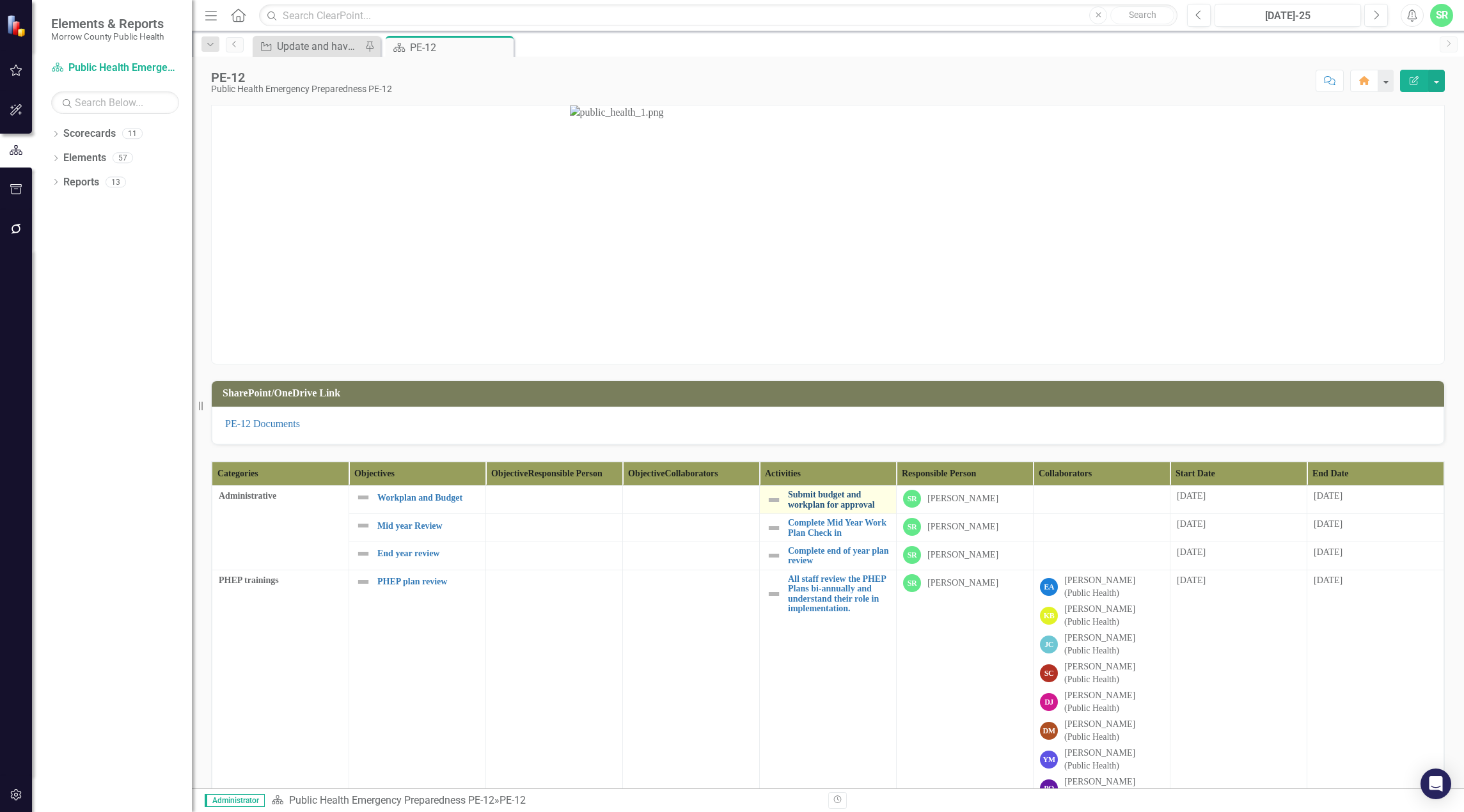
click at [854, 510] on link "Submit budget and workplan for approval" at bounding box center [839, 499] width 102 height 20
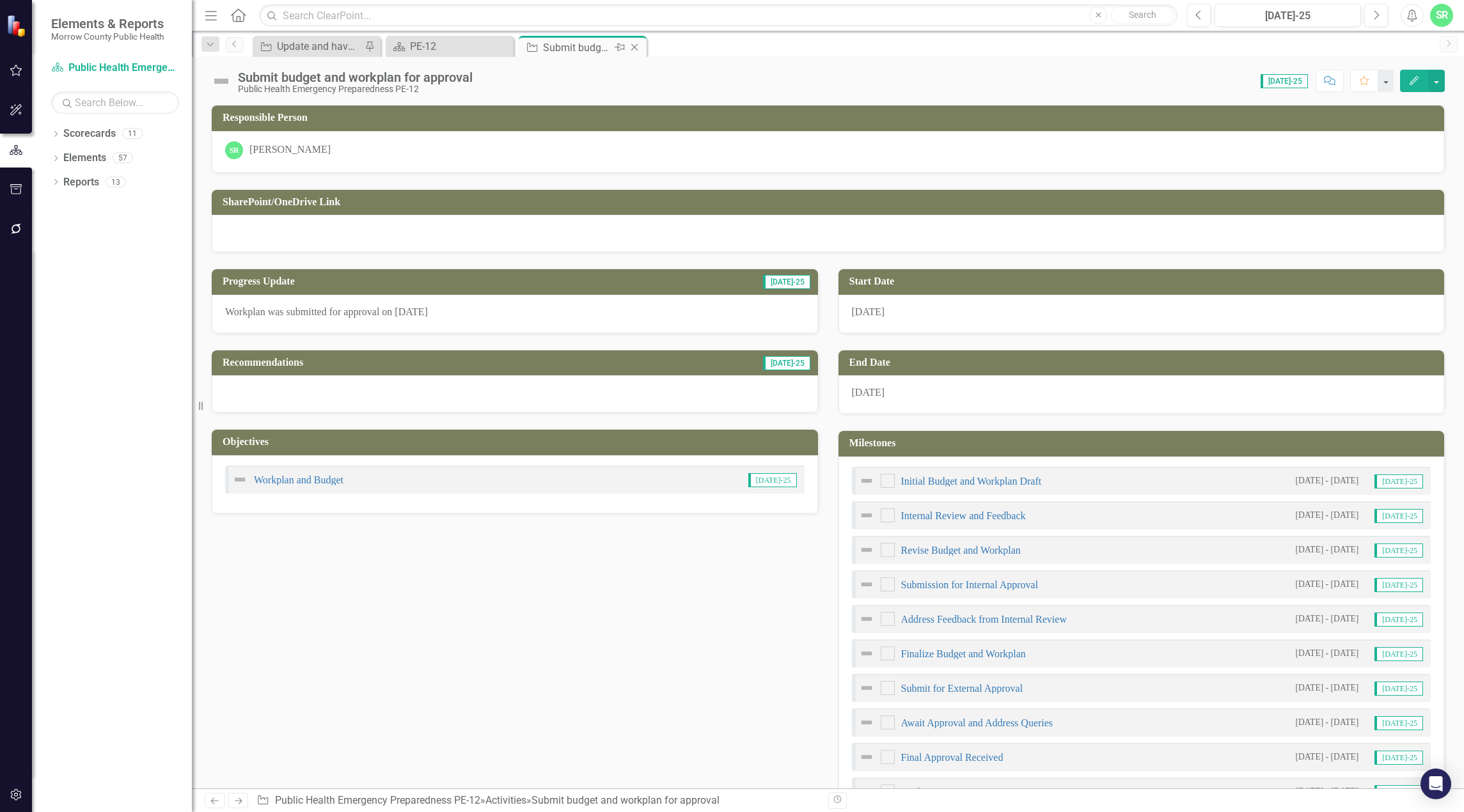
click at [636, 45] on icon "Close" at bounding box center [634, 47] width 13 height 10
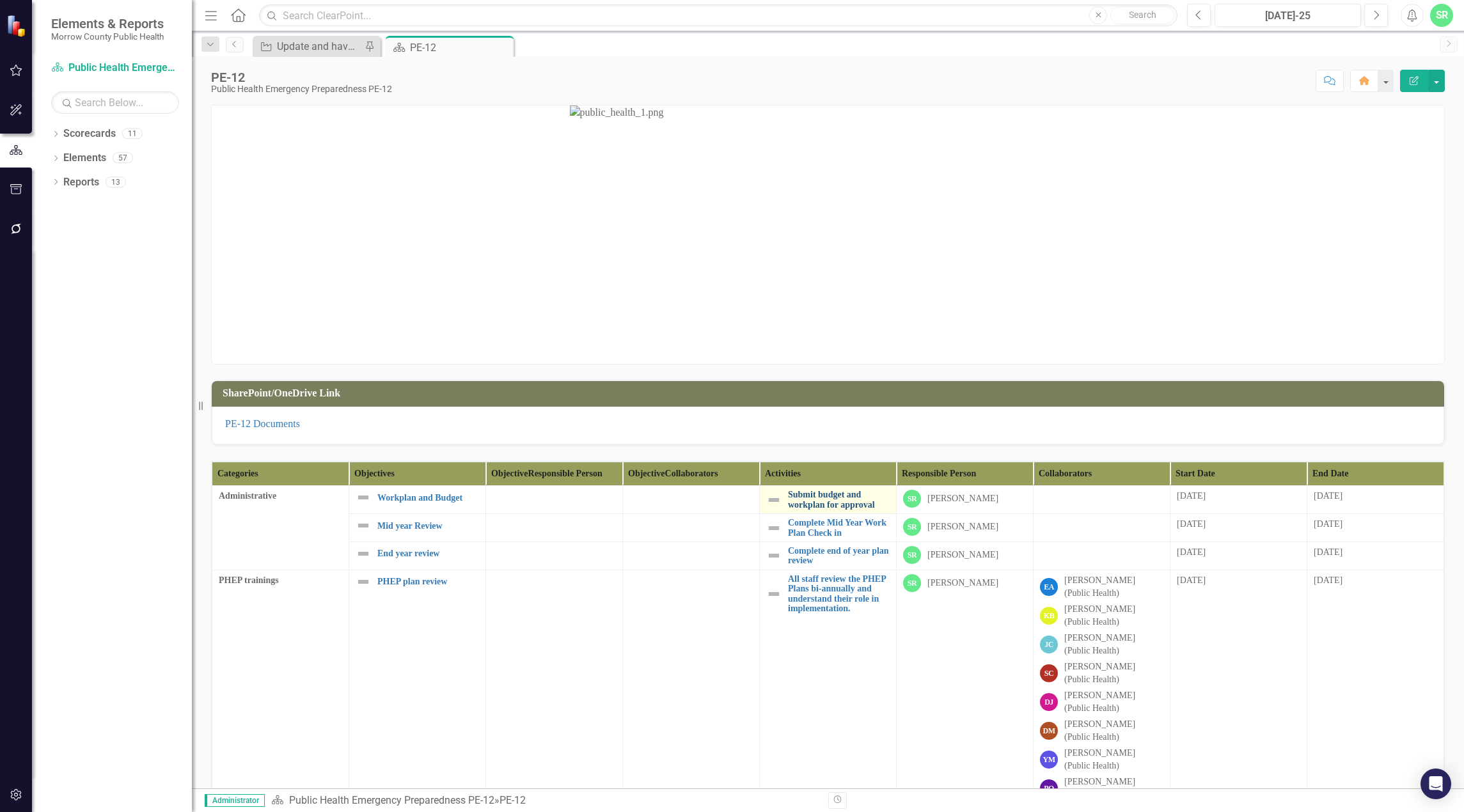
click at [835, 510] on link "Submit budget and workplan for approval" at bounding box center [839, 499] width 102 height 20
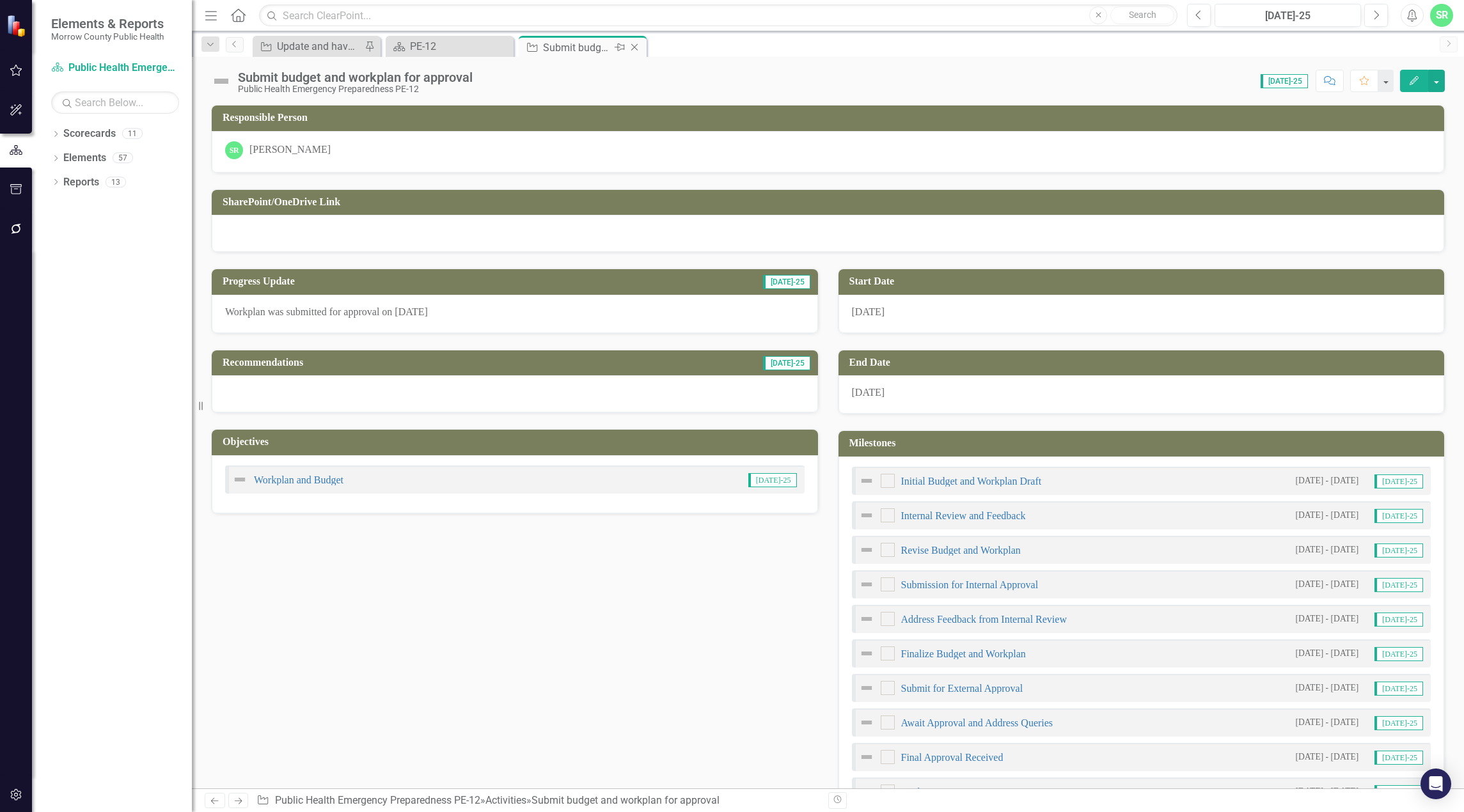
click at [638, 49] on icon "Close" at bounding box center [634, 47] width 13 height 10
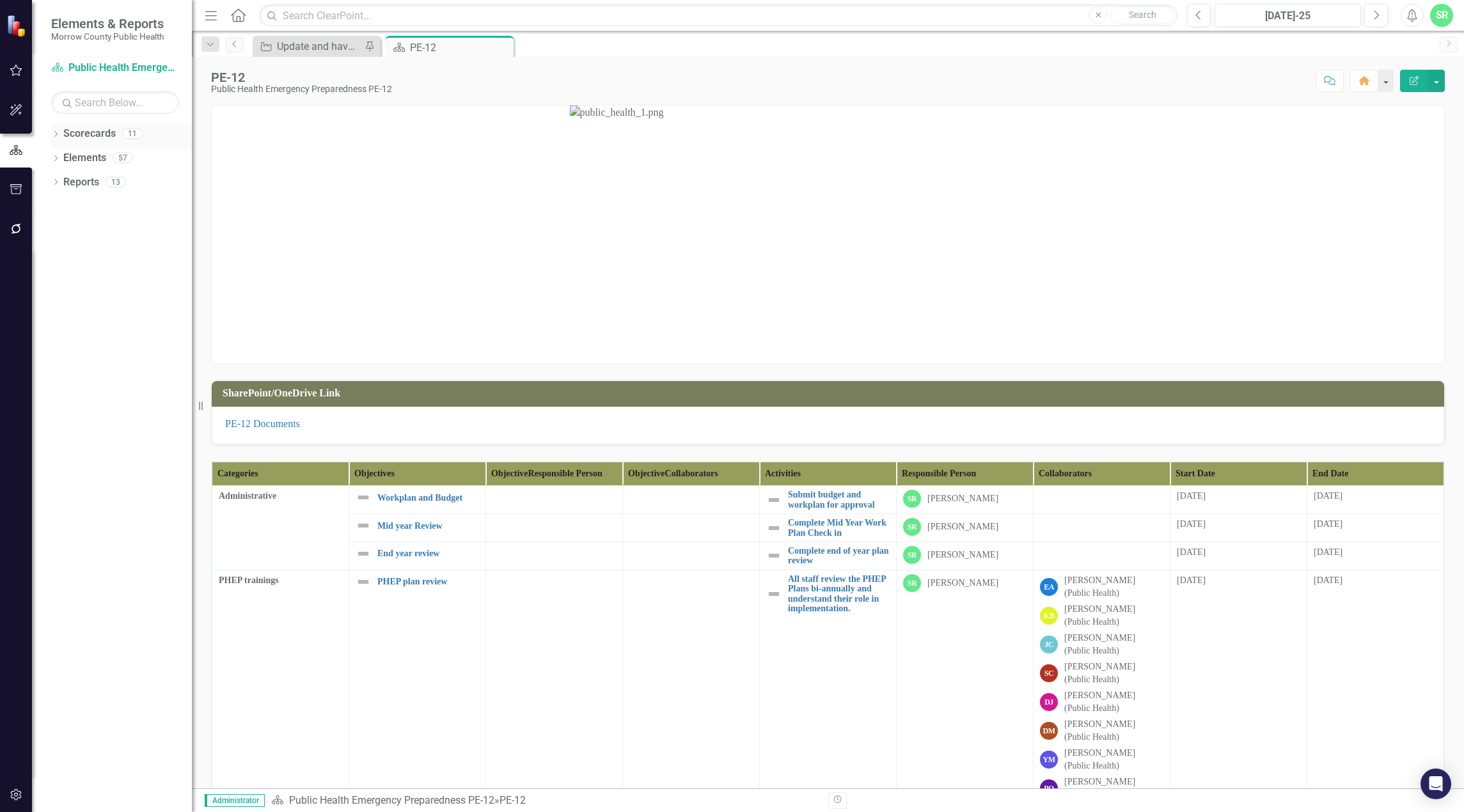
click at [90, 133] on link "Scorecards" at bounding box center [89, 133] width 52 height 15
